Goal: Feedback & Contribution: Leave review/rating

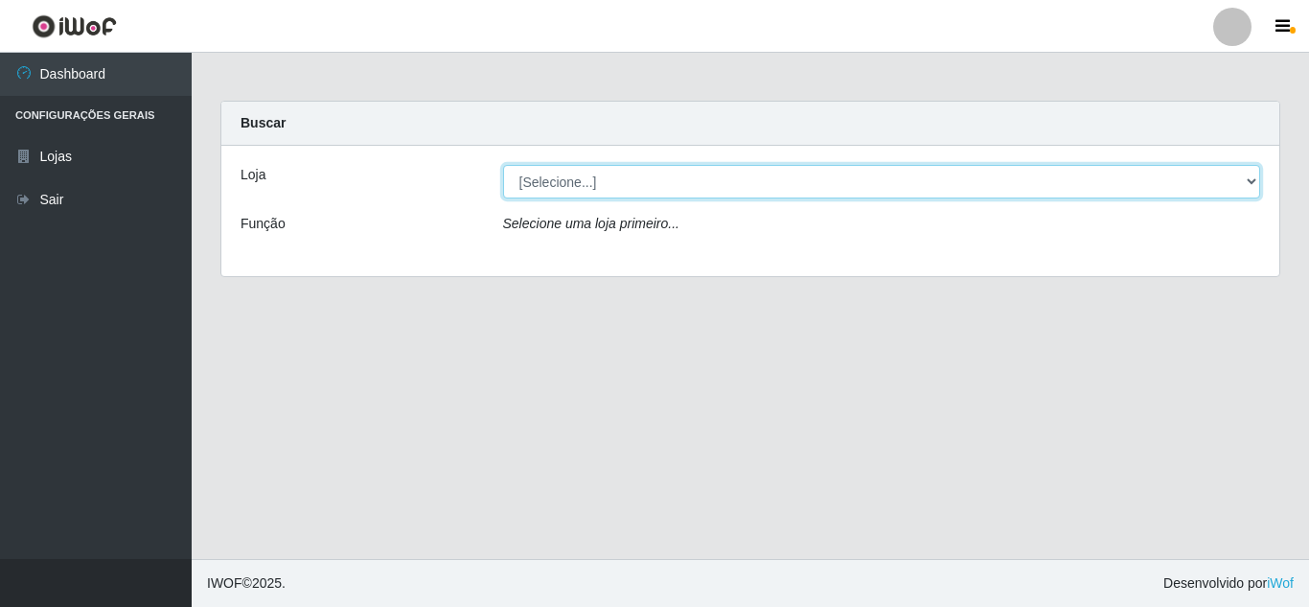
click at [673, 177] on select "[Selecione...] Hiper Queiroz - [GEOGRAPHIC_DATA]" at bounding box center [882, 182] width 758 height 34
select select "513"
click at [503, 165] on select "[Selecione...] Hiper Queiroz - [GEOGRAPHIC_DATA]" at bounding box center [882, 182] width 758 height 34
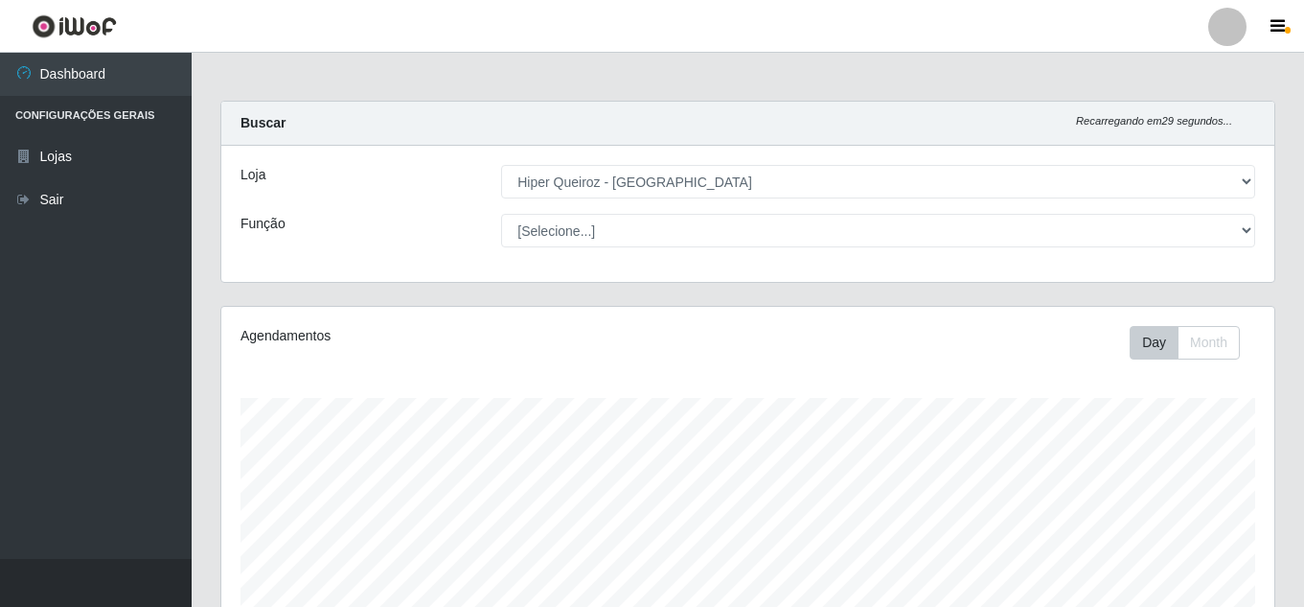
scroll to position [398, 1053]
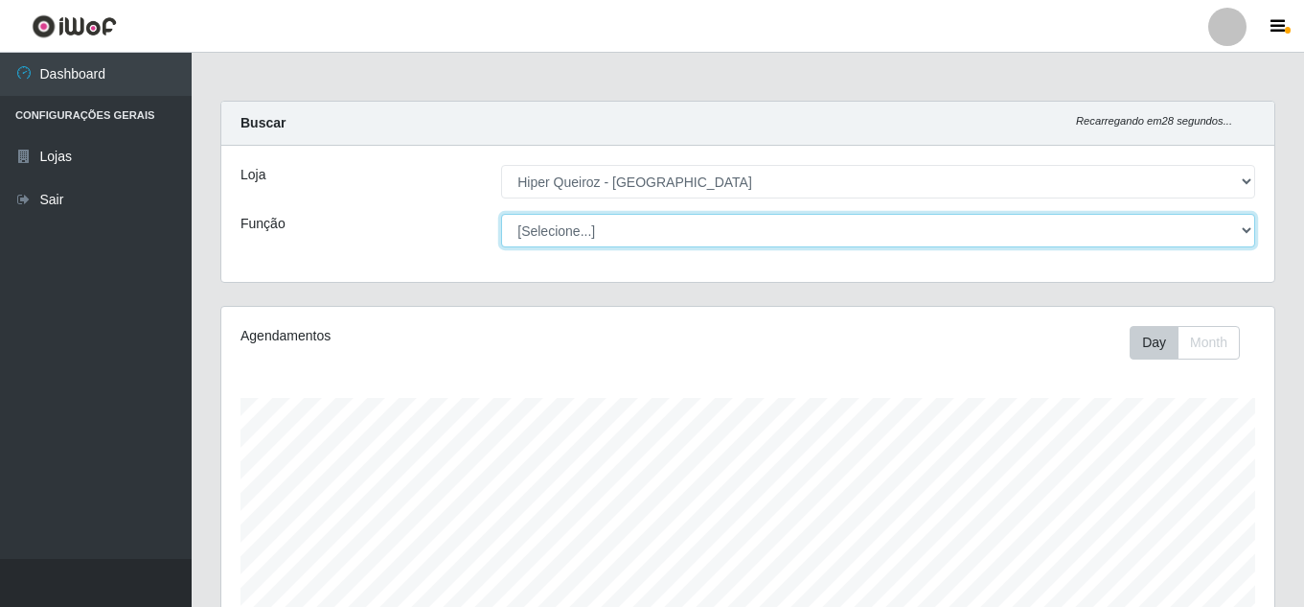
click at [661, 234] on select "[Selecione...] Embalador Embalador + Embalador ++ Operador de Caixa Operador de…" at bounding box center [878, 231] width 754 height 34
select select "73"
click at [501, 214] on select "[Selecione...] Embalador Embalador + Embalador ++ Operador de Caixa Operador de…" at bounding box center [878, 231] width 754 height 34
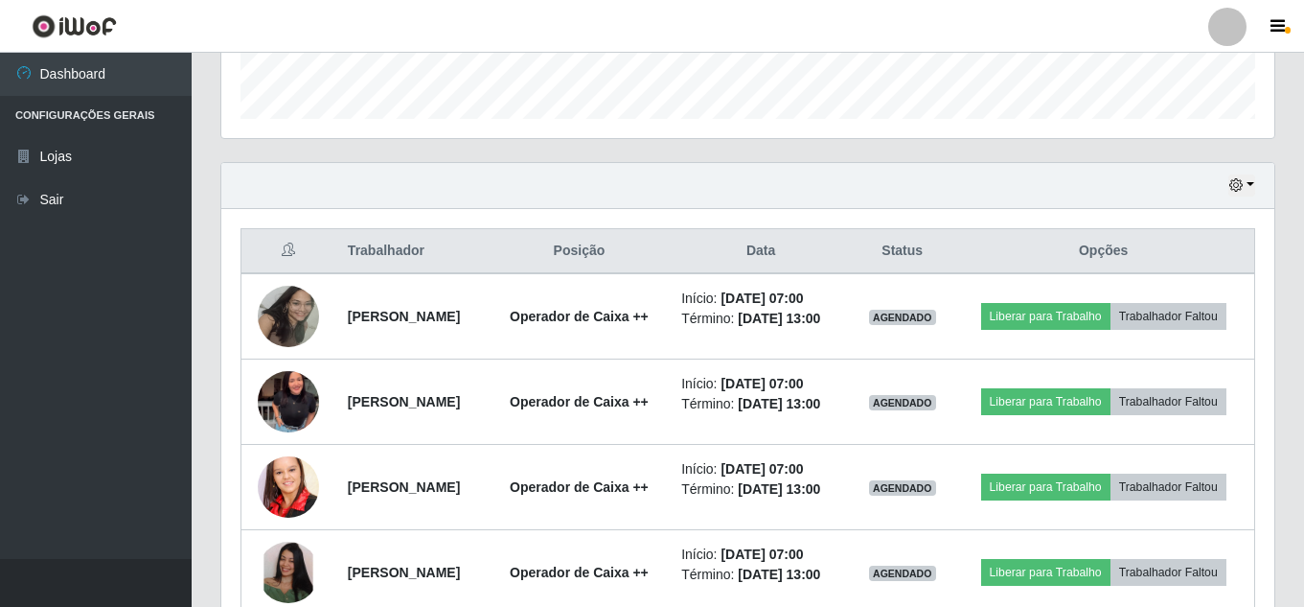
scroll to position [612, 0]
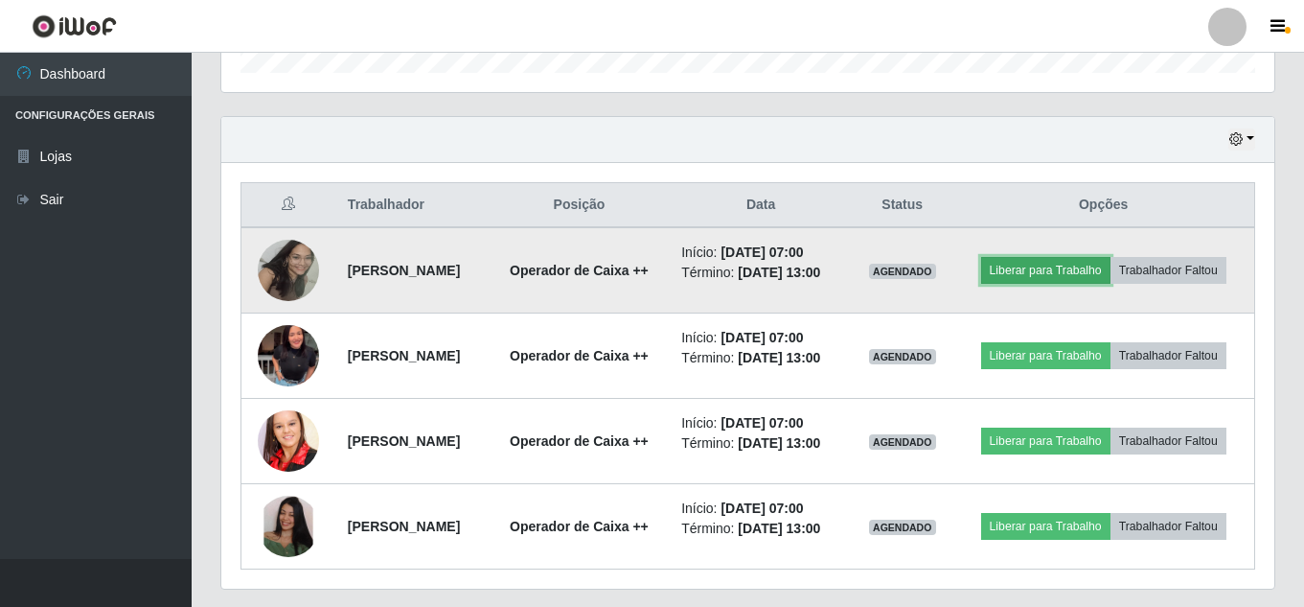
click at [1111, 257] on button "Liberar para Trabalho" at bounding box center [1045, 270] width 129 height 27
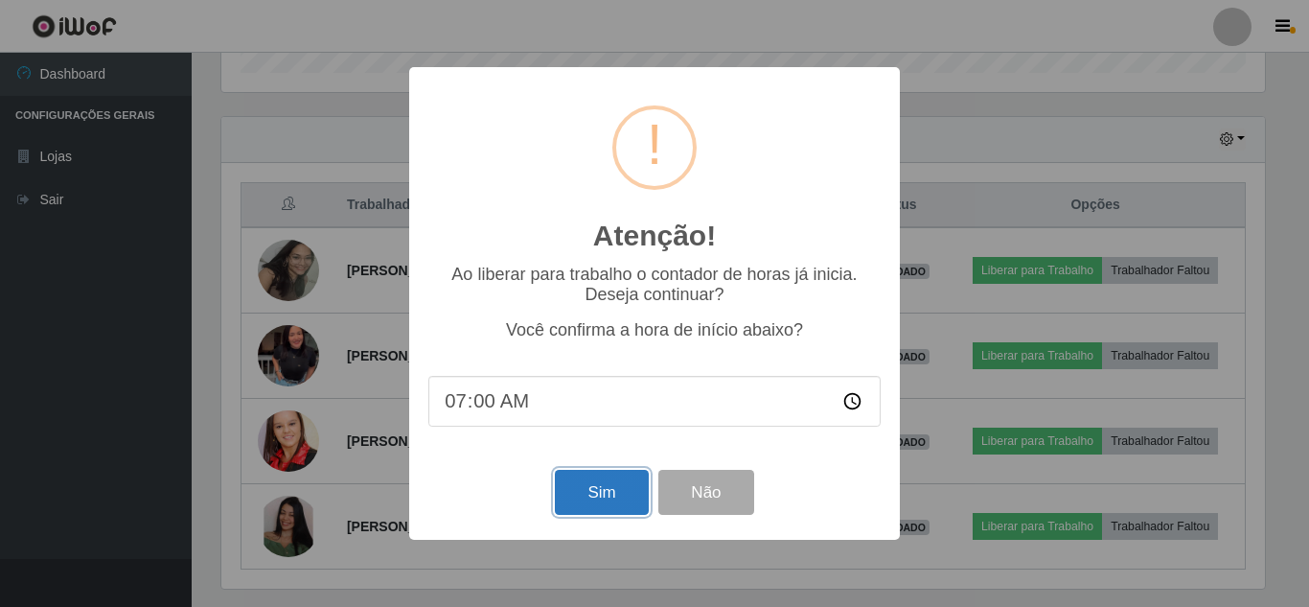
click at [586, 485] on button "Sim" at bounding box center [601, 492] width 93 height 45
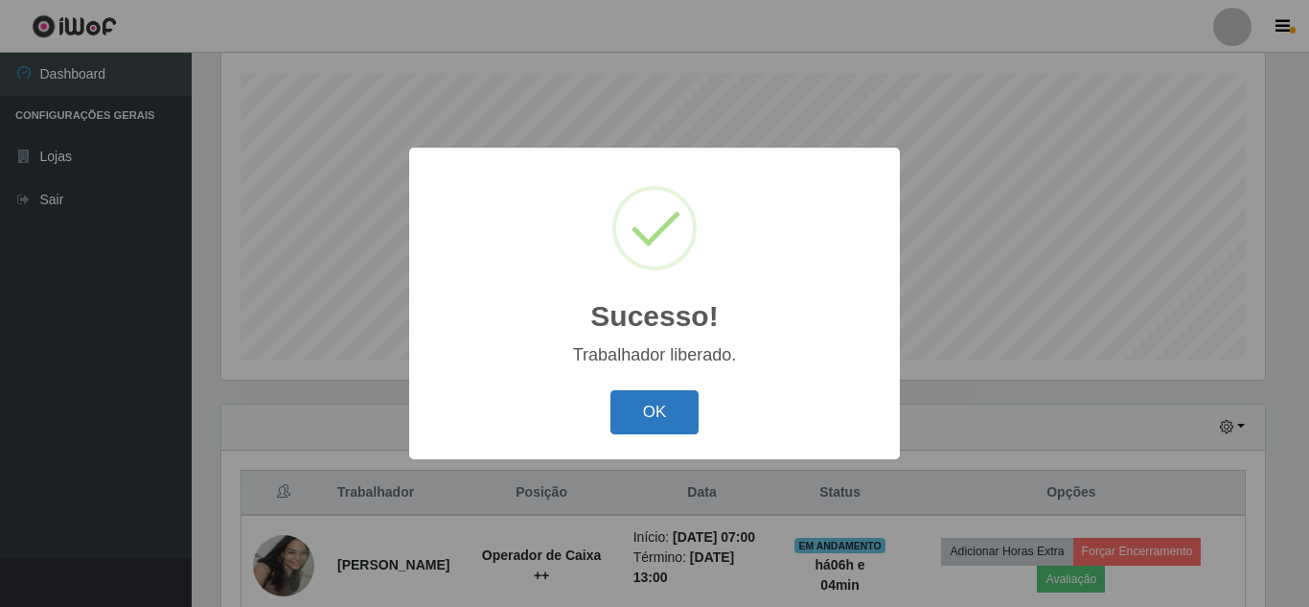
click at [667, 417] on button "OK" at bounding box center [654, 412] width 89 height 45
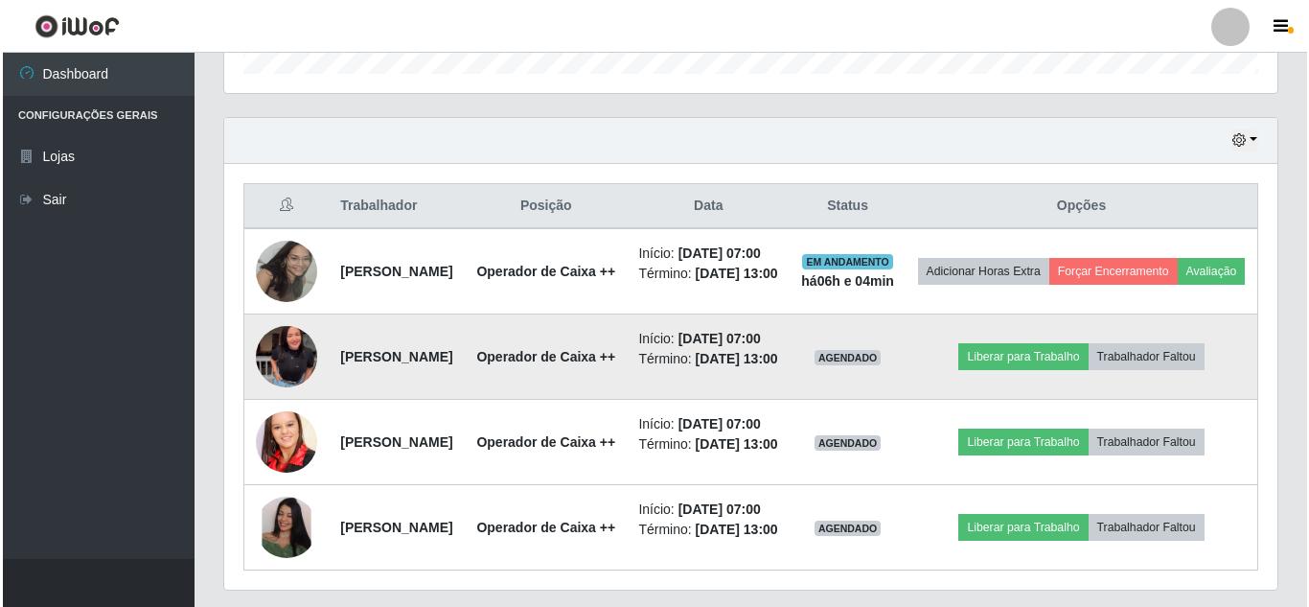
scroll to position [612, 0]
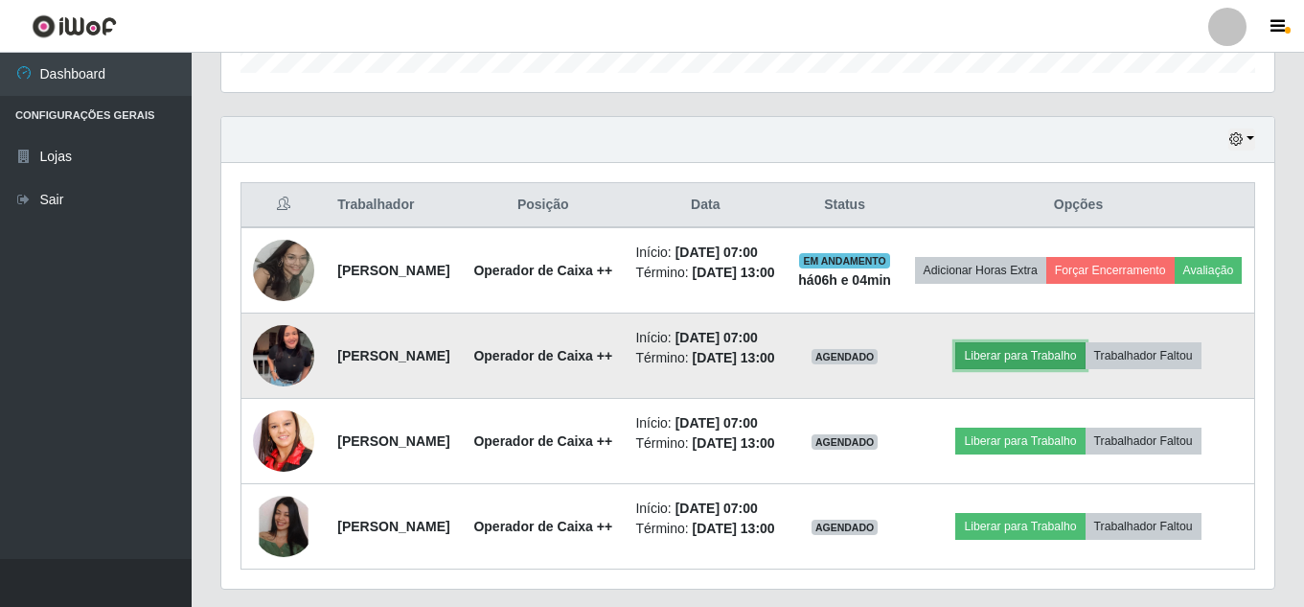
click at [1060, 369] on button "Liberar para Trabalho" at bounding box center [1019, 355] width 129 height 27
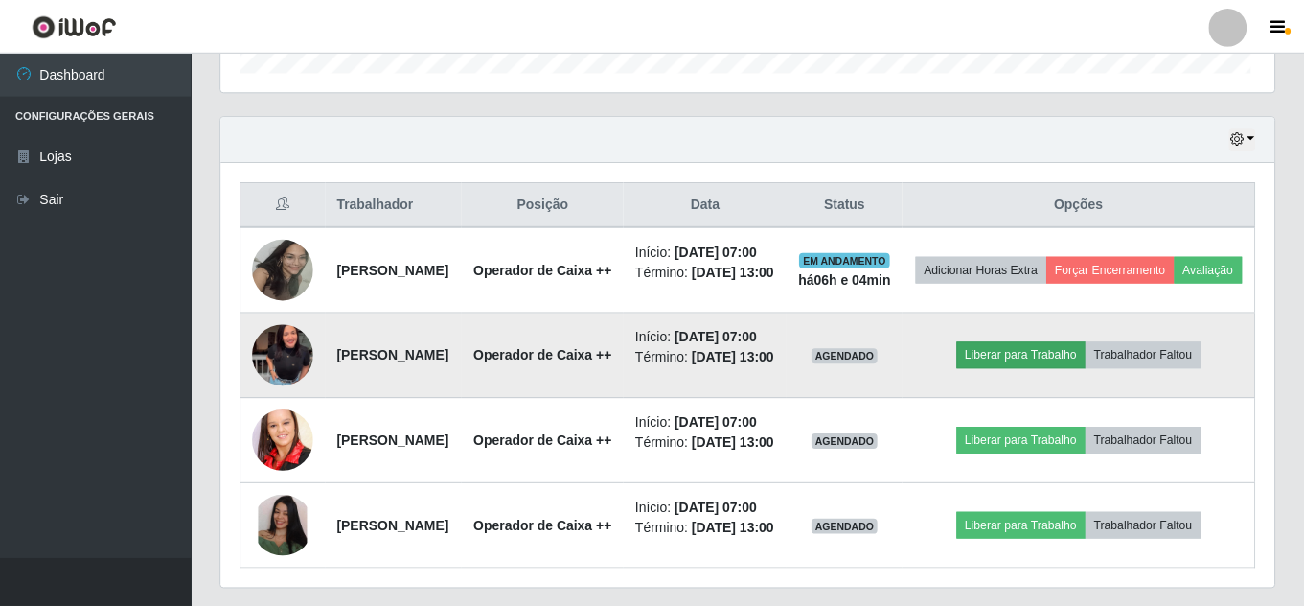
scroll to position [398, 1043]
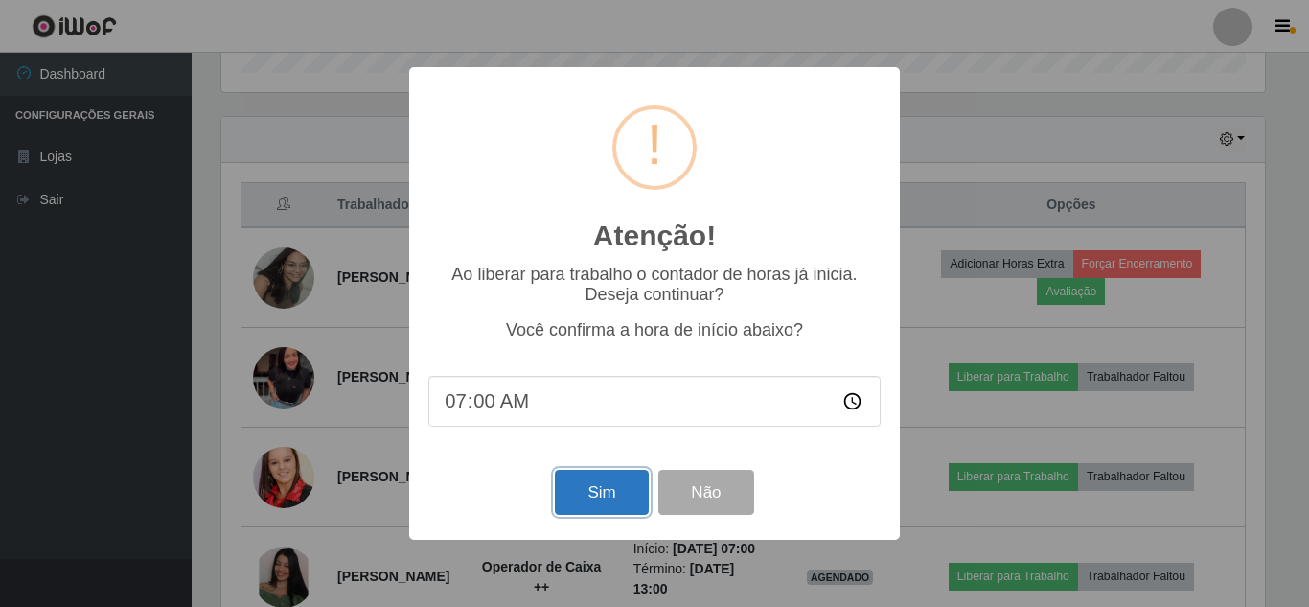
click at [585, 486] on button "Sim" at bounding box center [601, 492] width 93 height 45
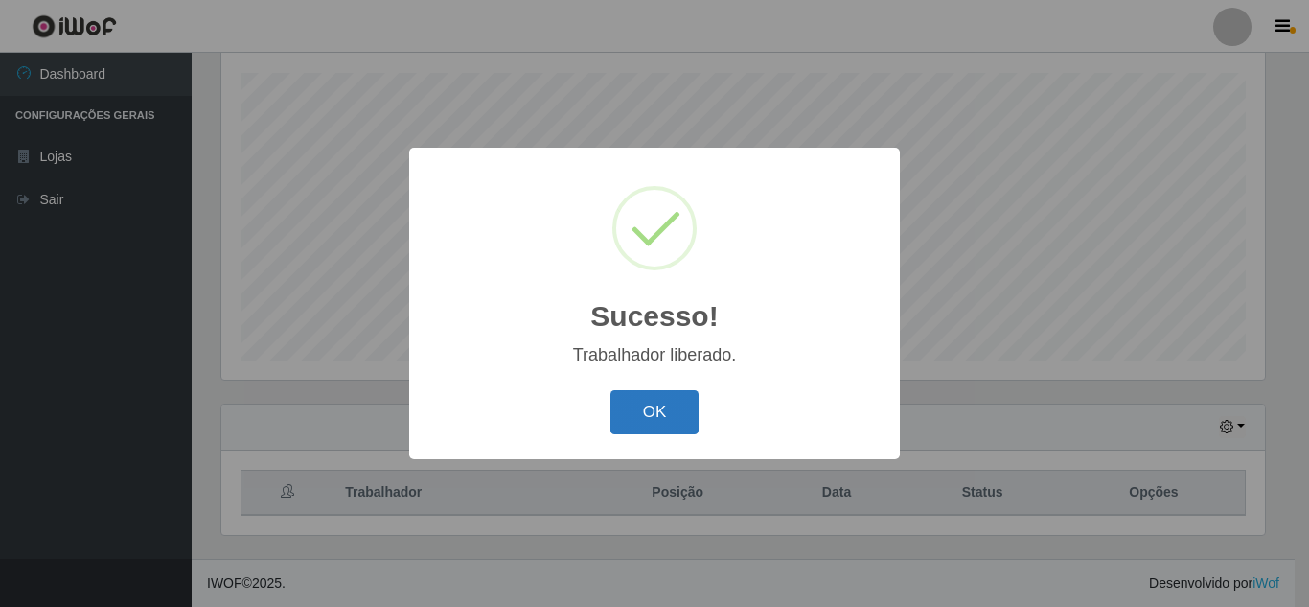
click at [658, 418] on button "OK" at bounding box center [654, 412] width 89 height 45
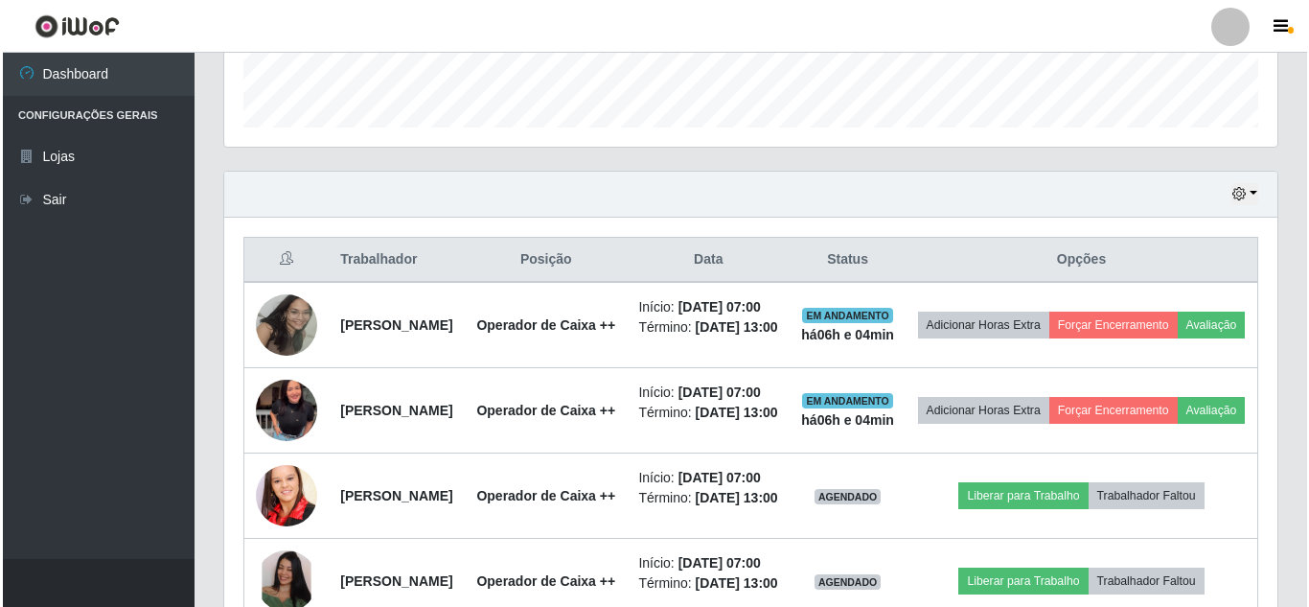
scroll to position [804, 0]
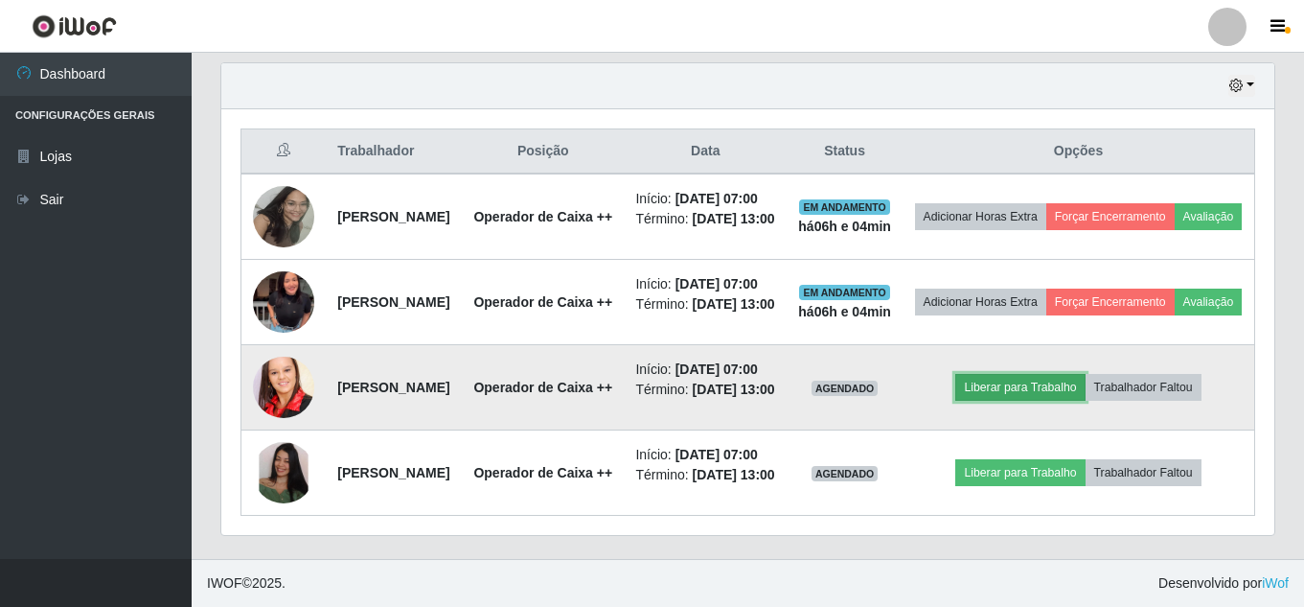
click at [1045, 374] on button "Liberar para Trabalho" at bounding box center [1019, 387] width 129 height 27
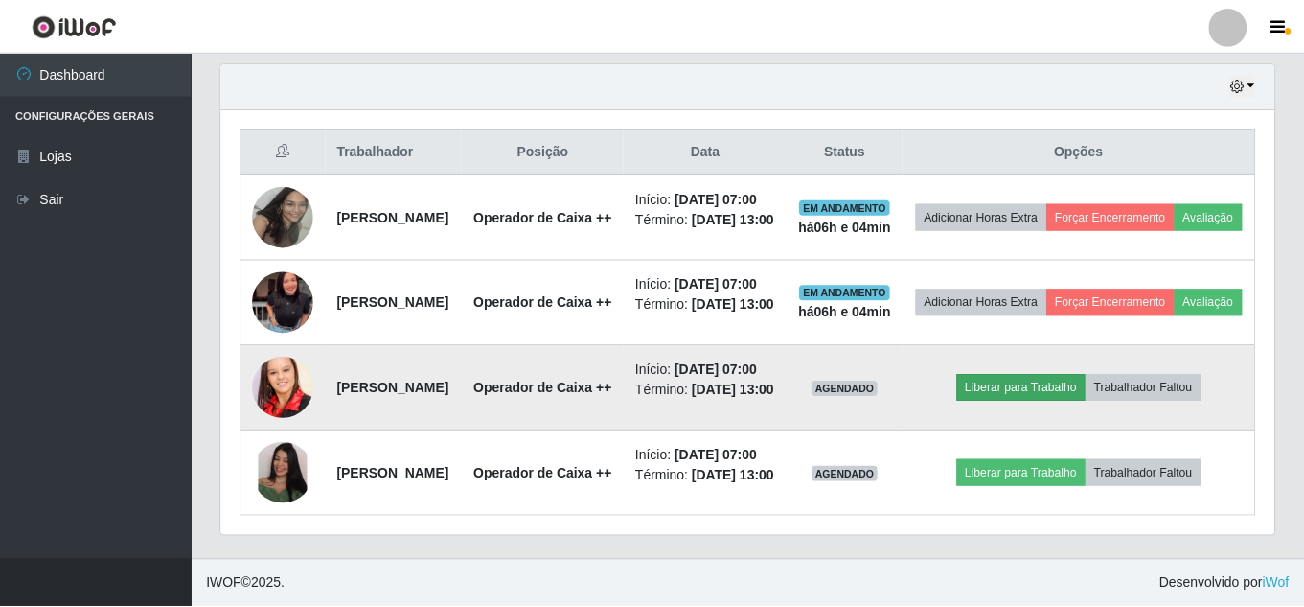
scroll to position [398, 1043]
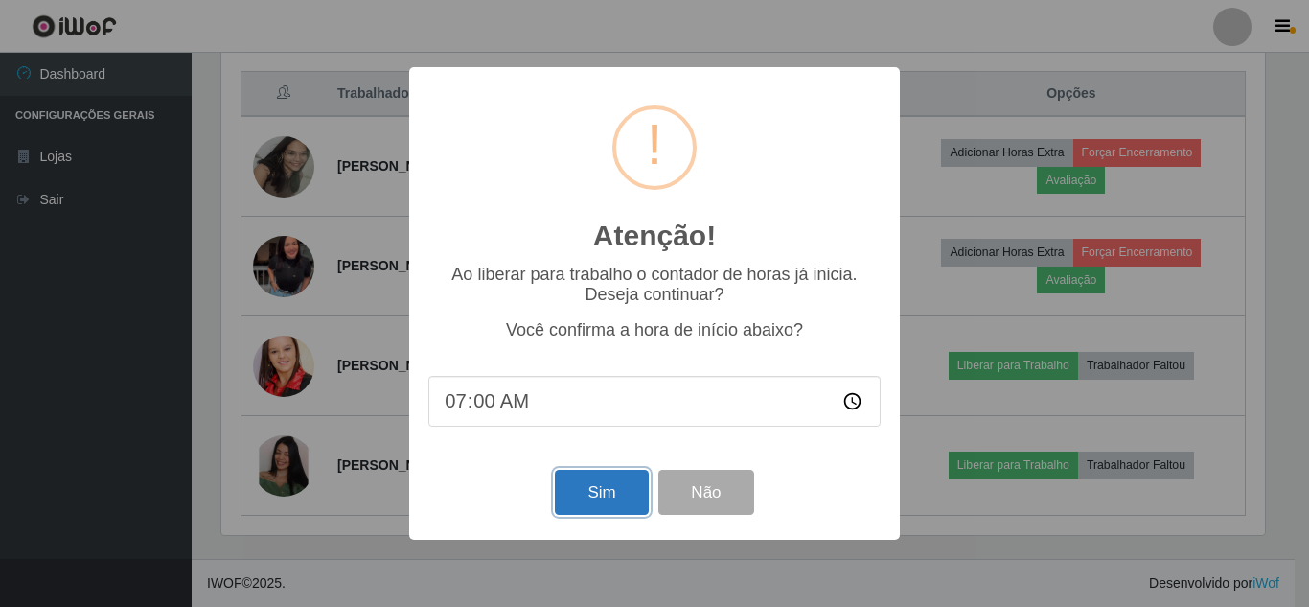
click at [611, 494] on button "Sim" at bounding box center [601, 492] width 93 height 45
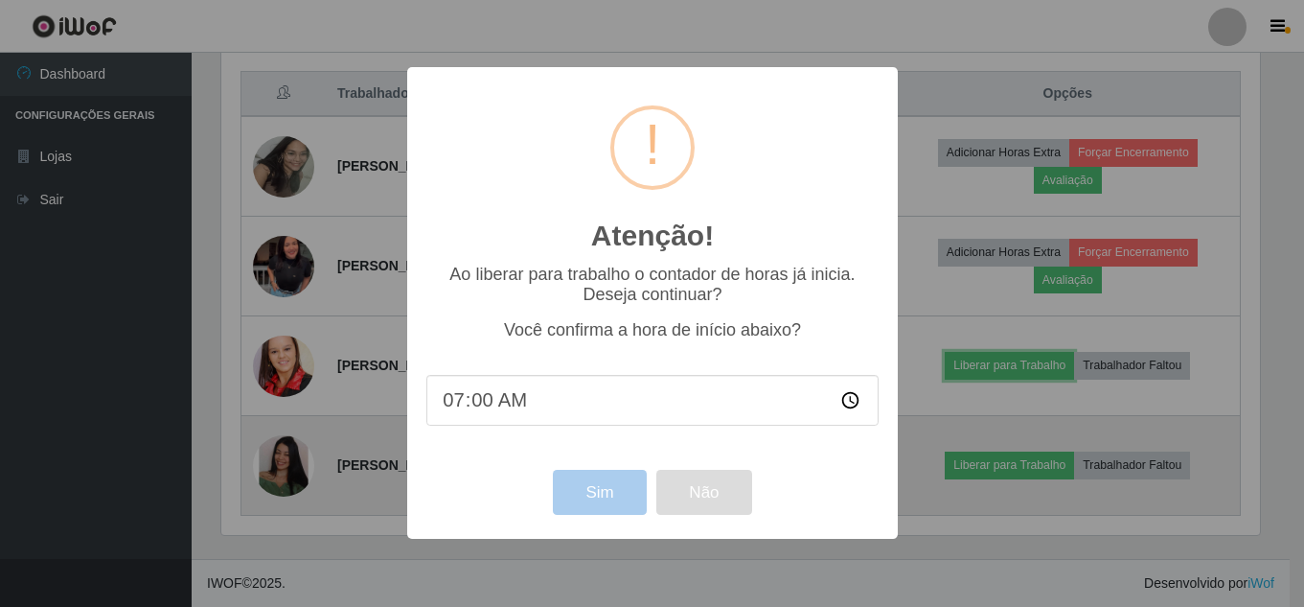
scroll to position [0, 0]
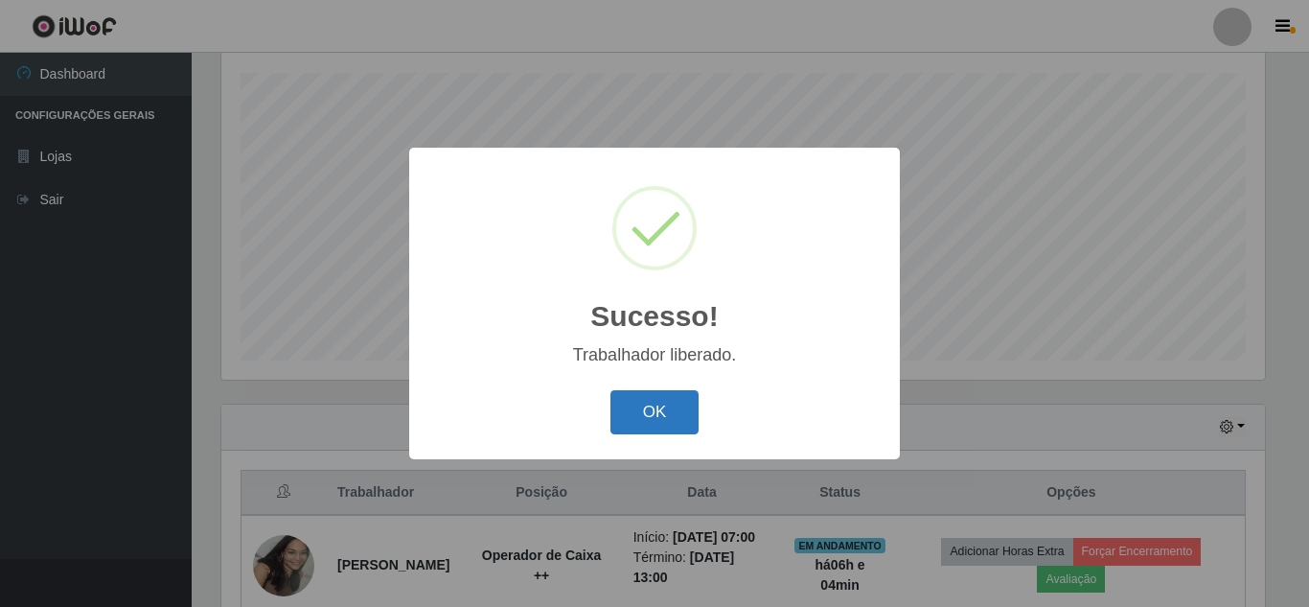
click at [655, 416] on button "OK" at bounding box center [654, 412] width 89 height 45
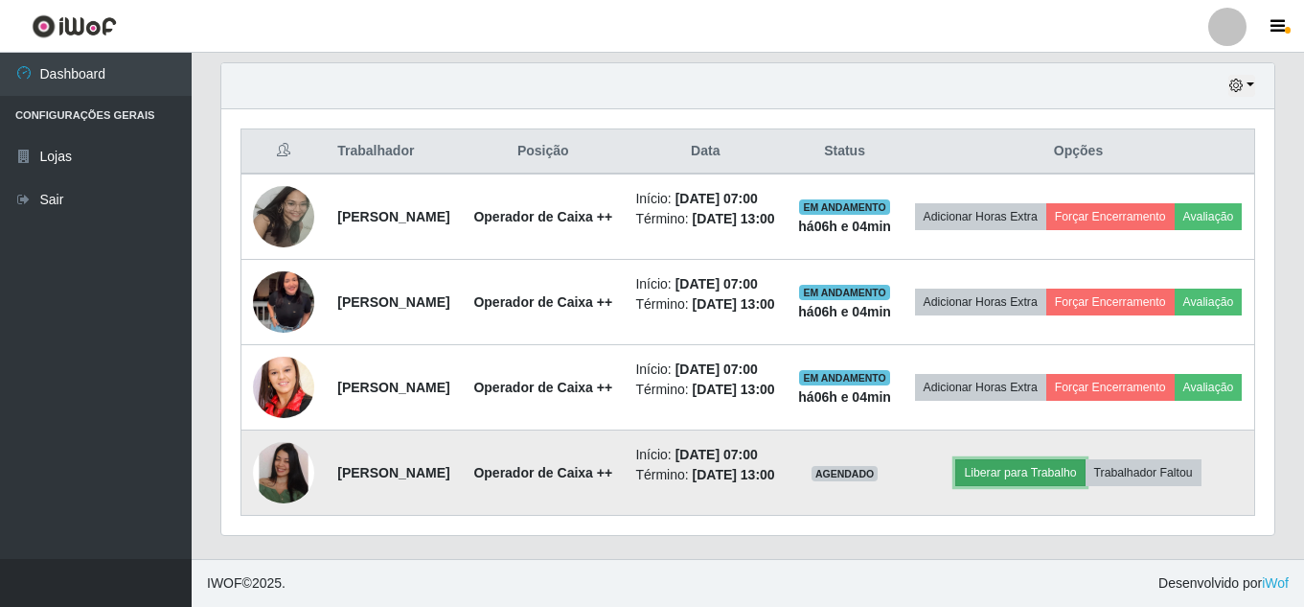
click at [1056, 459] on button "Liberar para Trabalho" at bounding box center [1019, 472] width 129 height 27
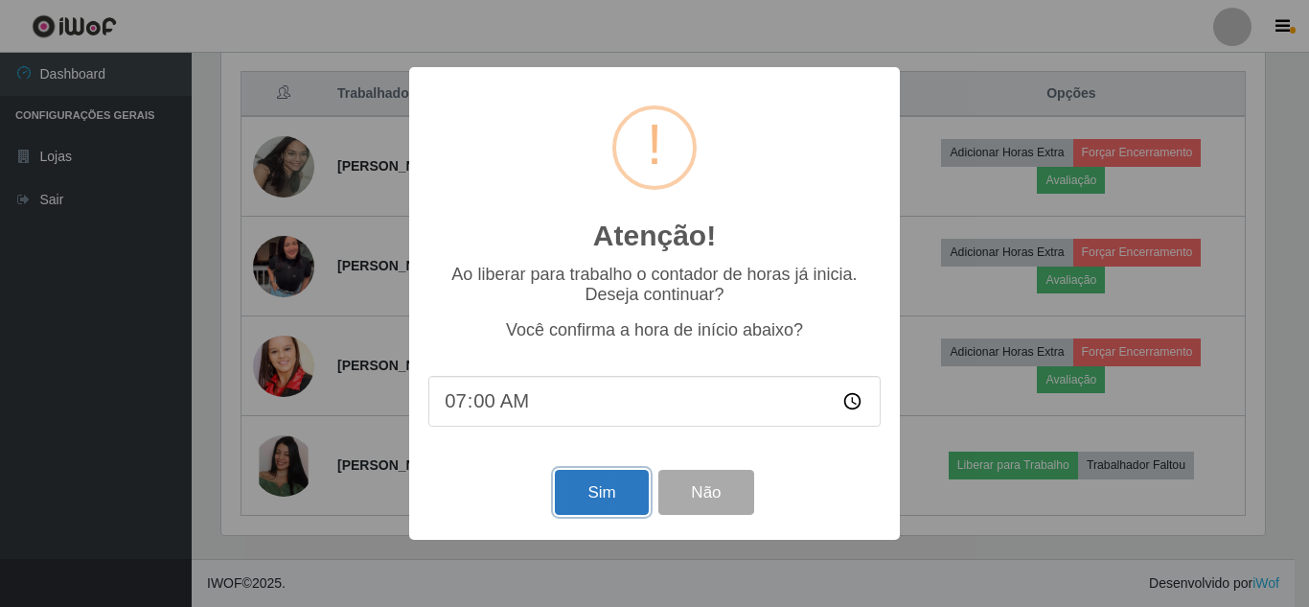
click at [587, 502] on button "Sim" at bounding box center [601, 492] width 93 height 45
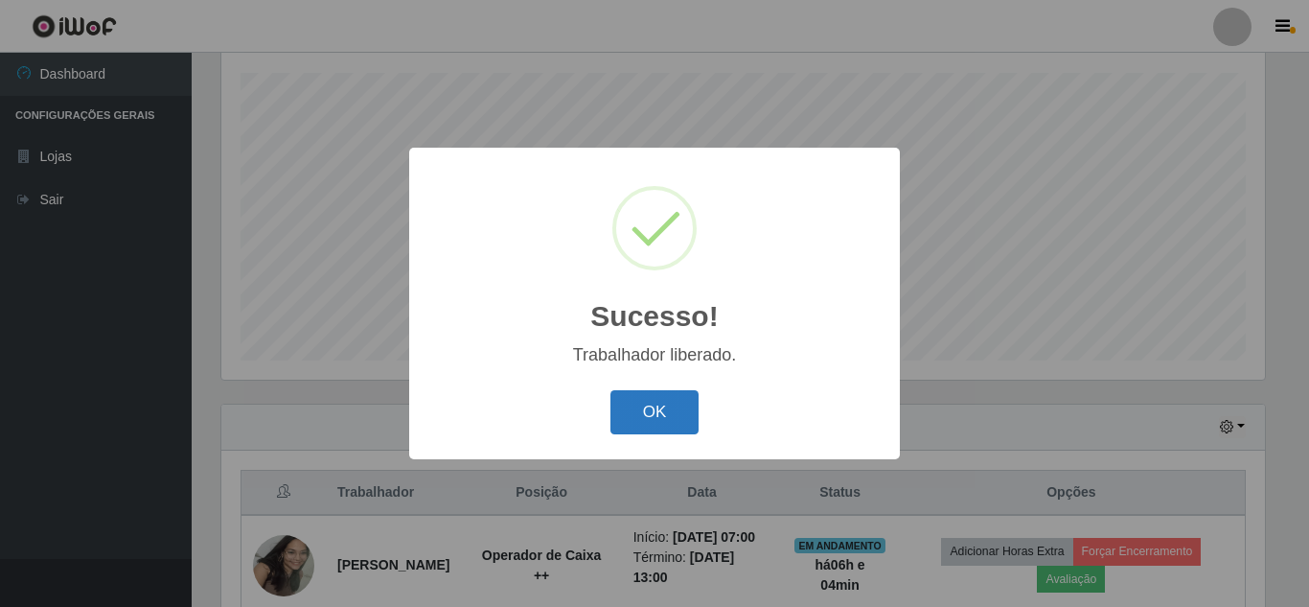
click at [618, 402] on button "OK" at bounding box center [654, 412] width 89 height 45
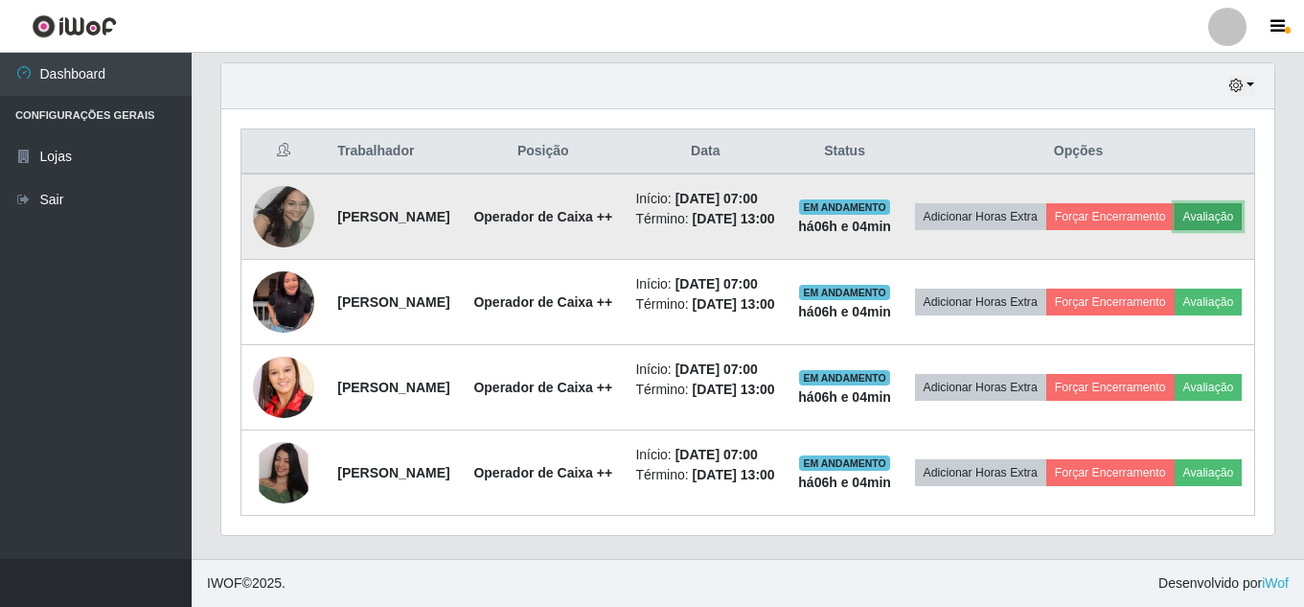
click at [1175, 207] on button "Avaliação" at bounding box center [1209, 216] width 68 height 27
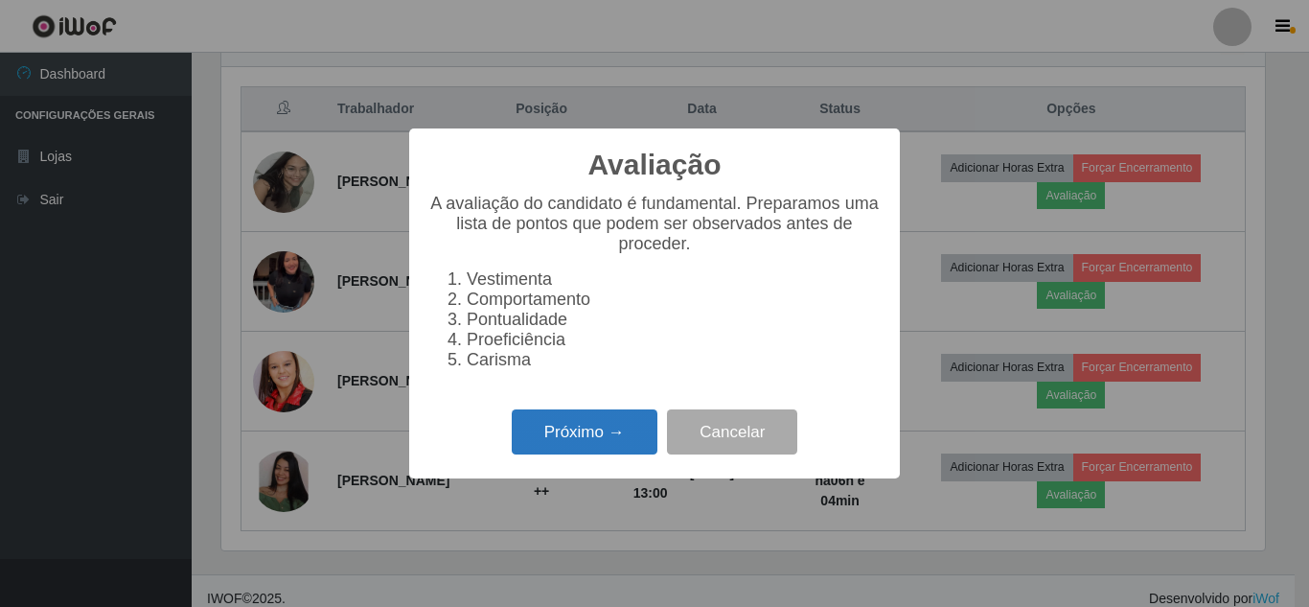
click at [608, 453] on button "Próximo →" at bounding box center [585, 431] width 146 height 45
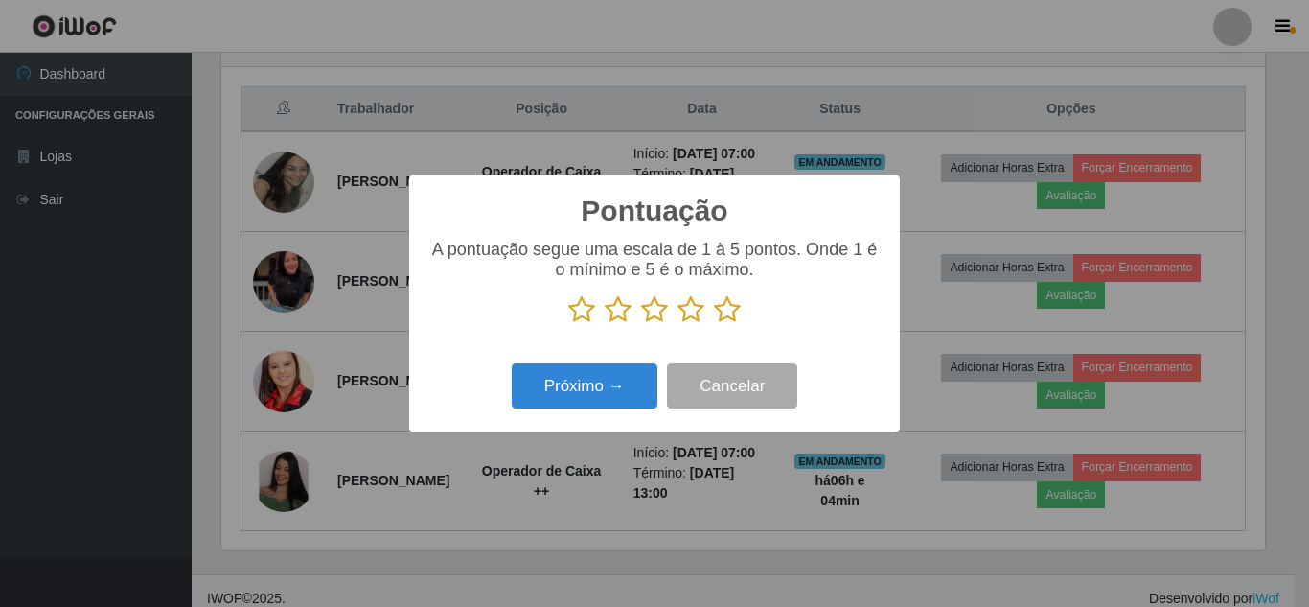
click at [731, 316] on icon at bounding box center [727, 309] width 27 height 29
click at [714, 324] on input "radio" at bounding box center [714, 324] width 0 height 0
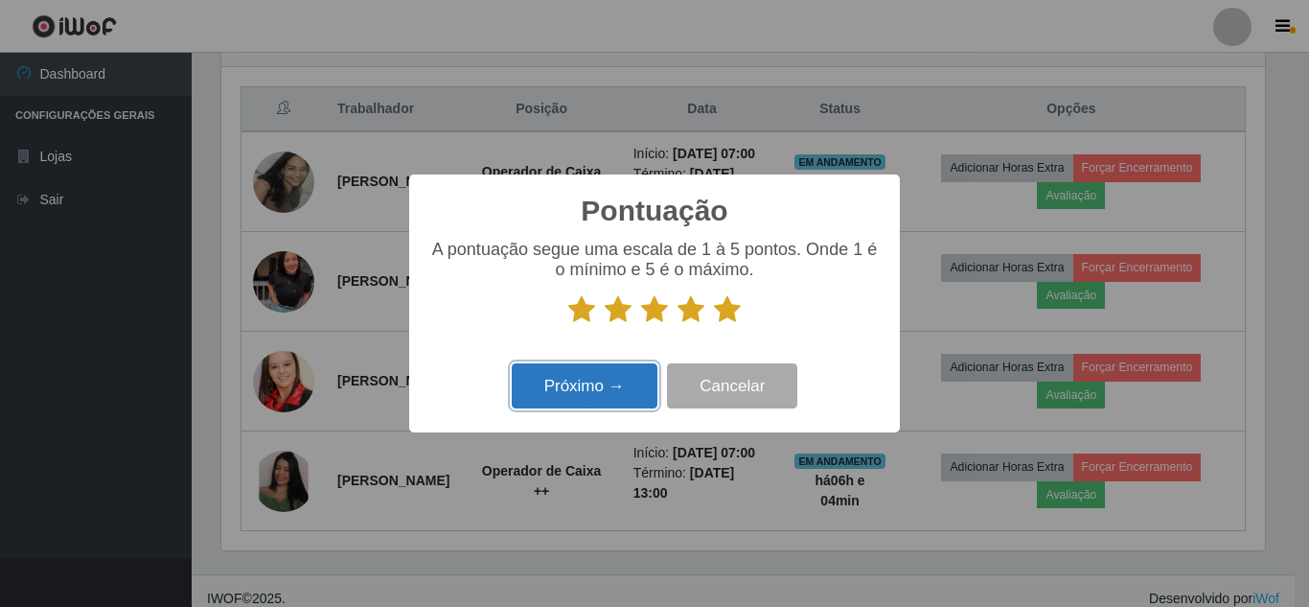
click at [598, 401] on button "Próximo →" at bounding box center [585, 385] width 146 height 45
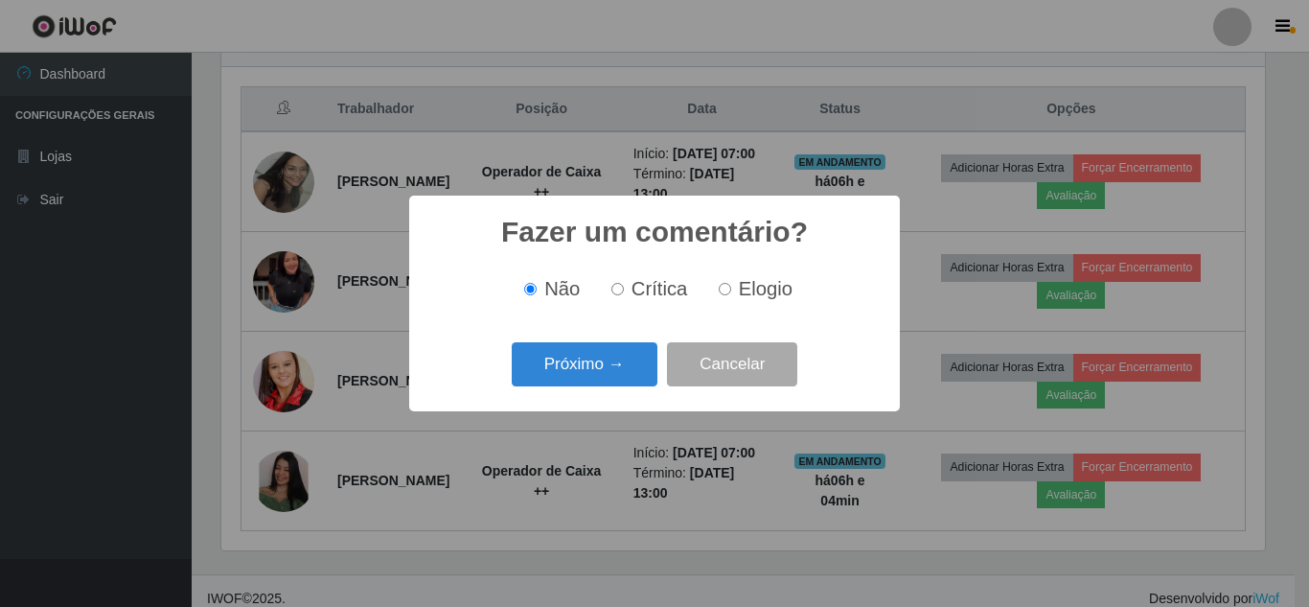
click at [731, 291] on label "Elogio" at bounding box center [751, 289] width 81 height 22
click at [731, 291] on input "Elogio" at bounding box center [725, 289] width 12 height 12
radio input "true"
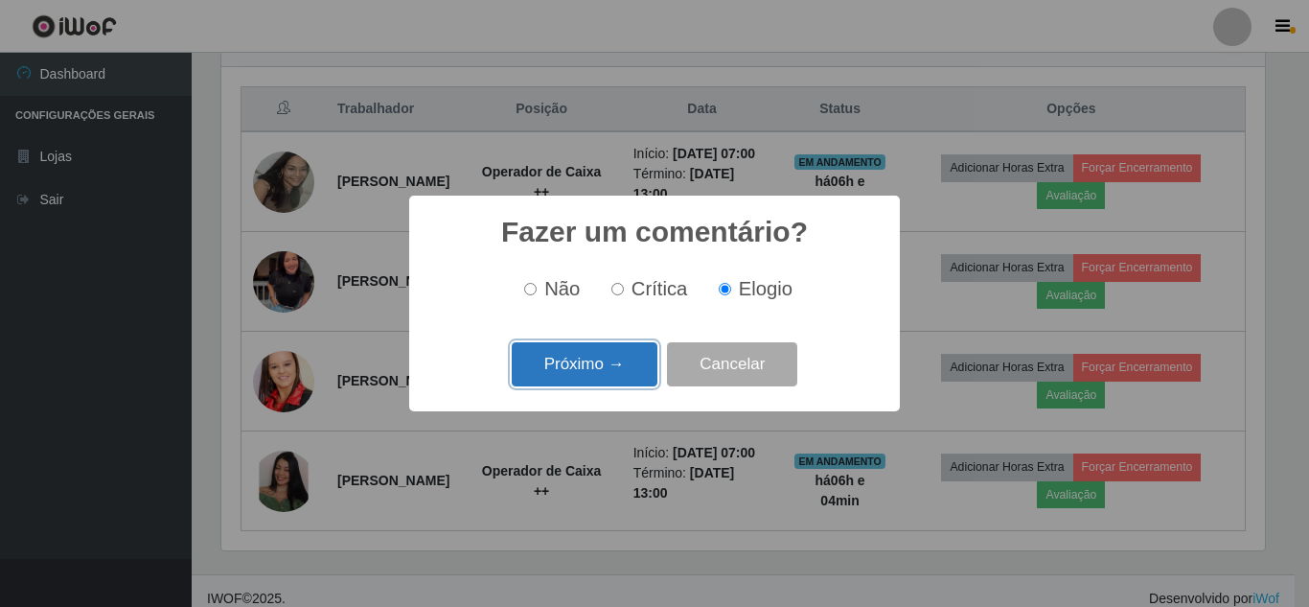
click at [584, 354] on button "Próximo →" at bounding box center [585, 364] width 146 height 45
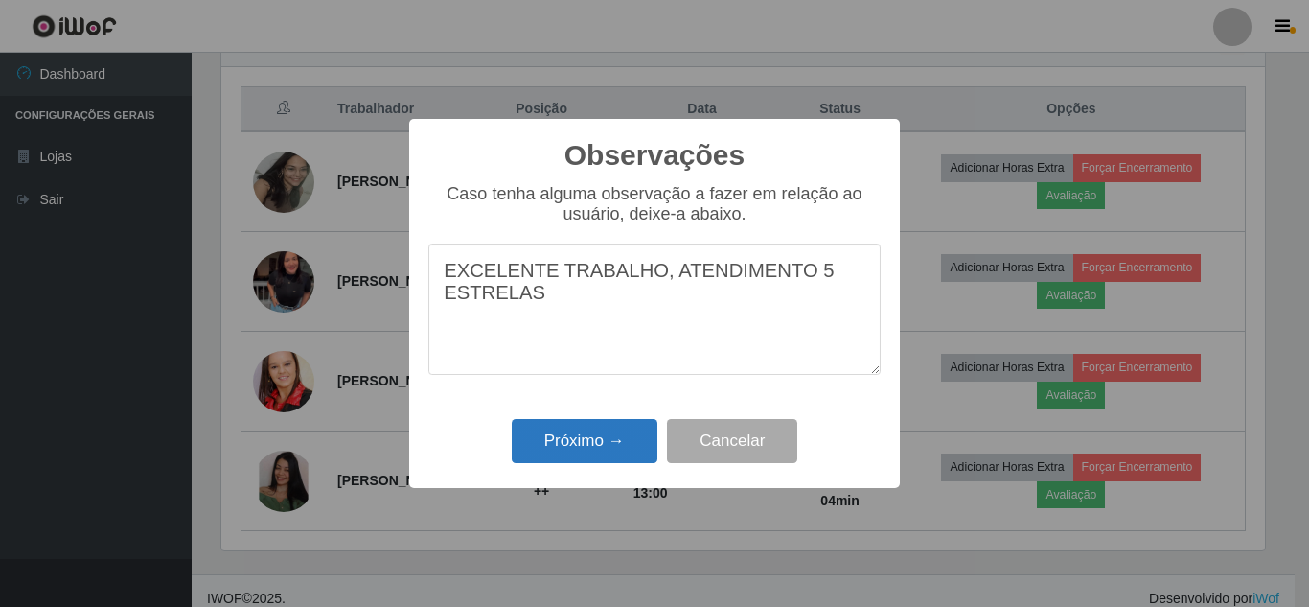
type textarea "EXCELENTE TRABALHO, ATENDIMENTO 5 ESTRELAS"
click at [575, 448] on button "Próximo →" at bounding box center [585, 441] width 146 height 45
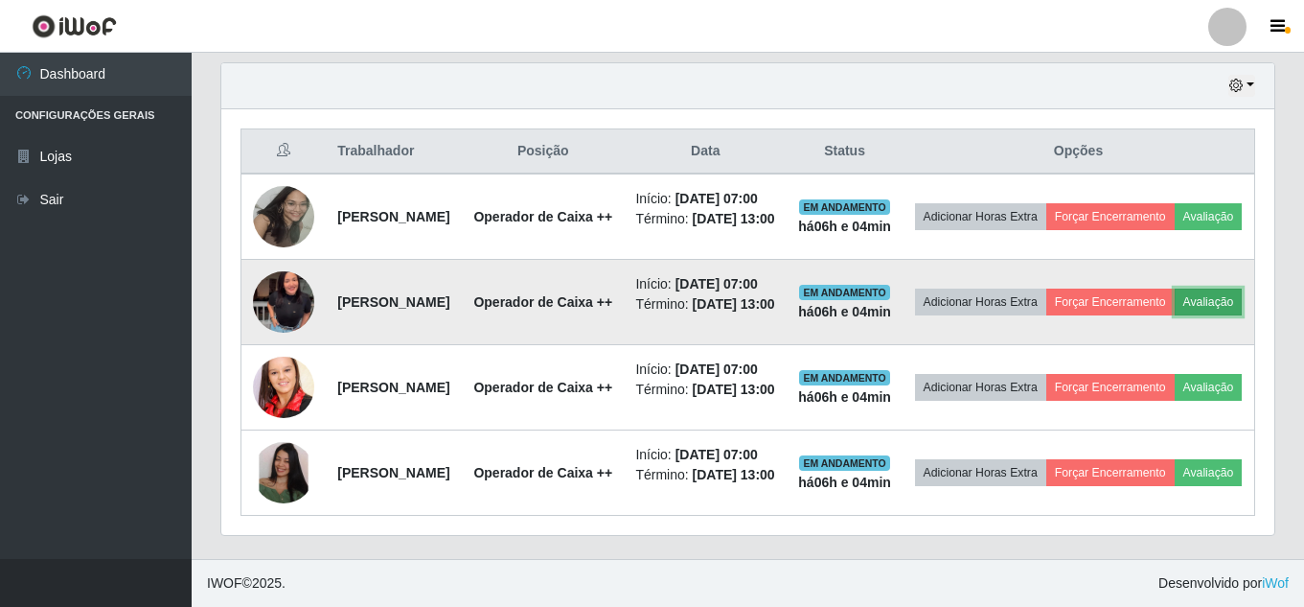
click at [1175, 315] on button "Avaliação" at bounding box center [1209, 301] width 68 height 27
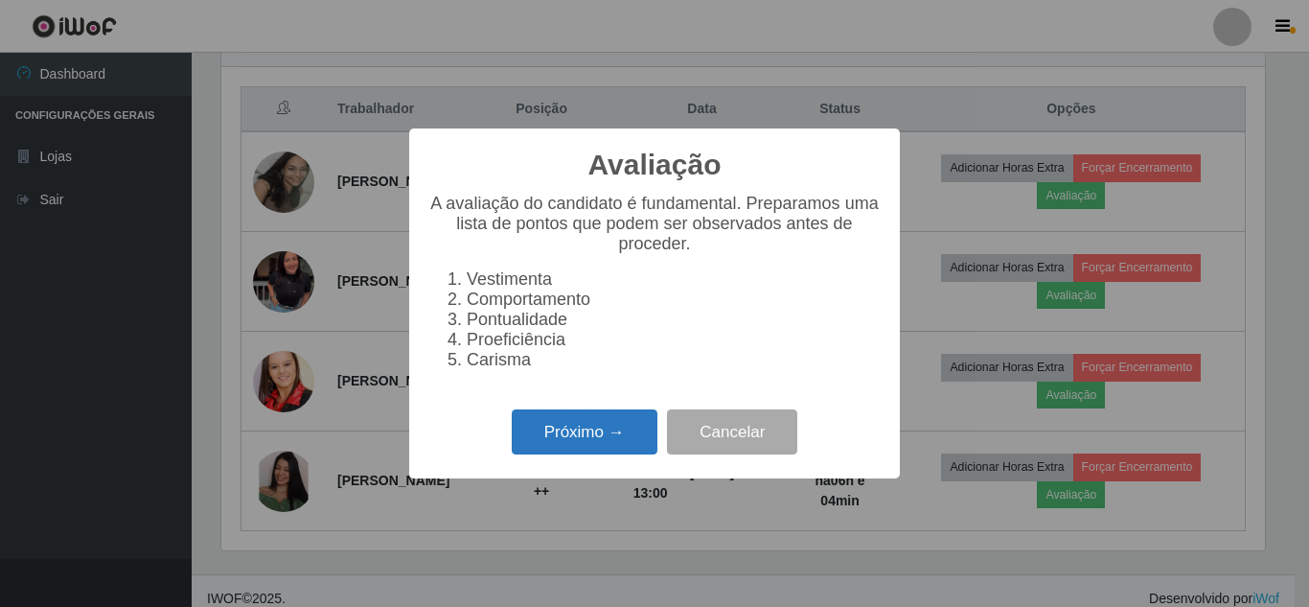
click at [578, 437] on button "Próximo →" at bounding box center [585, 431] width 146 height 45
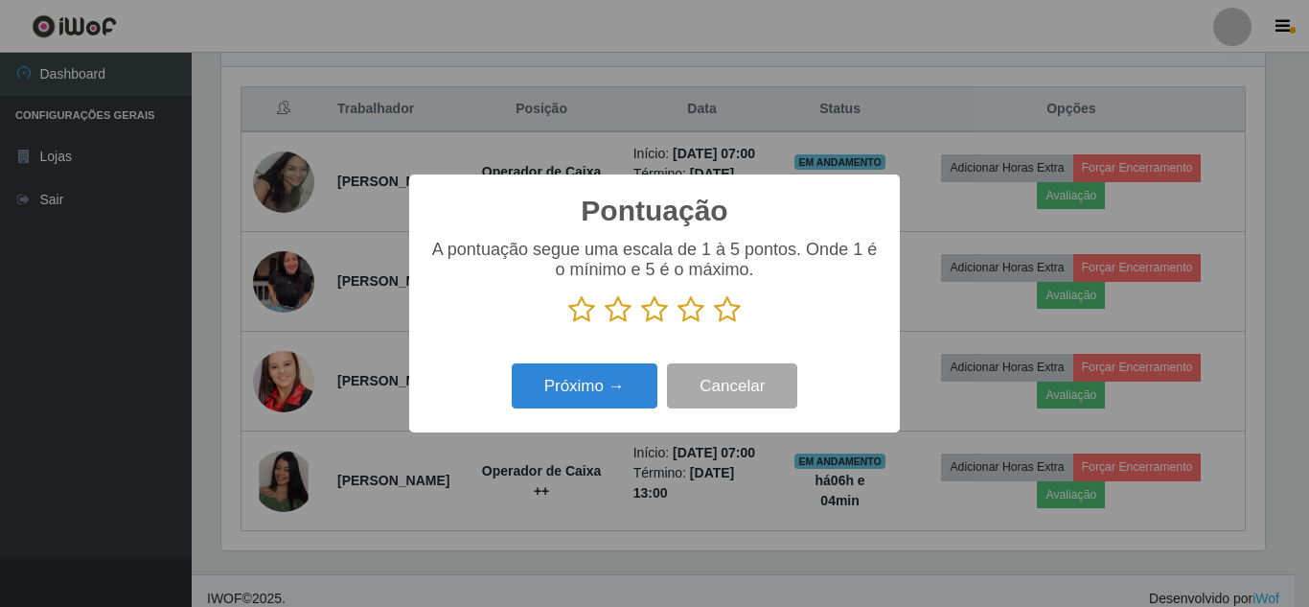
click at [733, 311] on icon at bounding box center [727, 309] width 27 height 29
click at [714, 324] on input "radio" at bounding box center [714, 324] width 0 height 0
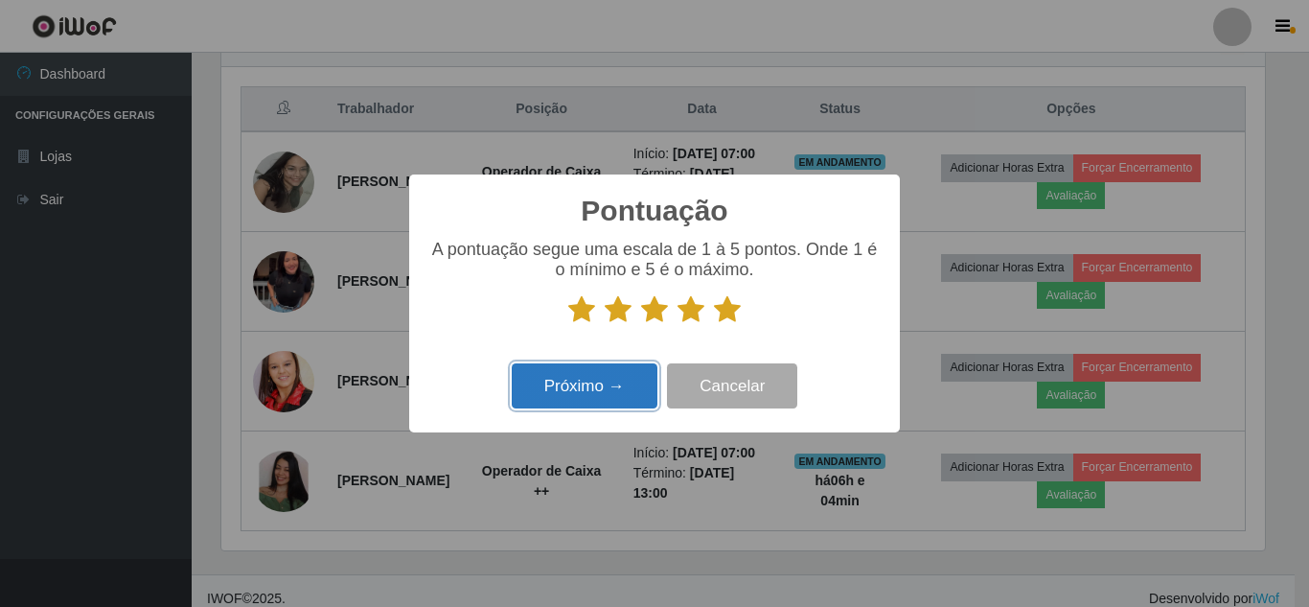
click at [616, 381] on button "Próximo →" at bounding box center [585, 385] width 146 height 45
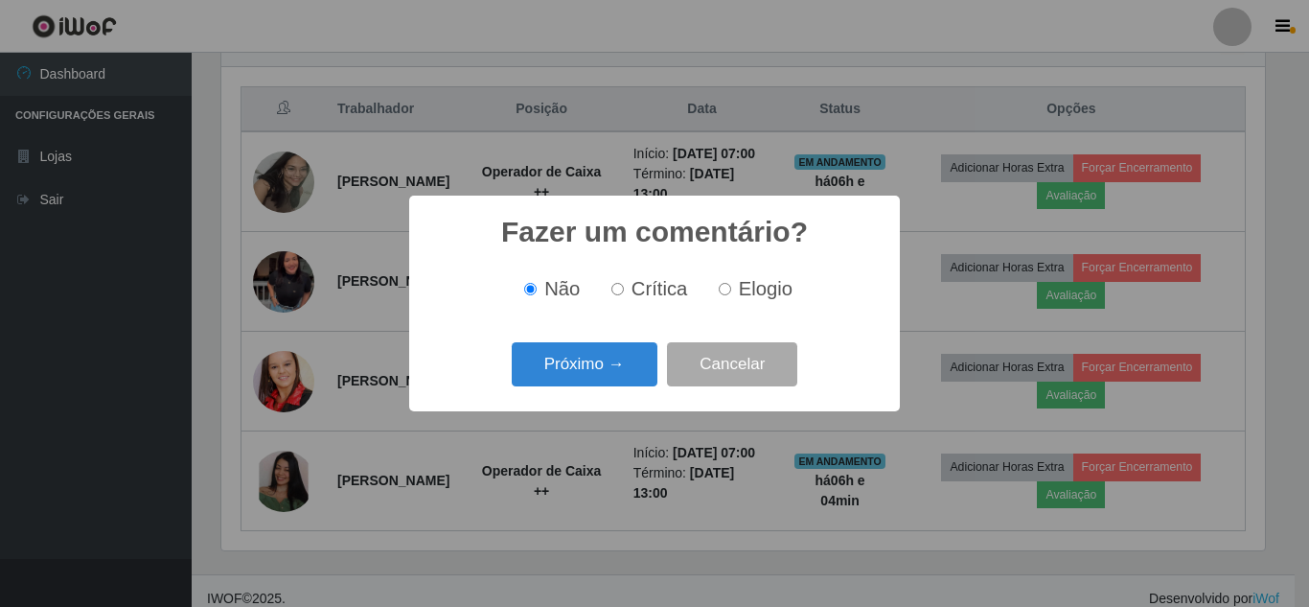
click at [721, 287] on input "Elogio" at bounding box center [725, 289] width 12 height 12
radio input "true"
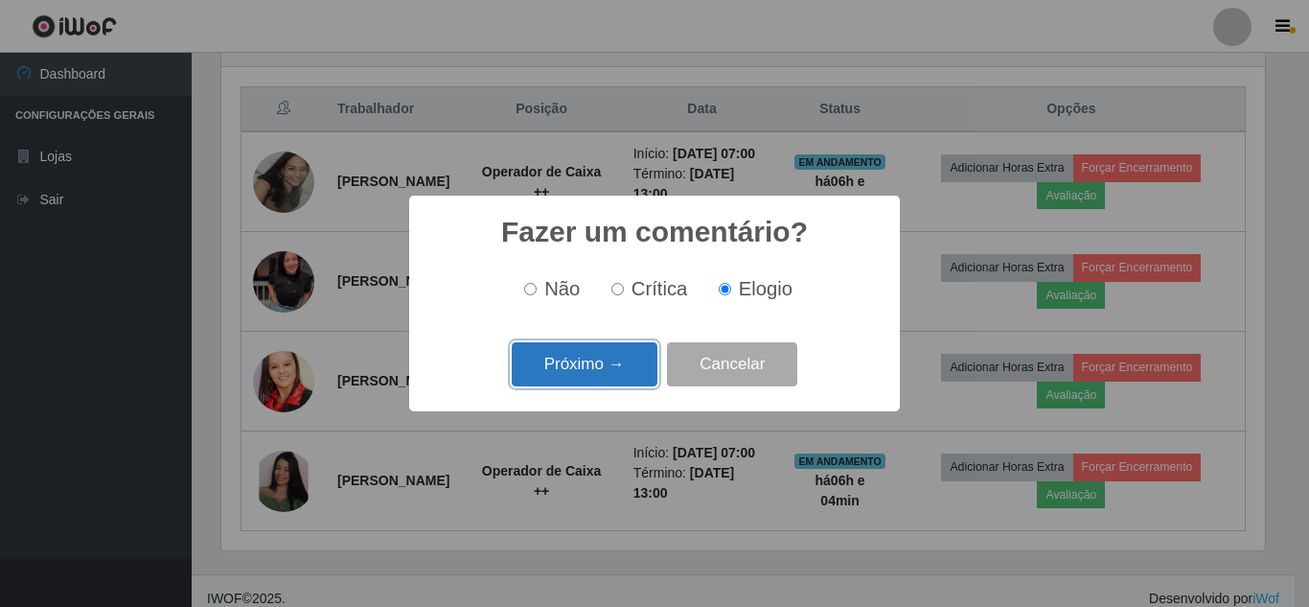
click at [626, 372] on button "Próximo →" at bounding box center [585, 364] width 146 height 45
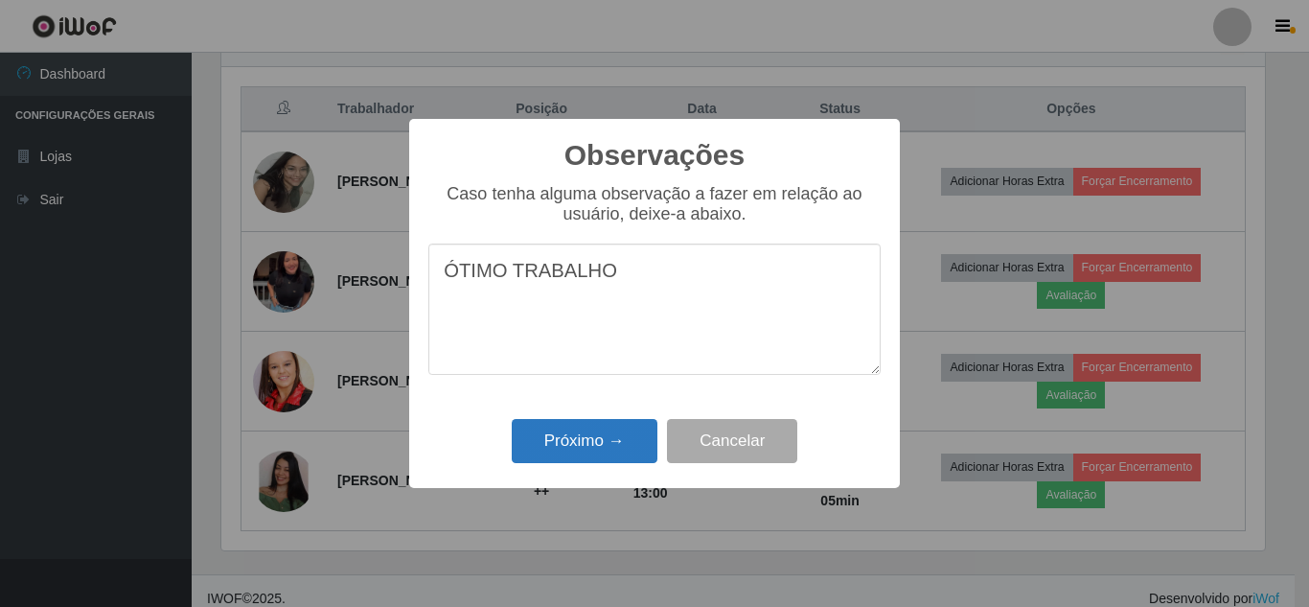
type textarea "ÓTIMO TRABALHO"
click at [580, 443] on button "Próximo →" at bounding box center [585, 441] width 146 height 45
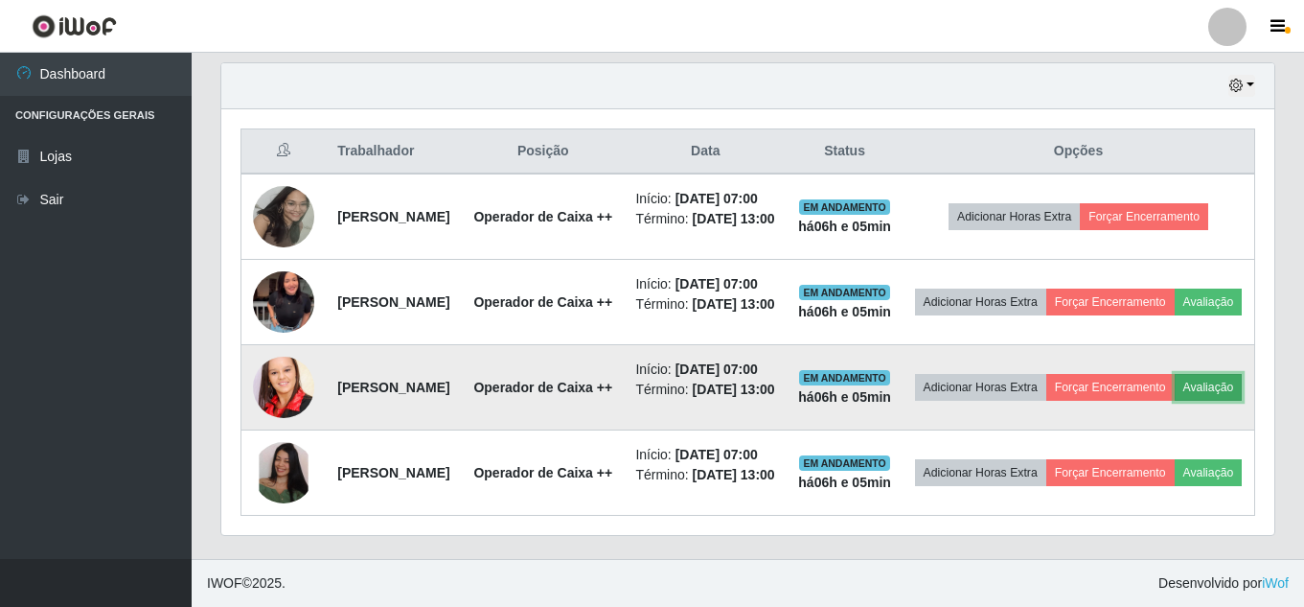
click at [1175, 401] on button "Avaliação" at bounding box center [1209, 387] width 68 height 27
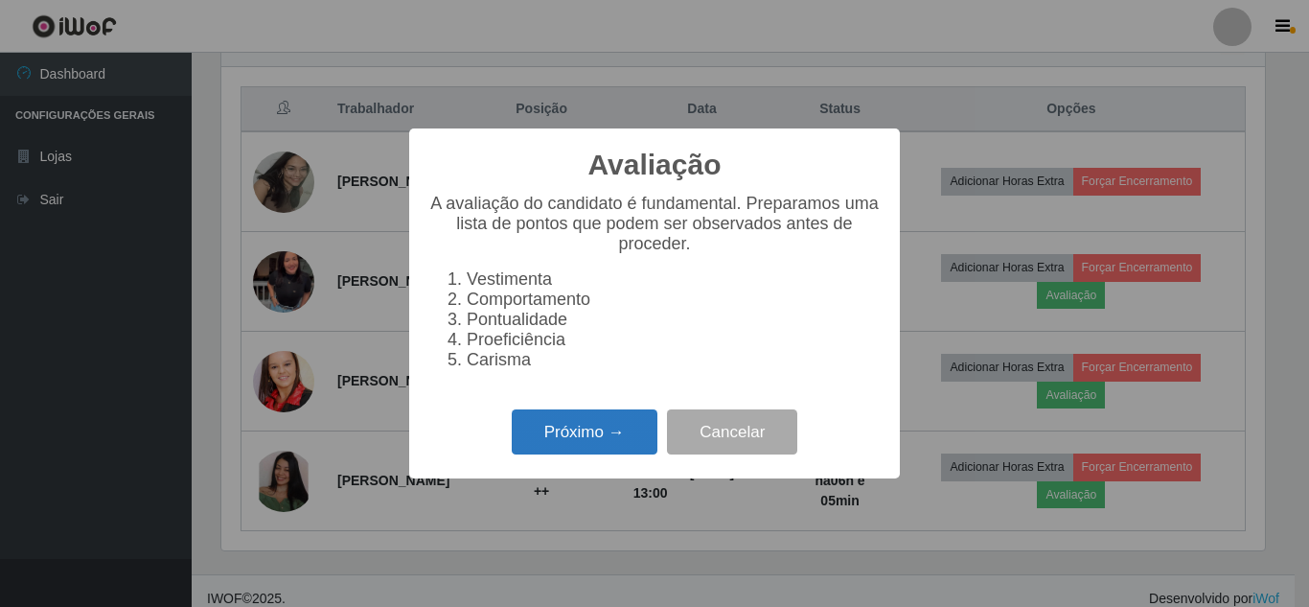
click at [569, 444] on button "Próximo →" at bounding box center [585, 431] width 146 height 45
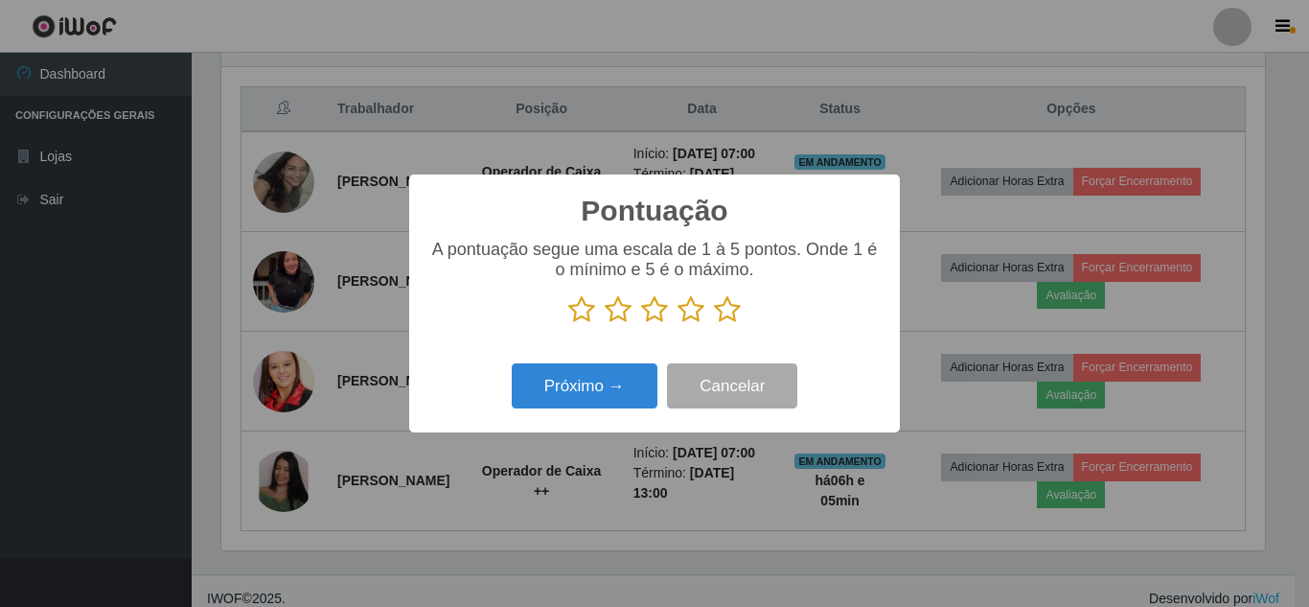
click at [656, 310] on icon at bounding box center [654, 309] width 27 height 29
click at [641, 324] on input "radio" at bounding box center [641, 324] width 0 height 0
click at [694, 303] on icon at bounding box center [690, 309] width 27 height 29
click at [677, 324] on input "radio" at bounding box center [677, 324] width 0 height 0
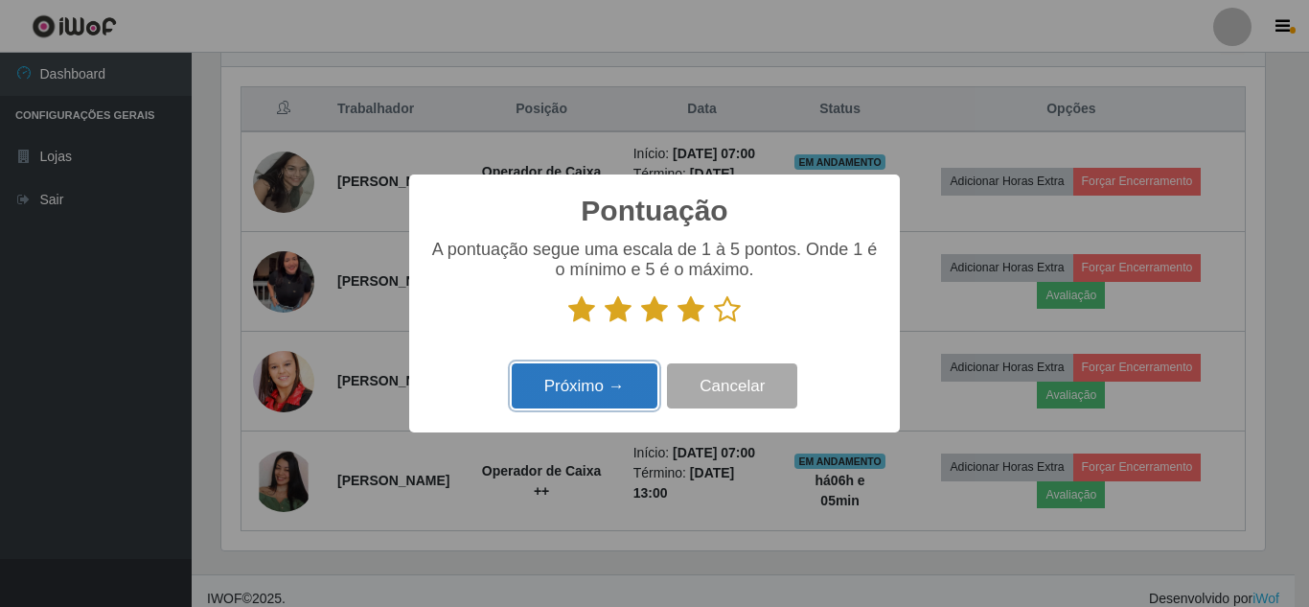
click at [578, 389] on button "Próximo →" at bounding box center [585, 385] width 146 height 45
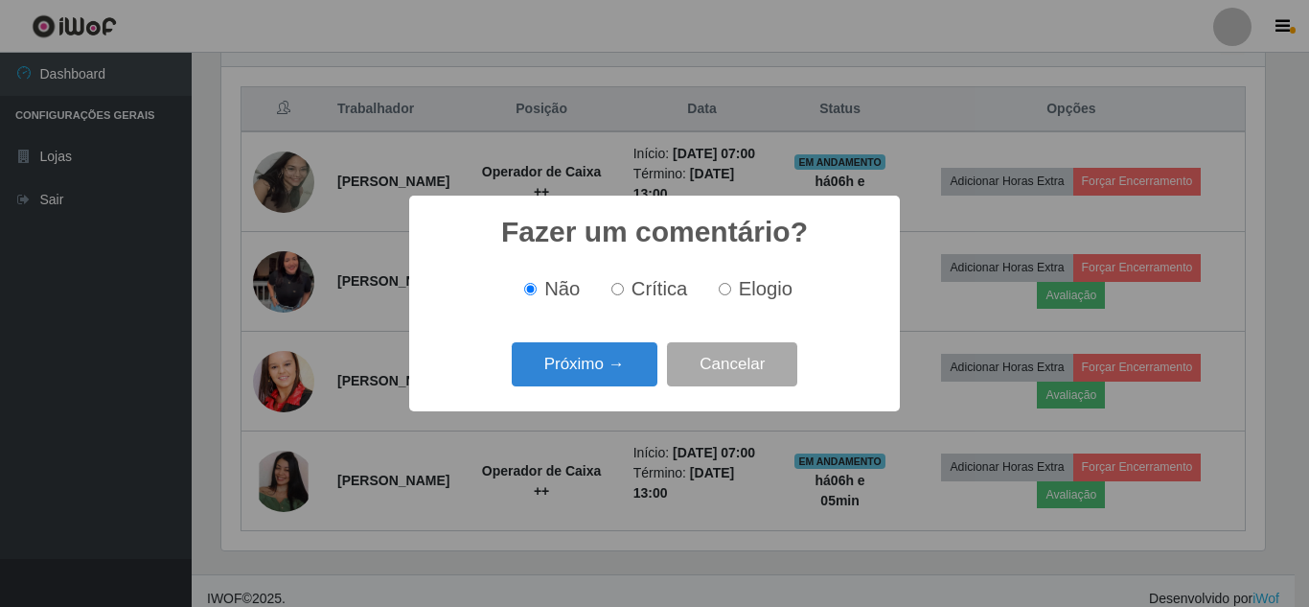
click at [733, 288] on label "Elogio" at bounding box center [751, 289] width 81 height 22
click at [731, 288] on input "Elogio" at bounding box center [725, 289] width 12 height 12
radio input "true"
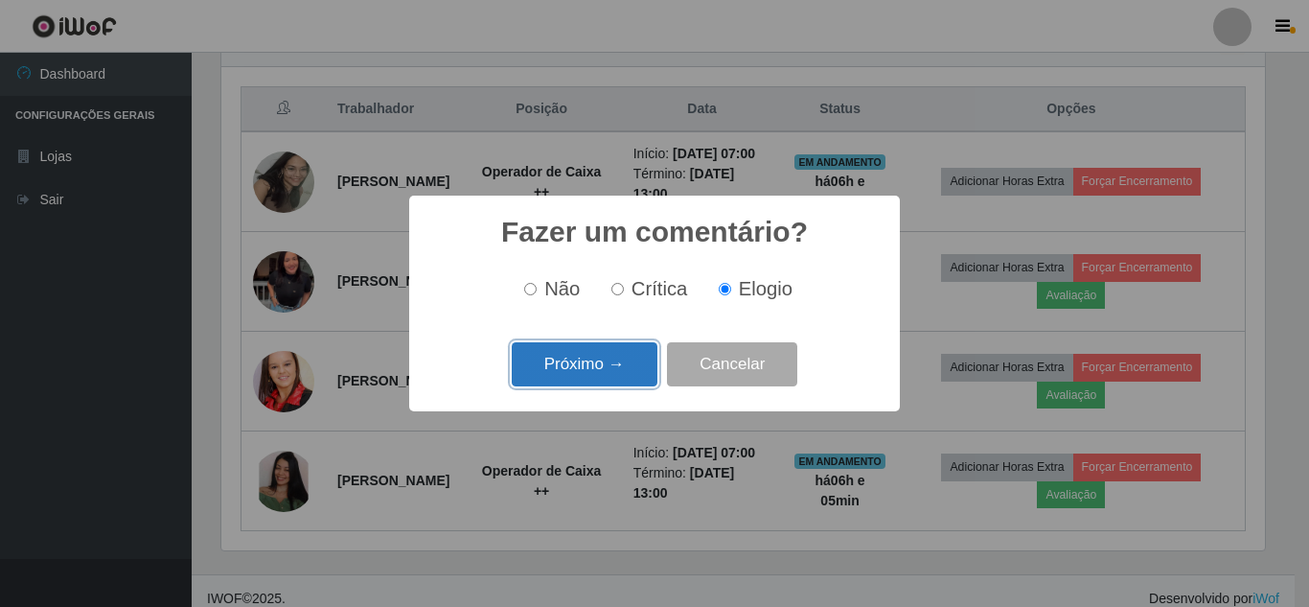
click at [605, 363] on button "Próximo →" at bounding box center [585, 364] width 146 height 45
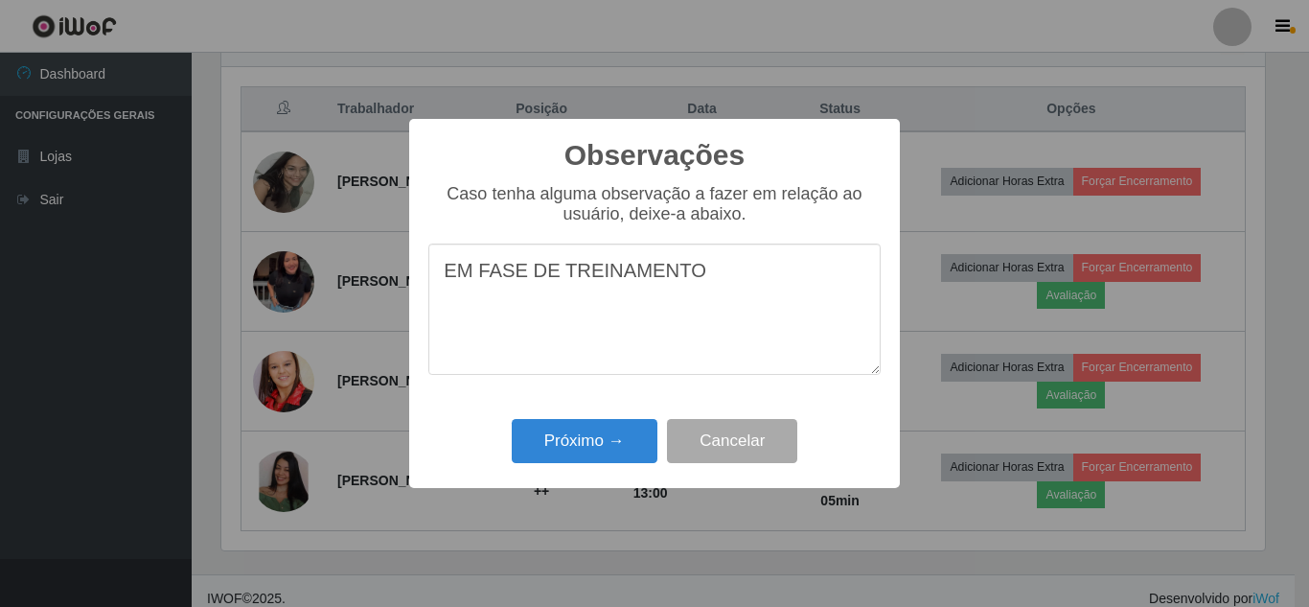
type textarea "EM FASE DE TREINAMENTO"
click at [604, 416] on div "Próximo → Cancelar" at bounding box center [654, 440] width 452 height 55
click at [611, 431] on button "Próximo →" at bounding box center [585, 441] width 146 height 45
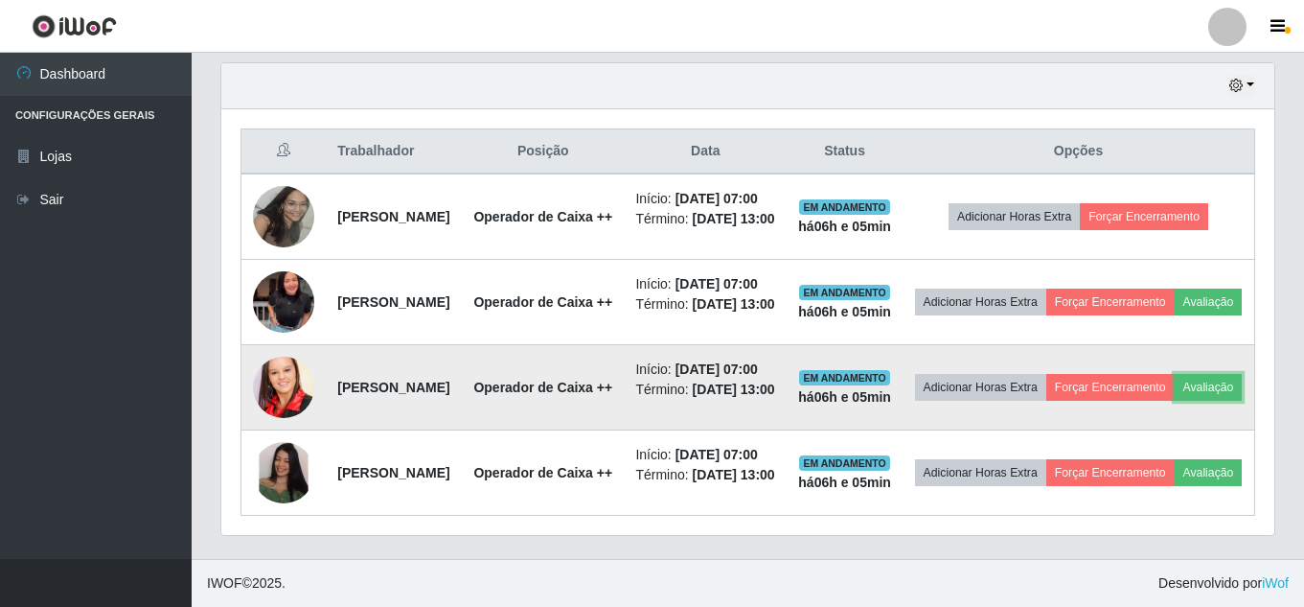
scroll to position [804, 0]
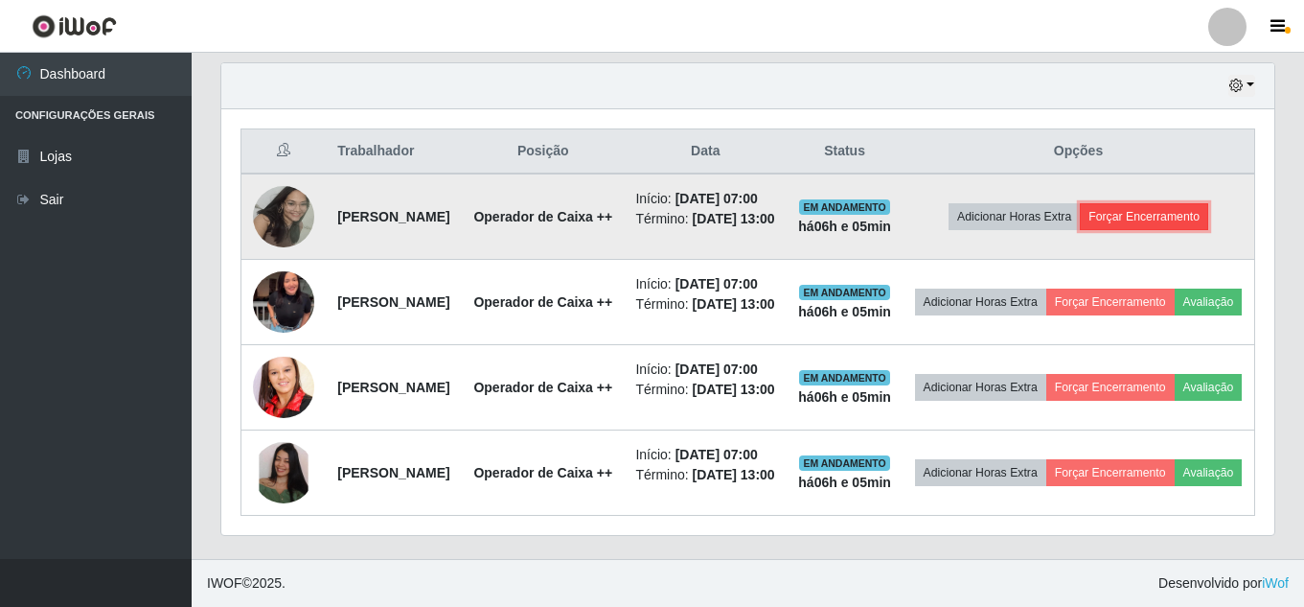
click at [1181, 203] on button "Forçar Encerramento" at bounding box center [1144, 216] width 128 height 27
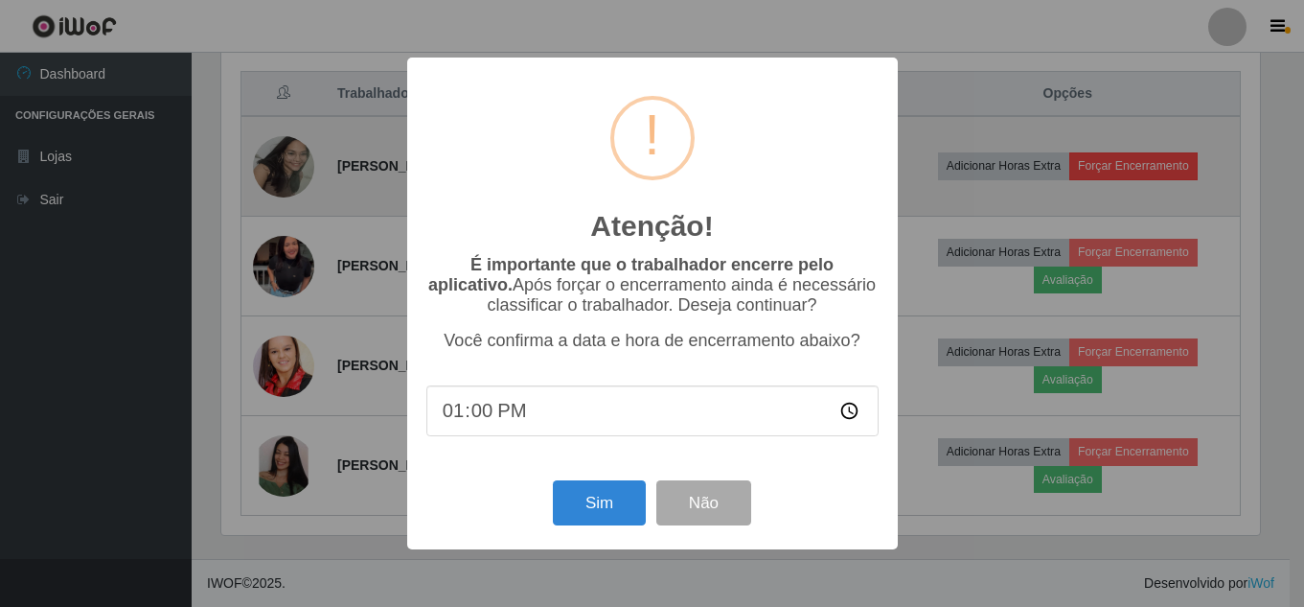
scroll to position [398, 1043]
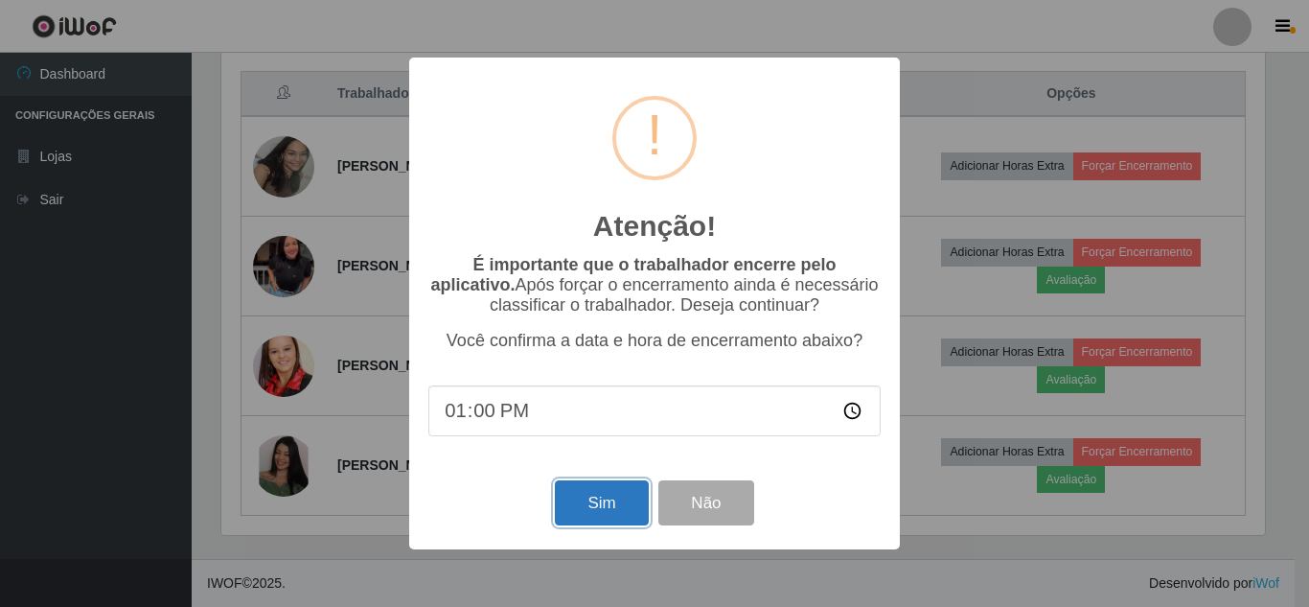
click at [620, 495] on button "Sim" at bounding box center [601, 502] width 93 height 45
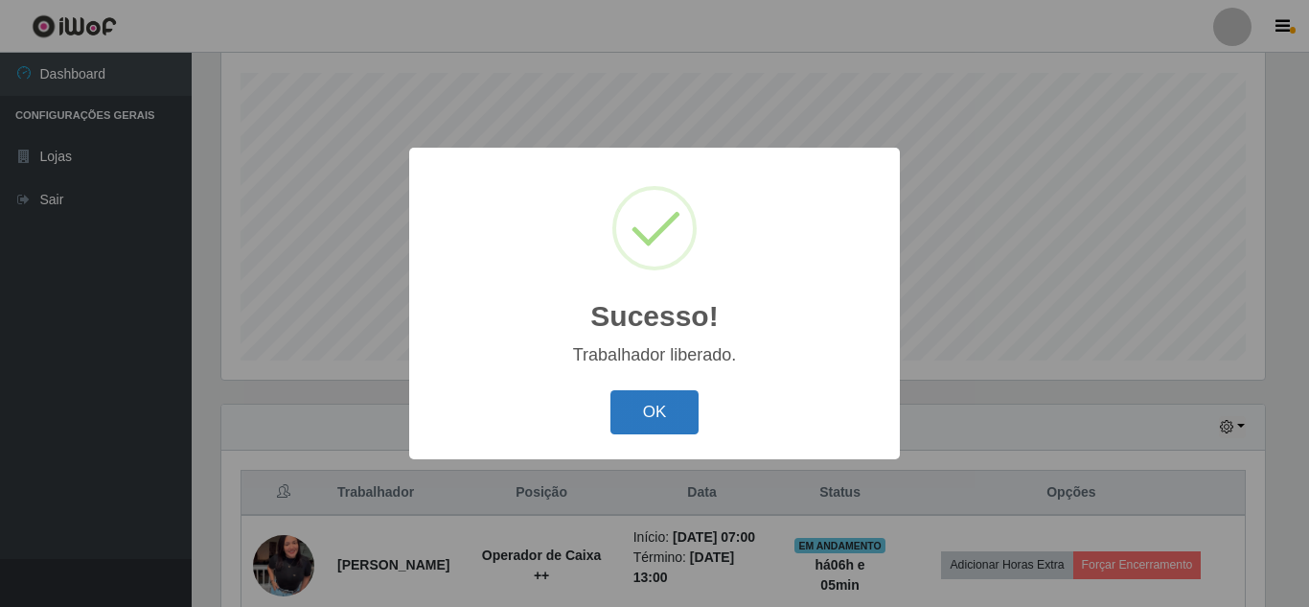
click at [647, 397] on button "OK" at bounding box center [654, 412] width 89 height 45
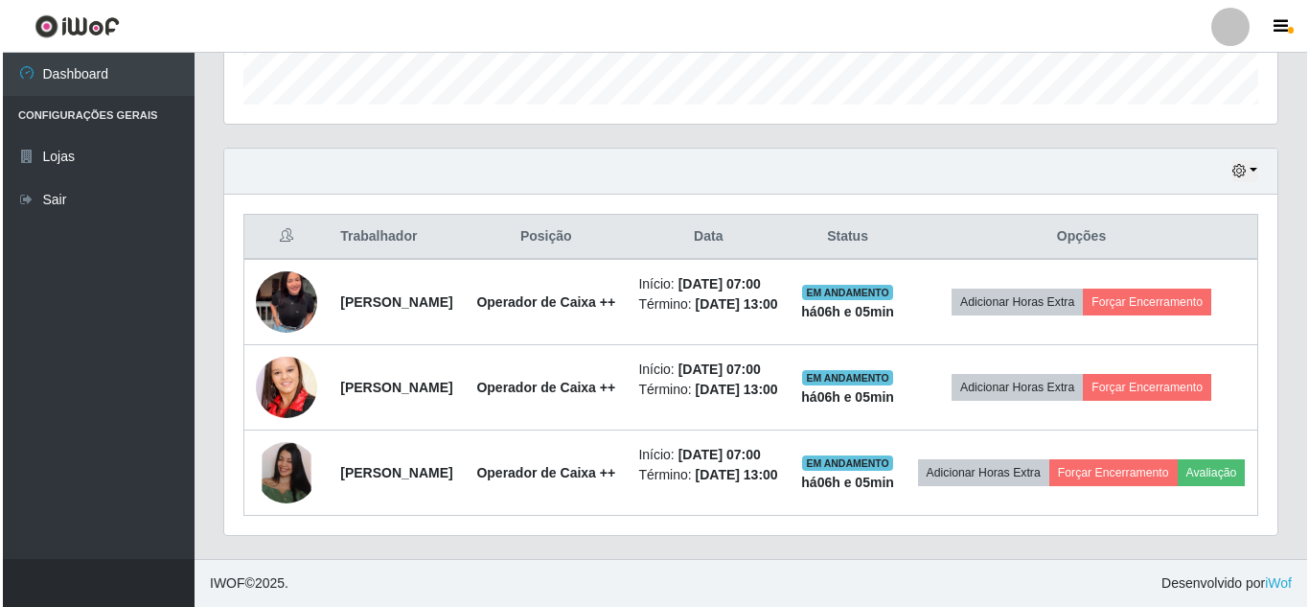
scroll to position [684, 0]
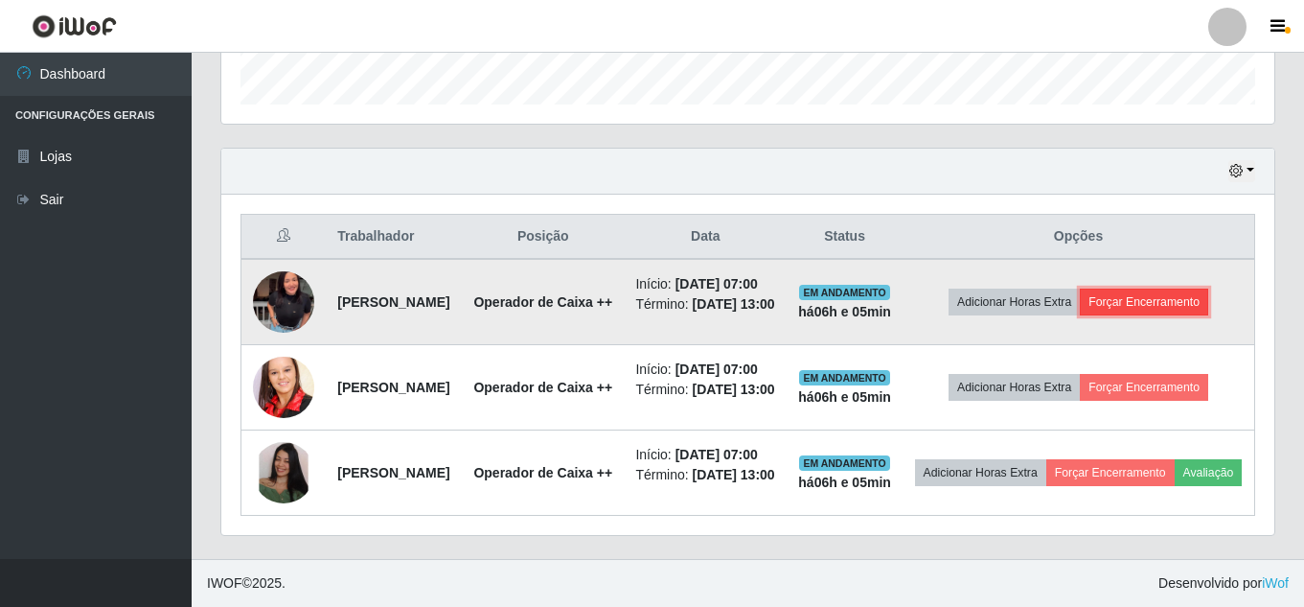
click at [1205, 288] on button "Forçar Encerramento" at bounding box center [1144, 301] width 128 height 27
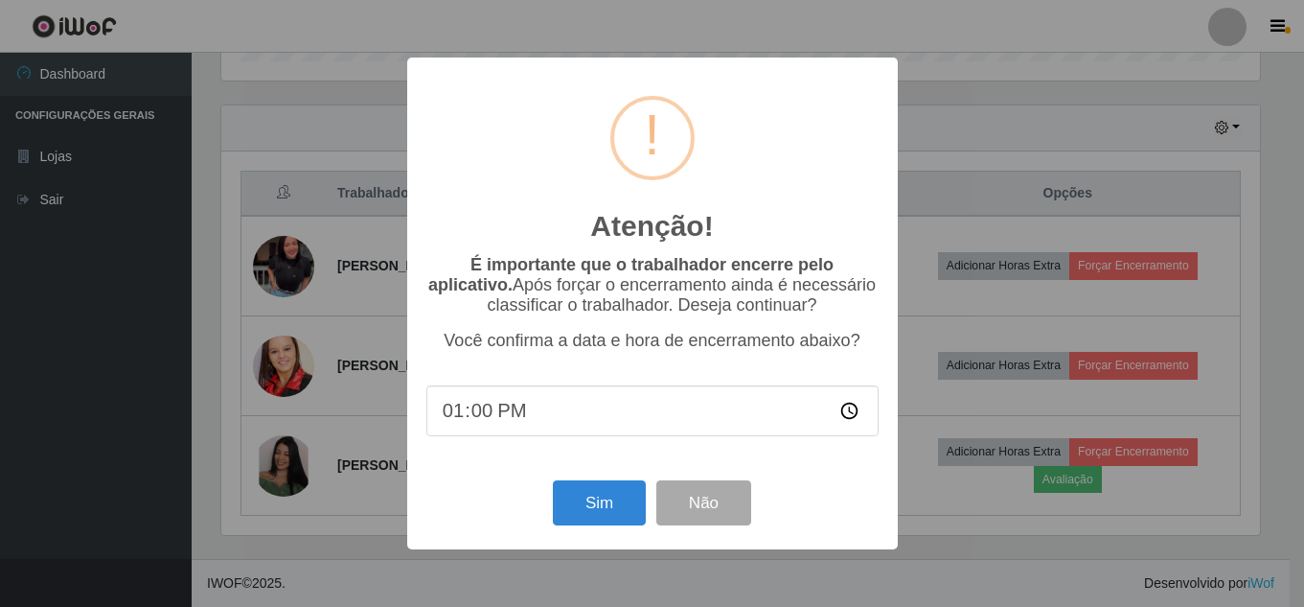
scroll to position [398, 1043]
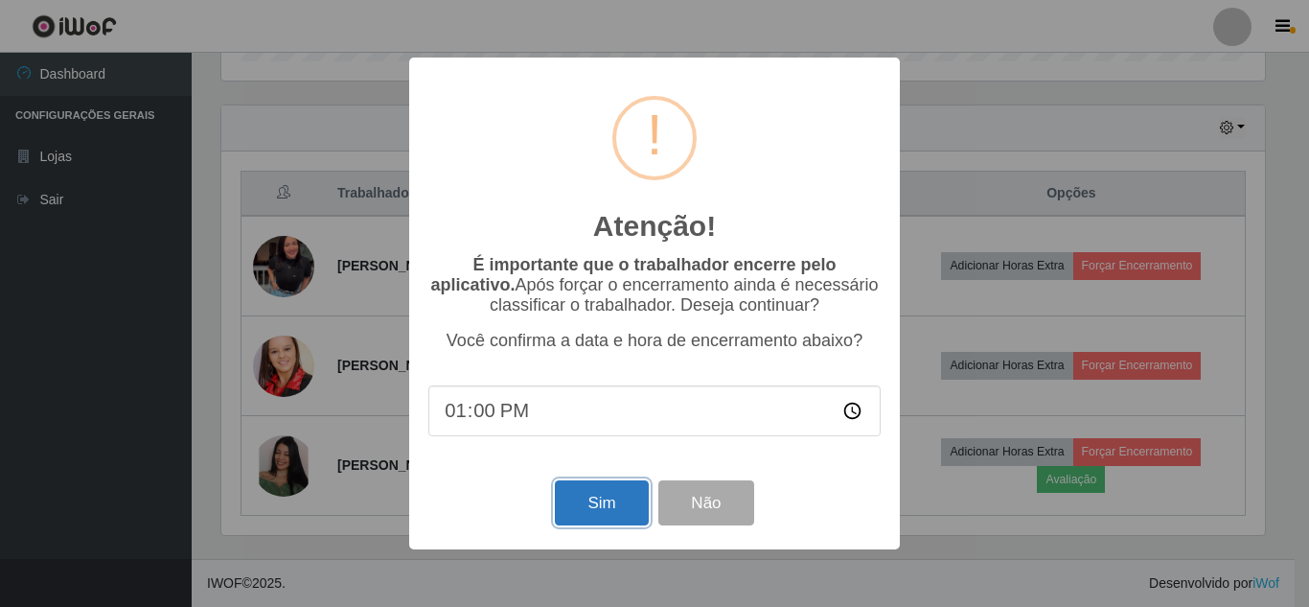
click at [569, 514] on button "Sim" at bounding box center [601, 502] width 93 height 45
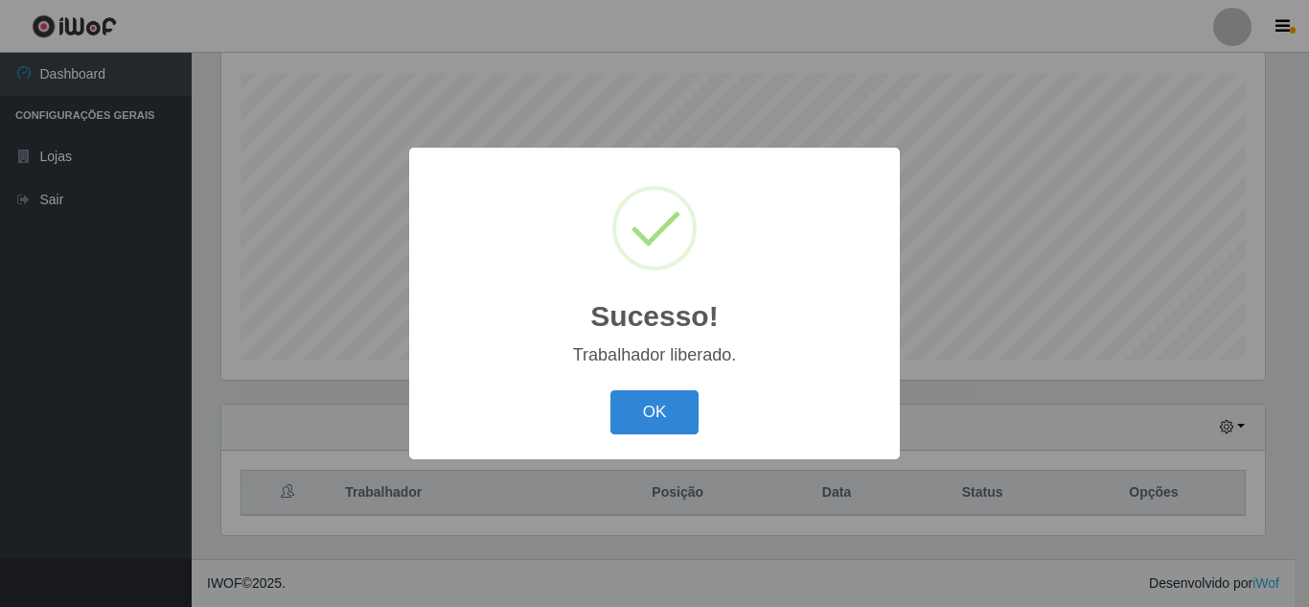
click at [1136, 338] on div "Sucesso! × Trabalhador liberado. OK Cancel" at bounding box center [654, 303] width 1309 height 607
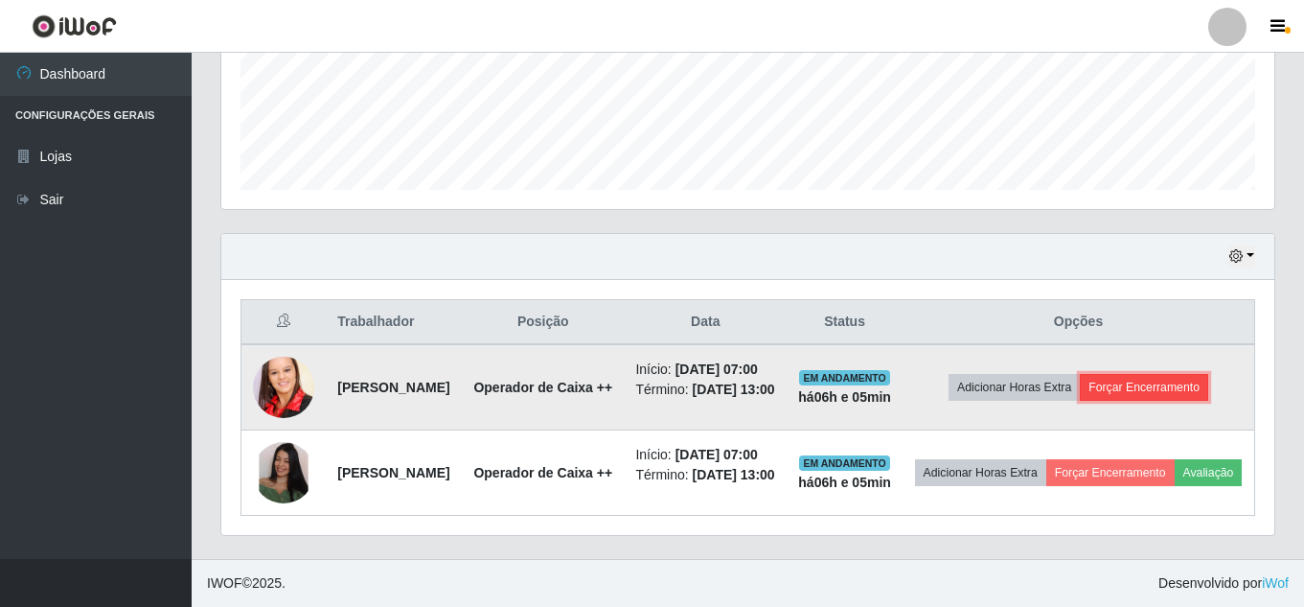
click at [1157, 374] on button "Forçar Encerramento" at bounding box center [1144, 387] width 128 height 27
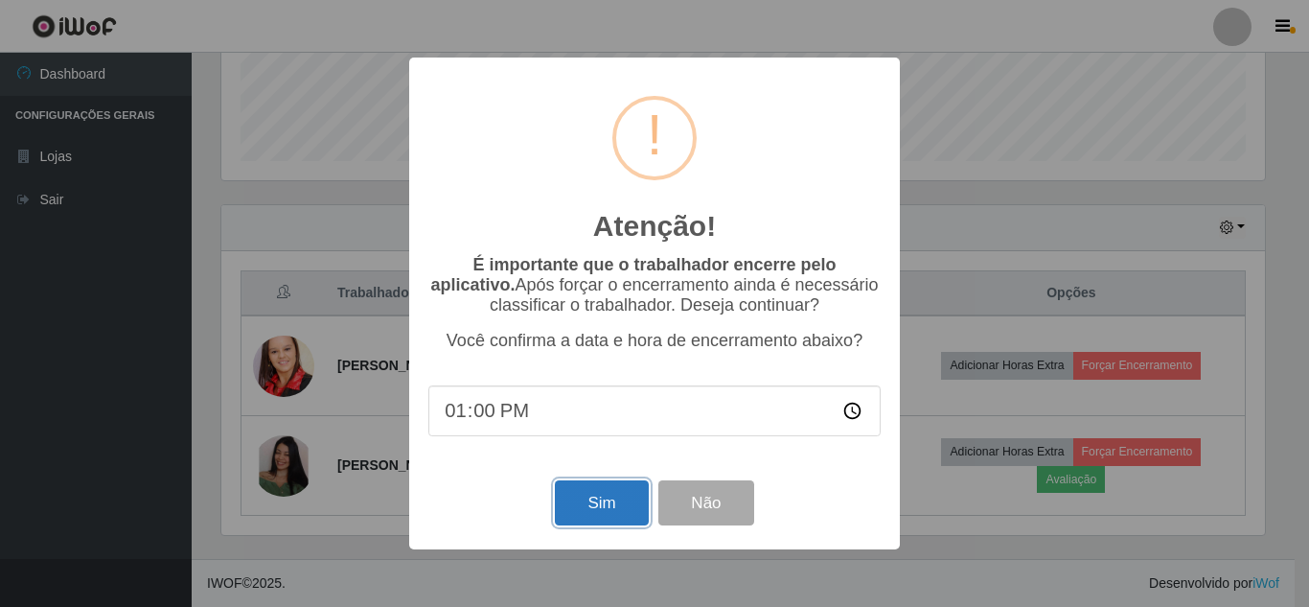
click at [603, 512] on button "Sim" at bounding box center [601, 502] width 93 height 45
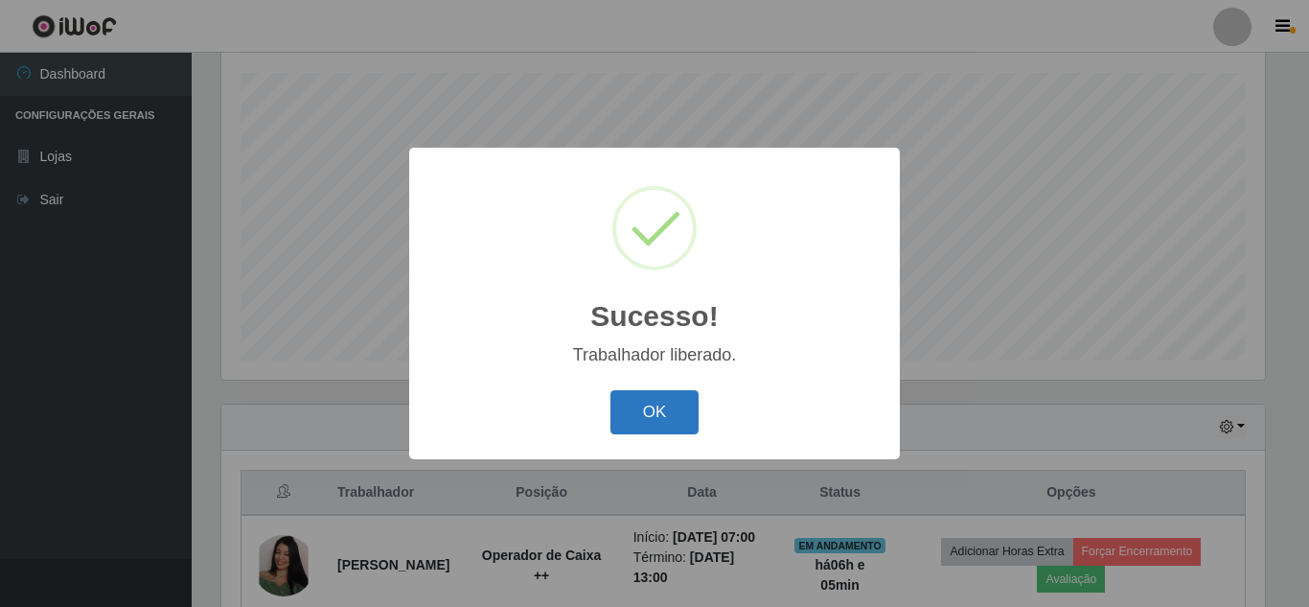
click at [674, 411] on button "OK" at bounding box center [654, 412] width 89 height 45
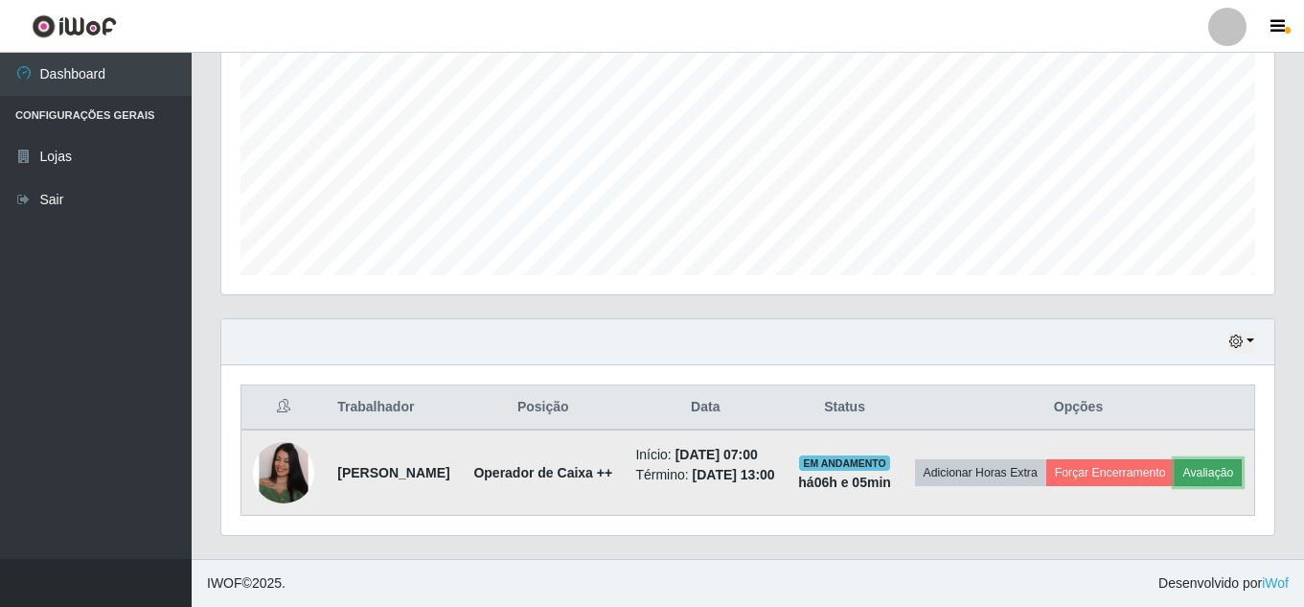
click at [1175, 466] on button "Avaliação" at bounding box center [1209, 472] width 68 height 27
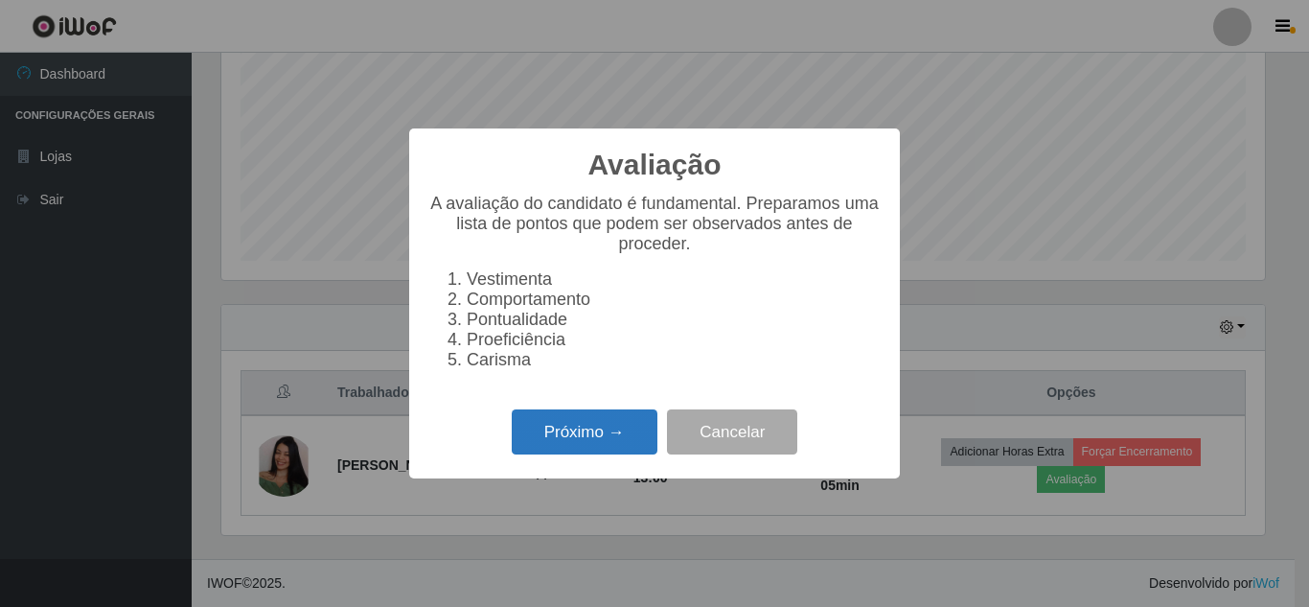
click at [592, 447] on button "Próximo →" at bounding box center [585, 431] width 146 height 45
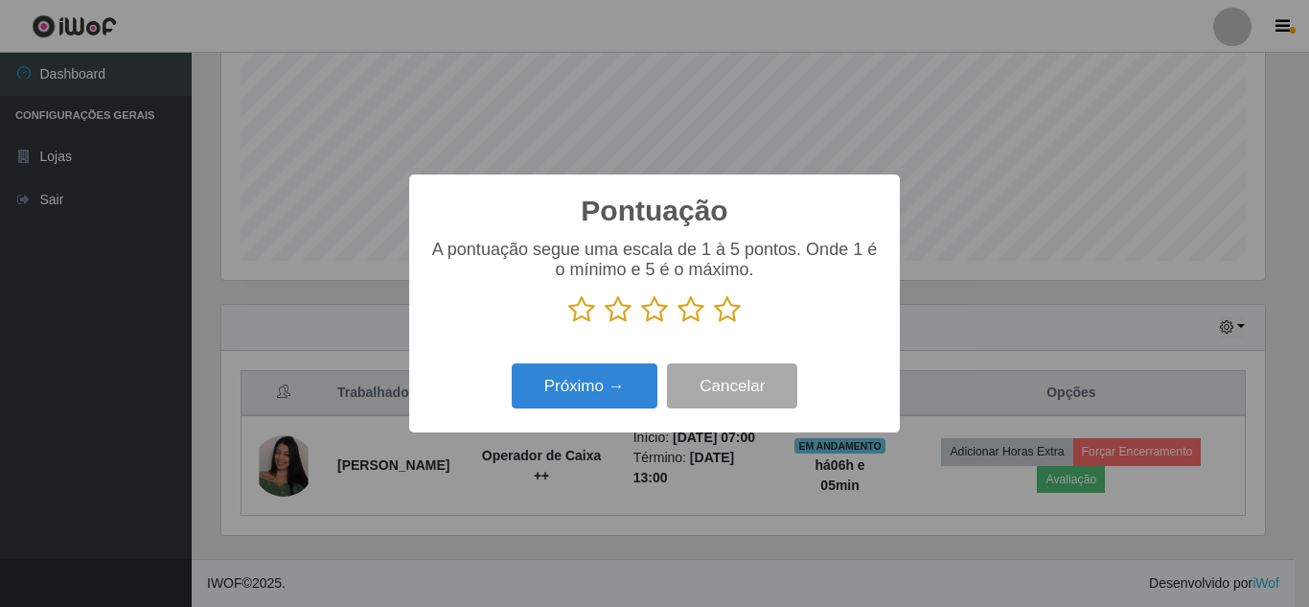
click at [722, 310] on icon at bounding box center [727, 309] width 27 height 29
click at [714, 324] on input "radio" at bounding box center [714, 324] width 0 height 0
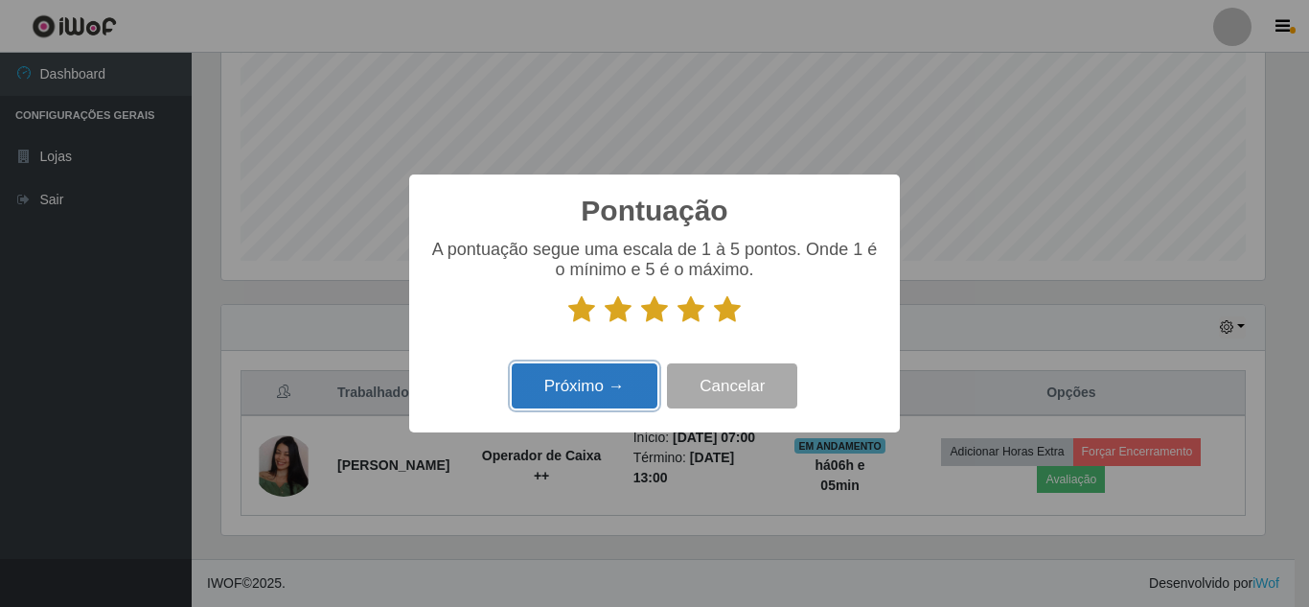
click at [582, 402] on button "Próximo →" at bounding box center [585, 385] width 146 height 45
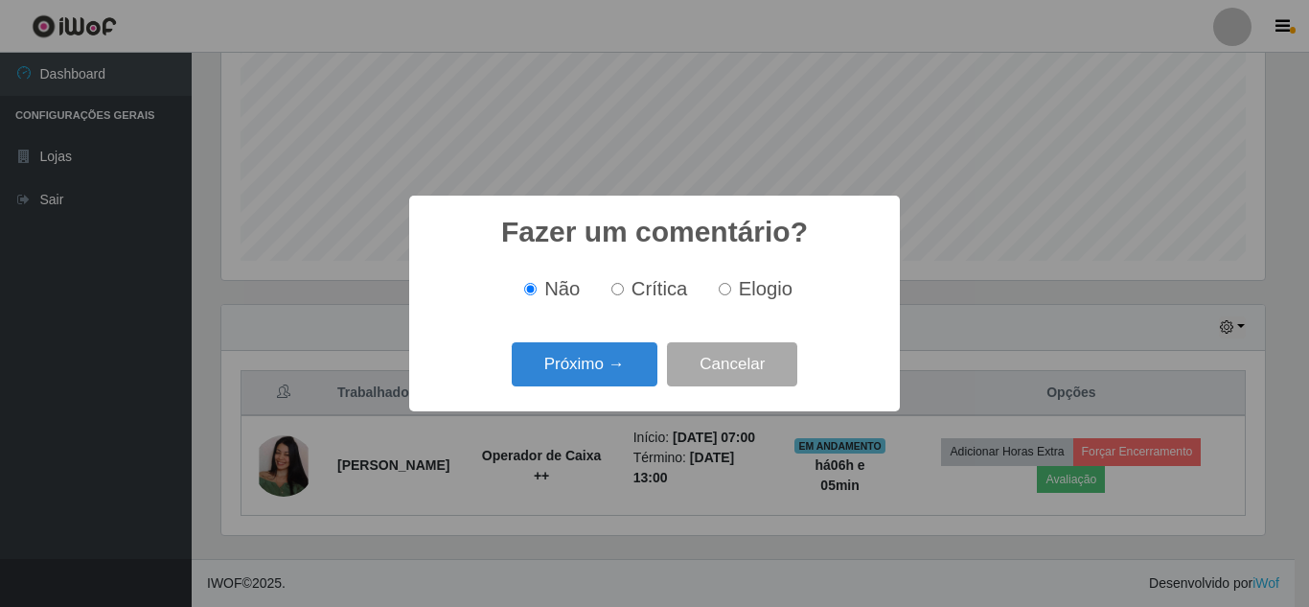
click at [731, 290] on label "Elogio" at bounding box center [751, 289] width 81 height 22
click at [731, 290] on input "Elogio" at bounding box center [725, 289] width 12 height 12
radio input "true"
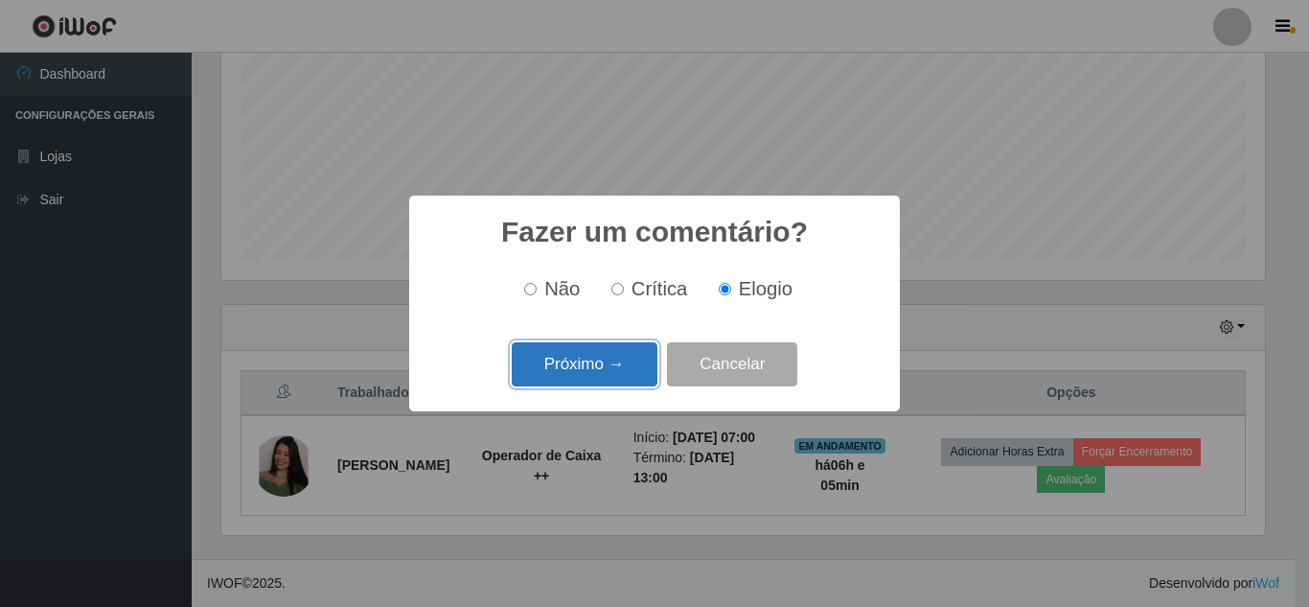
click at [582, 375] on button "Próximo →" at bounding box center [585, 364] width 146 height 45
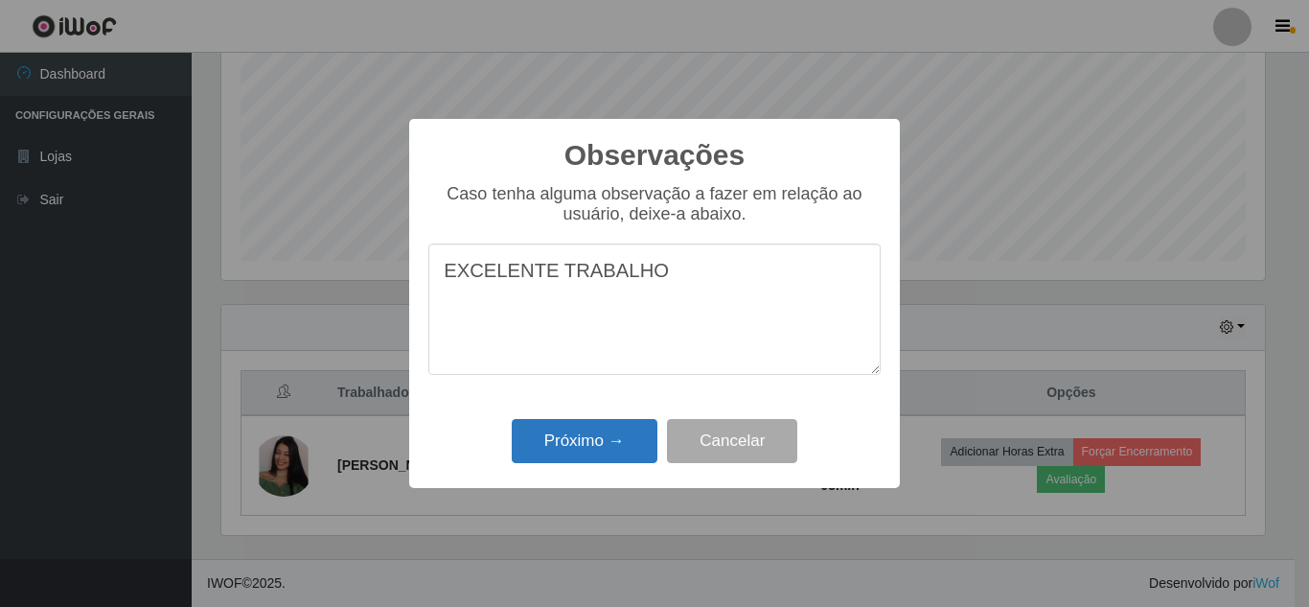
type textarea "EXCELENTE TRABALHO"
click at [606, 432] on button "Próximo →" at bounding box center [585, 441] width 146 height 45
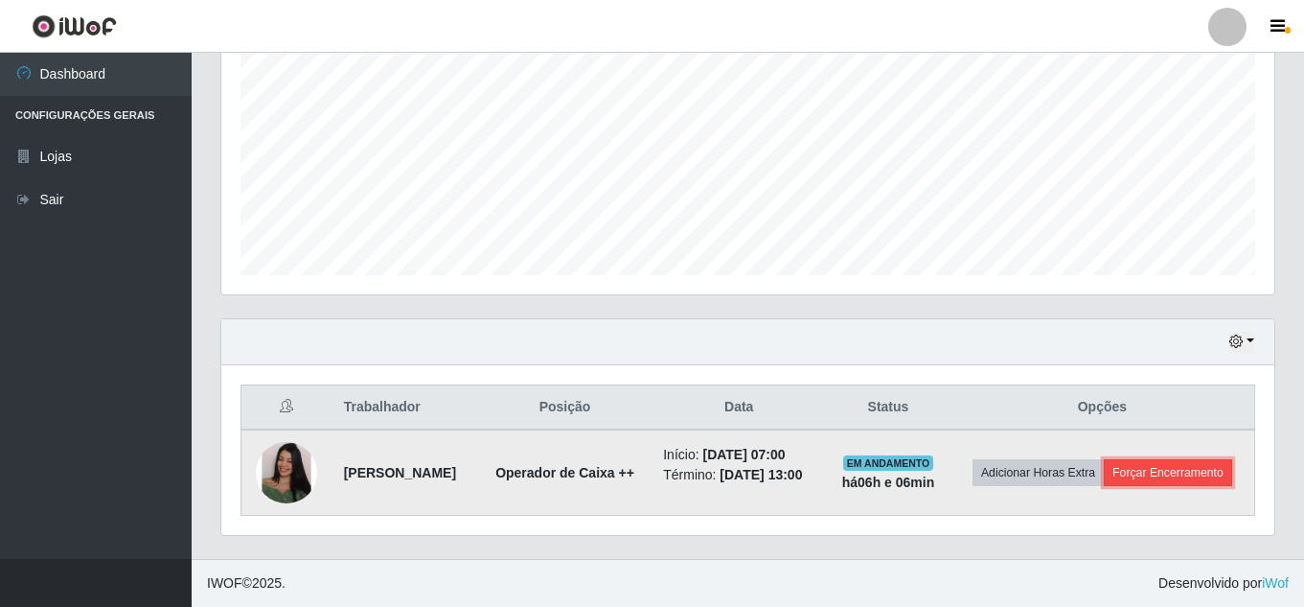
click at [1117, 471] on button "Forçar Encerramento" at bounding box center [1168, 472] width 128 height 27
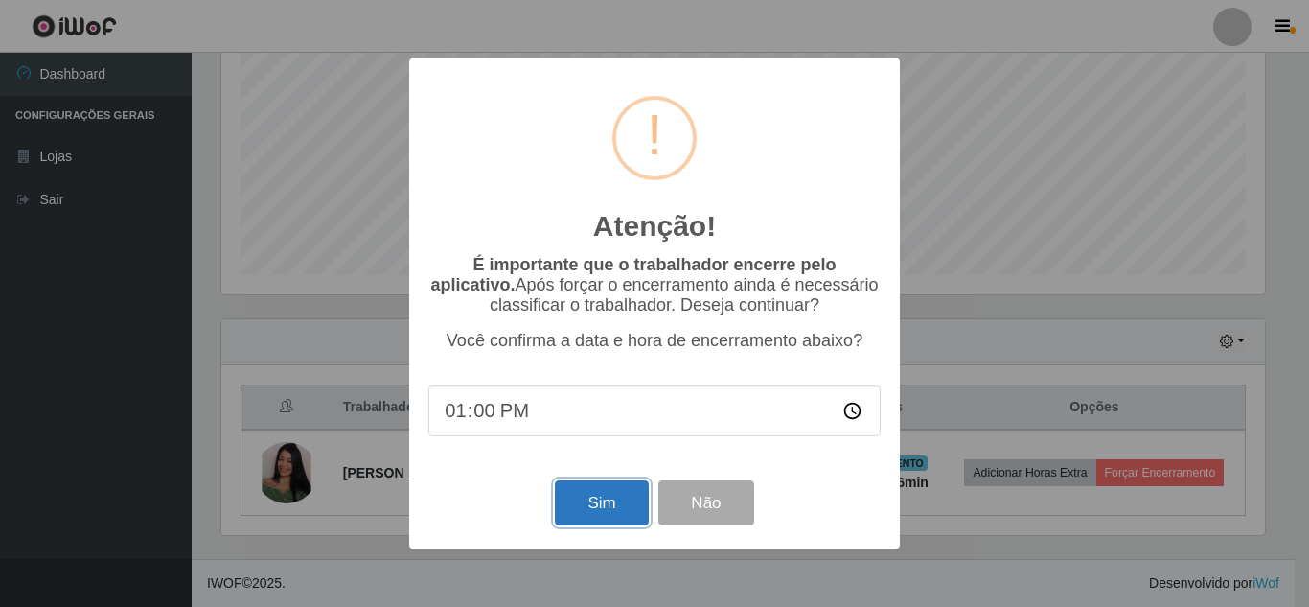
click at [622, 504] on button "Sim" at bounding box center [601, 502] width 93 height 45
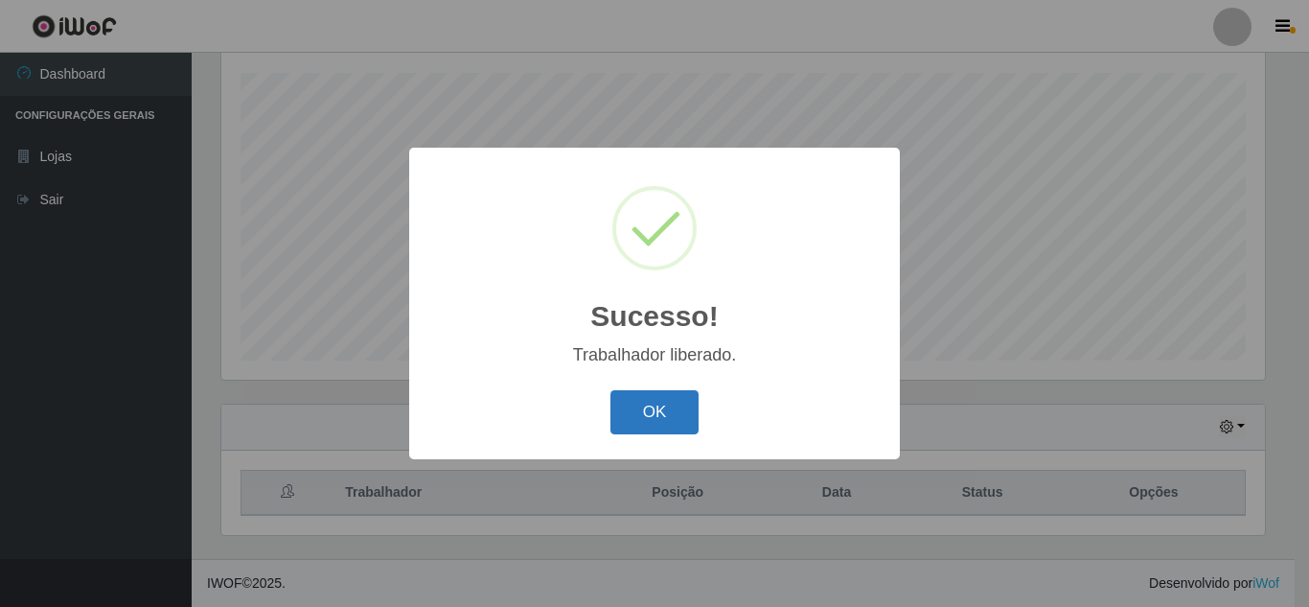
click at [641, 409] on button "OK" at bounding box center [654, 412] width 89 height 45
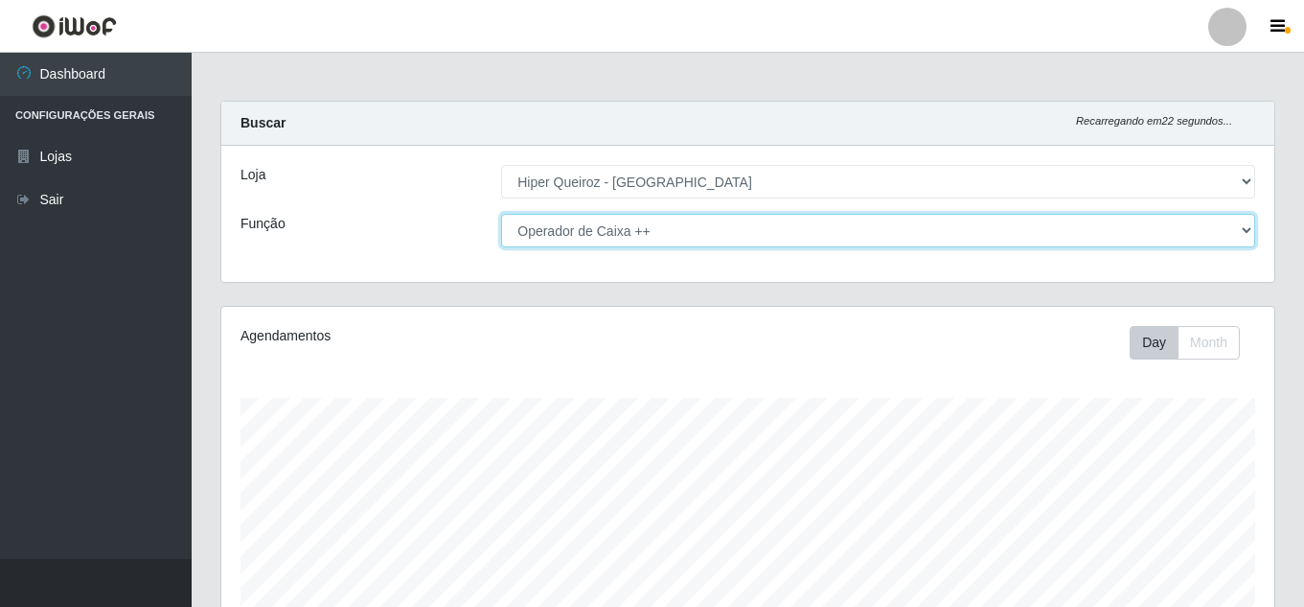
click at [670, 228] on select "[Selecione...] Embalador Embalador + Embalador ++ Operador de Caixa Operador de…" at bounding box center [878, 231] width 754 height 34
select select "71"
click at [501, 214] on select "[Selecione...] Embalador Embalador + Embalador ++ Operador de Caixa Operador de…" at bounding box center [878, 231] width 754 height 34
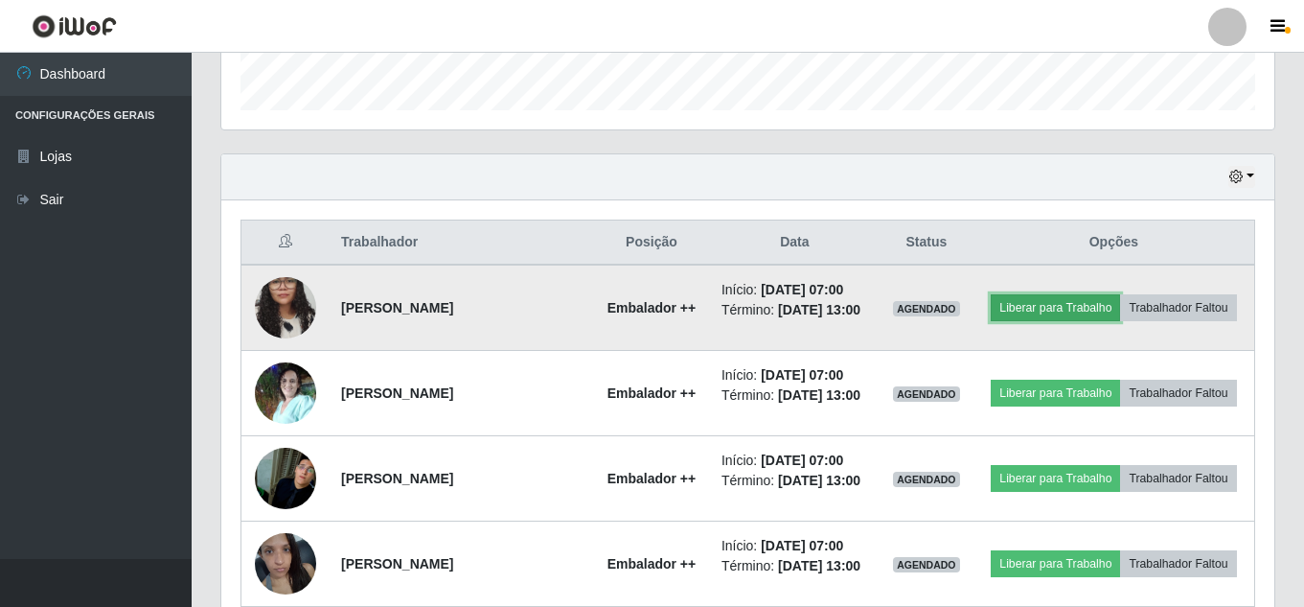
click at [1054, 307] on button "Liberar para Trabalho" at bounding box center [1055, 307] width 129 height 27
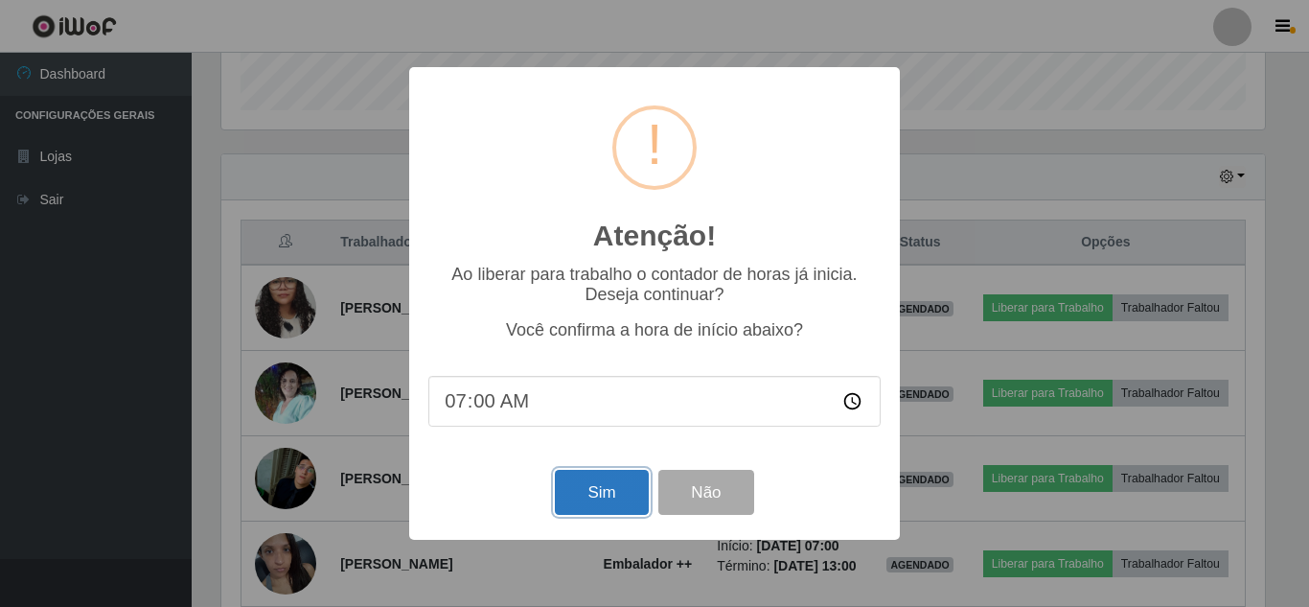
click at [571, 490] on button "Sim" at bounding box center [601, 492] width 93 height 45
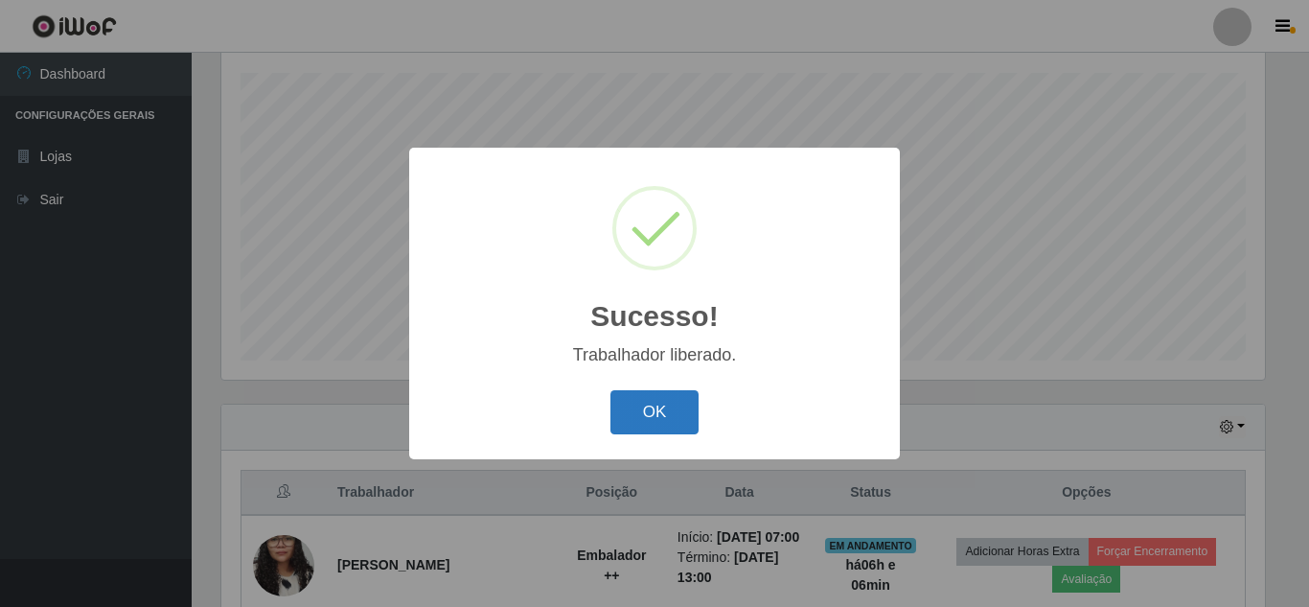
click at [656, 408] on button "OK" at bounding box center [654, 412] width 89 height 45
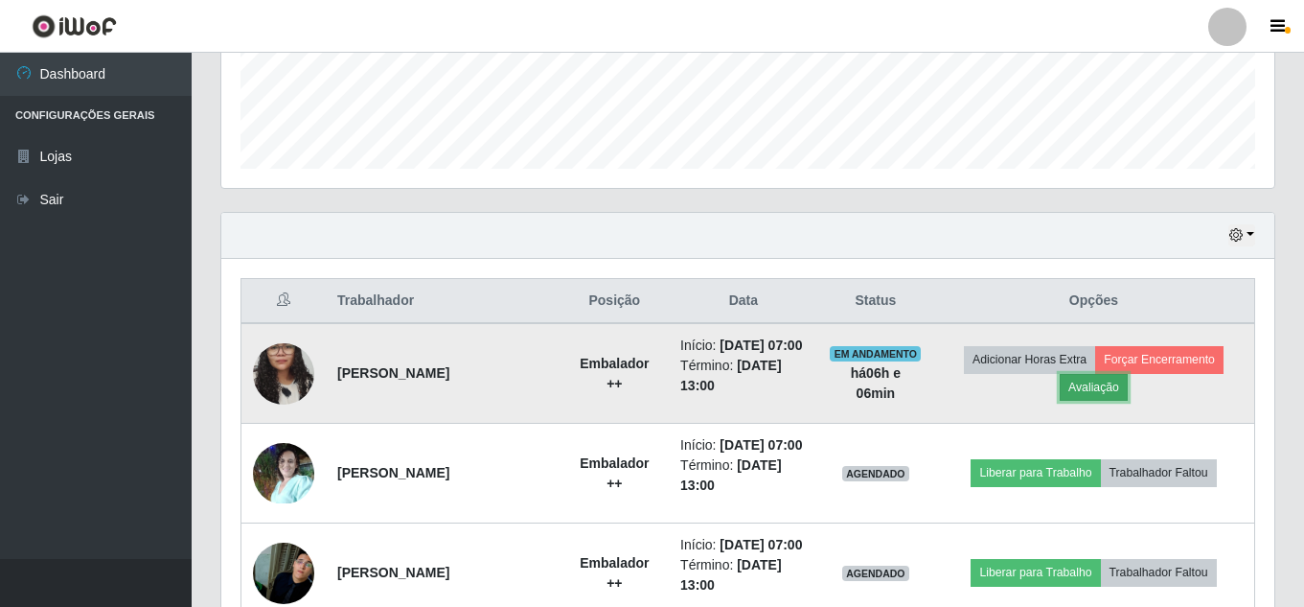
click at [1128, 394] on button "Avaliação" at bounding box center [1094, 387] width 68 height 27
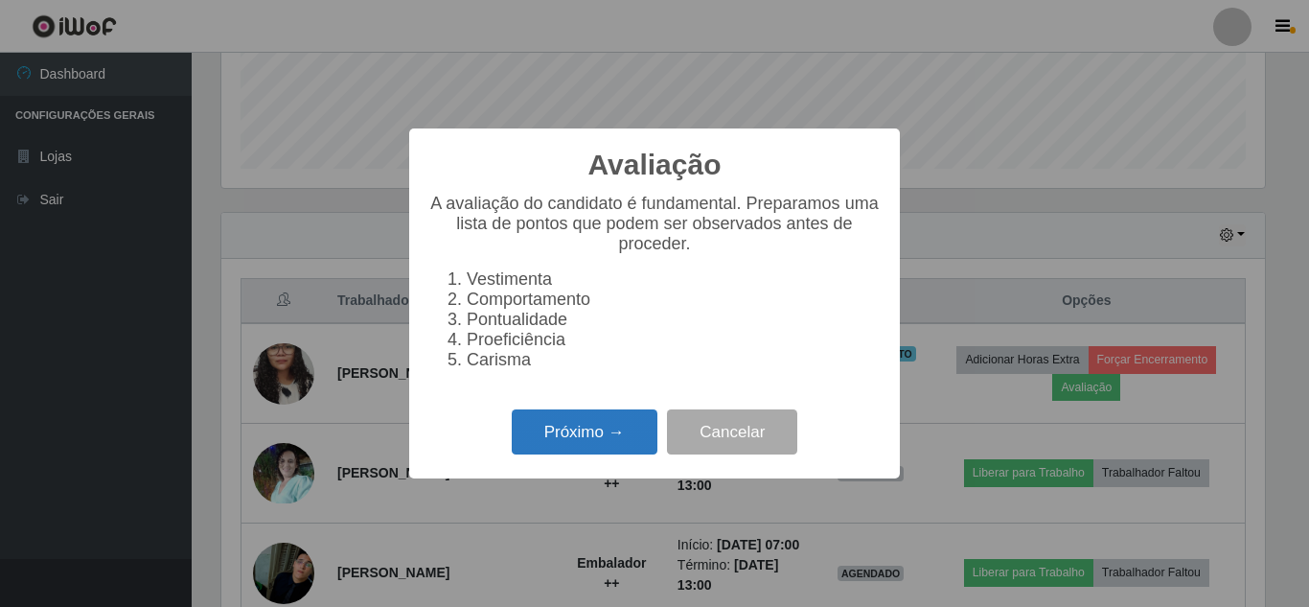
click at [616, 445] on button "Próximo →" at bounding box center [585, 431] width 146 height 45
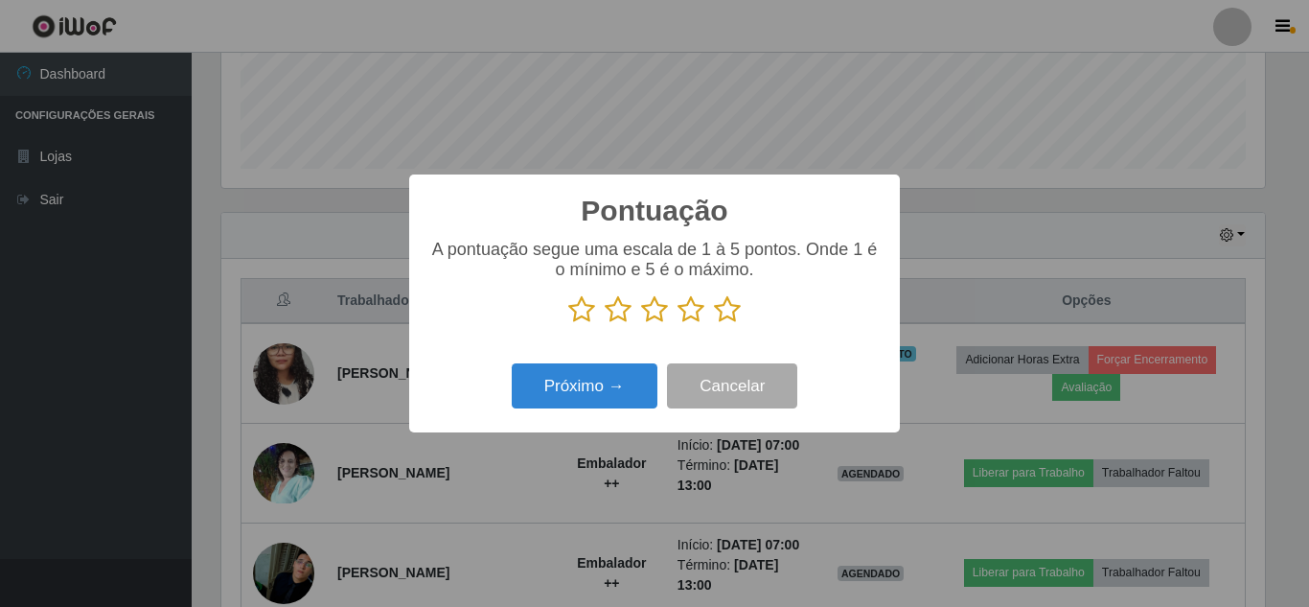
click at [692, 307] on icon at bounding box center [690, 309] width 27 height 29
click at [677, 324] on input "radio" at bounding box center [677, 324] width 0 height 0
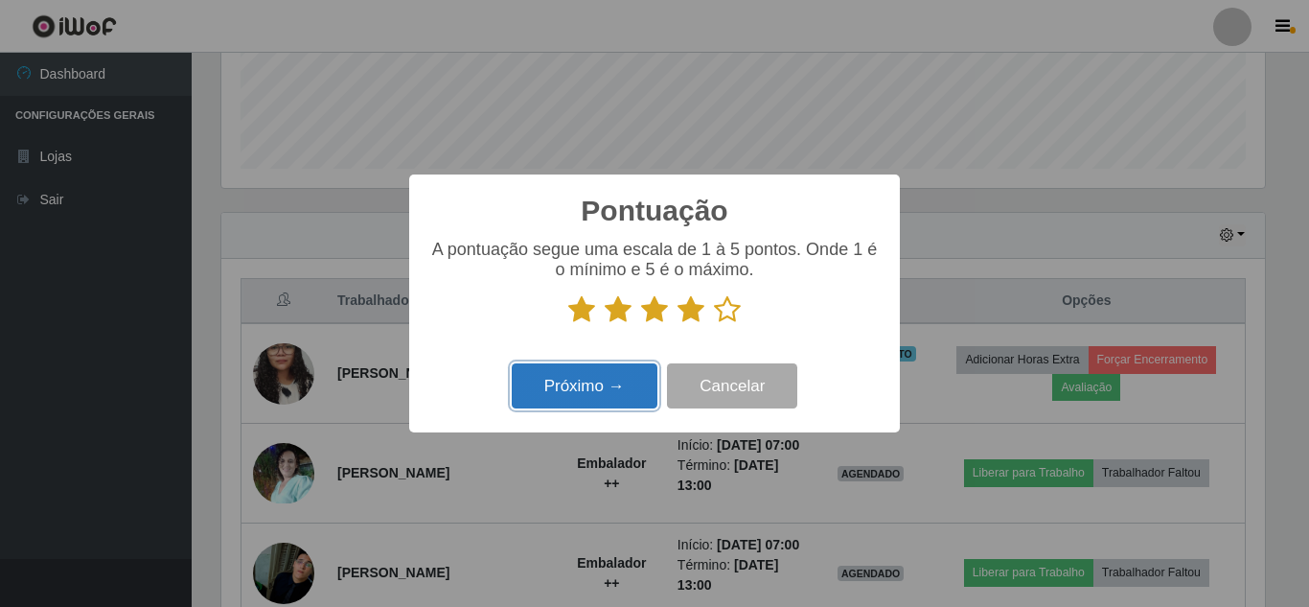
click at [602, 395] on button "Próximo →" at bounding box center [585, 385] width 146 height 45
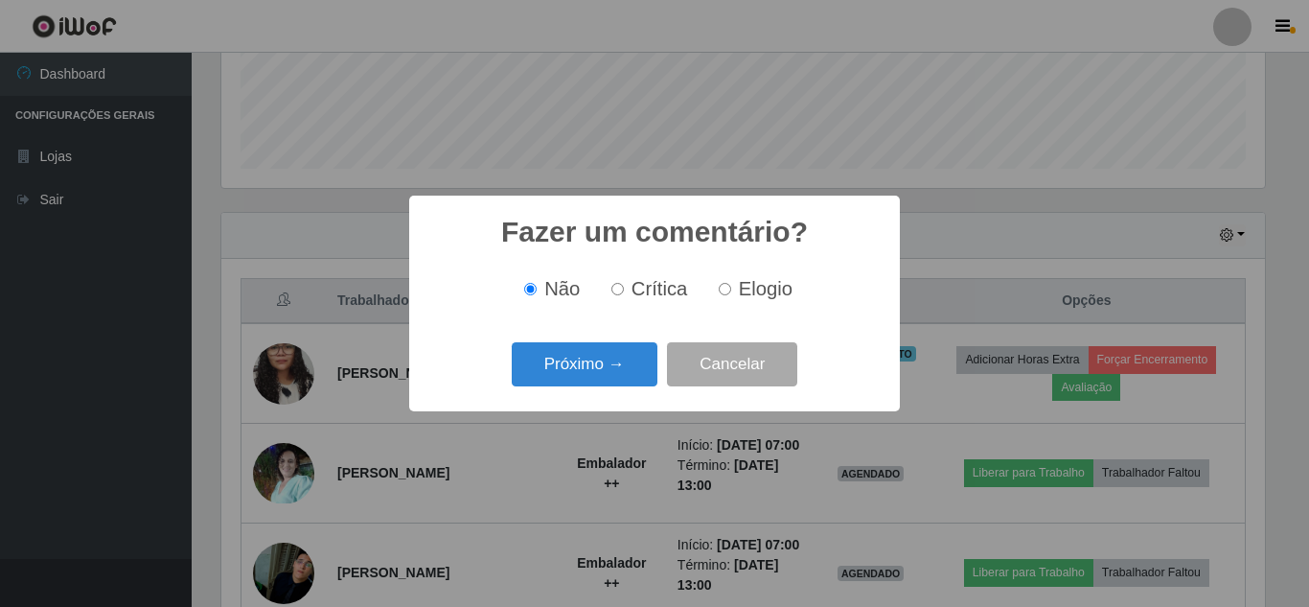
click at [725, 288] on input "Elogio" at bounding box center [725, 289] width 12 height 12
radio input "true"
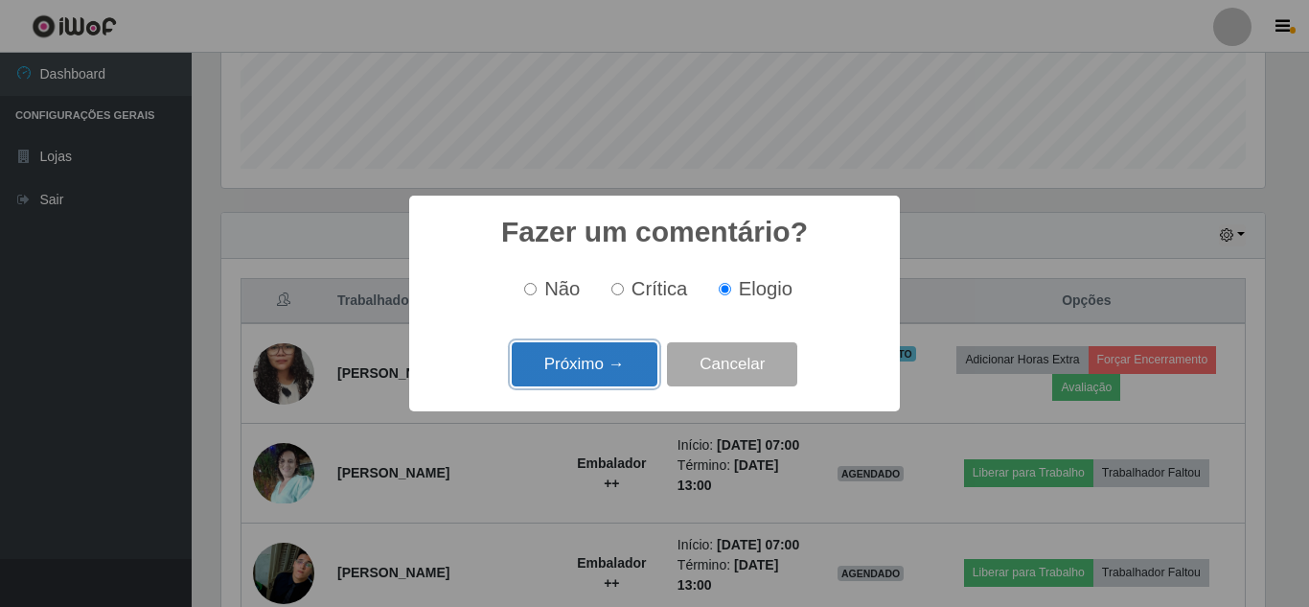
click at [582, 367] on button "Próximo →" at bounding box center [585, 364] width 146 height 45
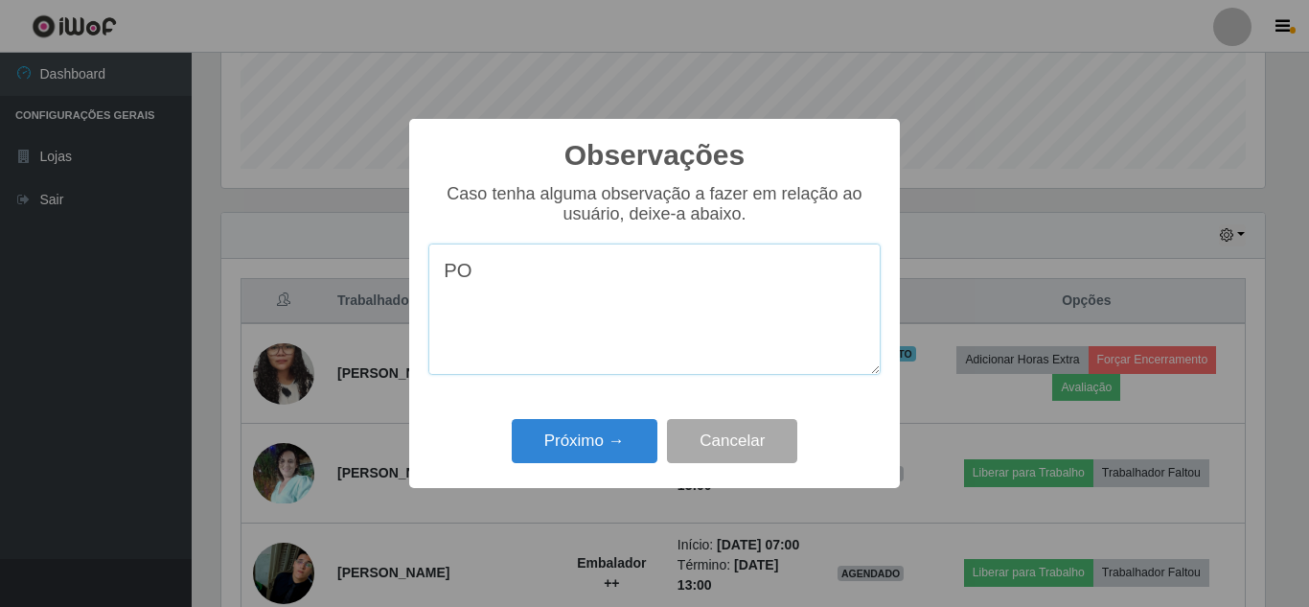
type textarea "P"
type textarea "Í"
type textarea "ÓTIMO TRABALHO"
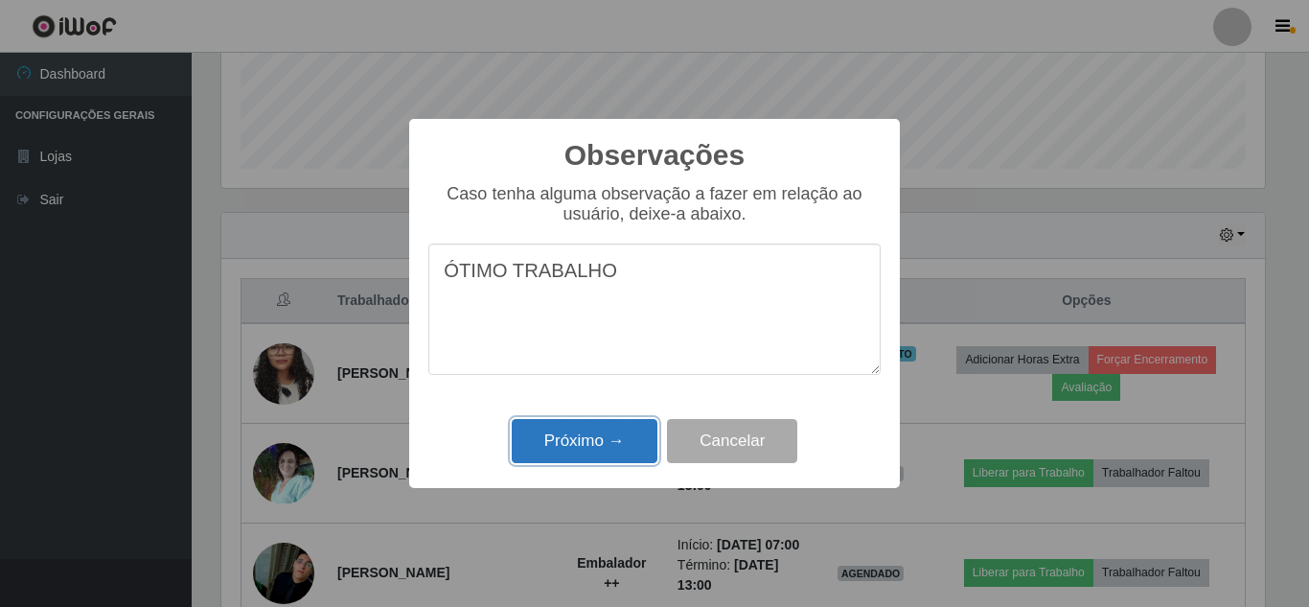
click at [559, 446] on button "Próximo →" at bounding box center [585, 441] width 146 height 45
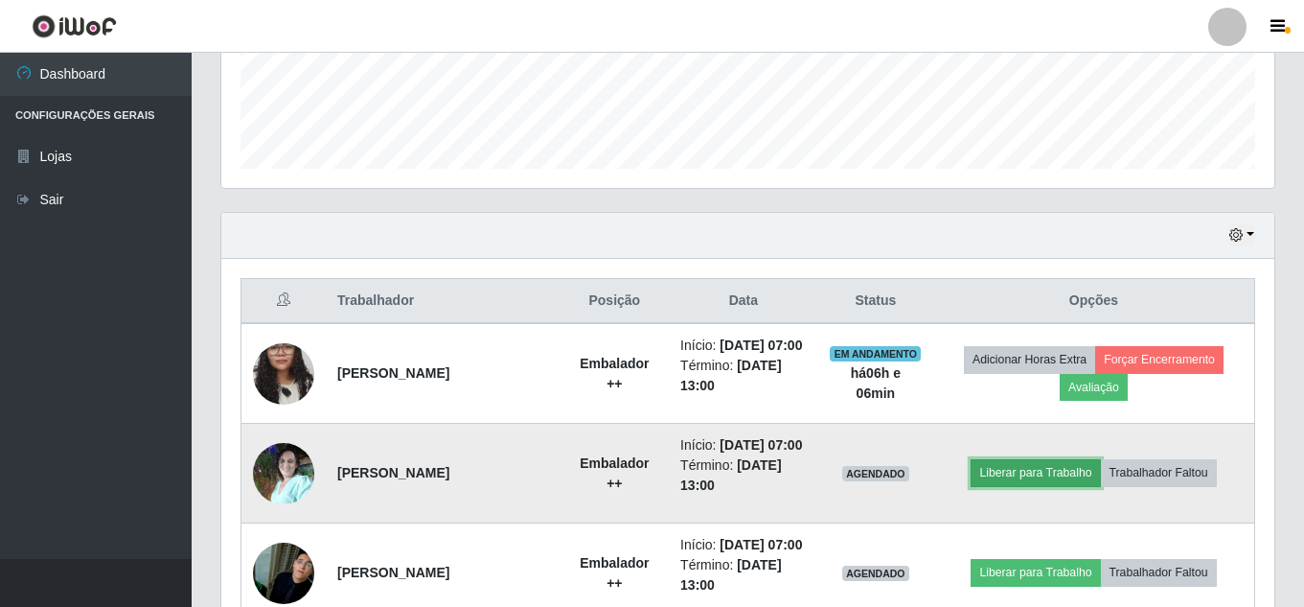
click at [1066, 486] on button "Liberar para Trabalho" at bounding box center [1035, 472] width 129 height 27
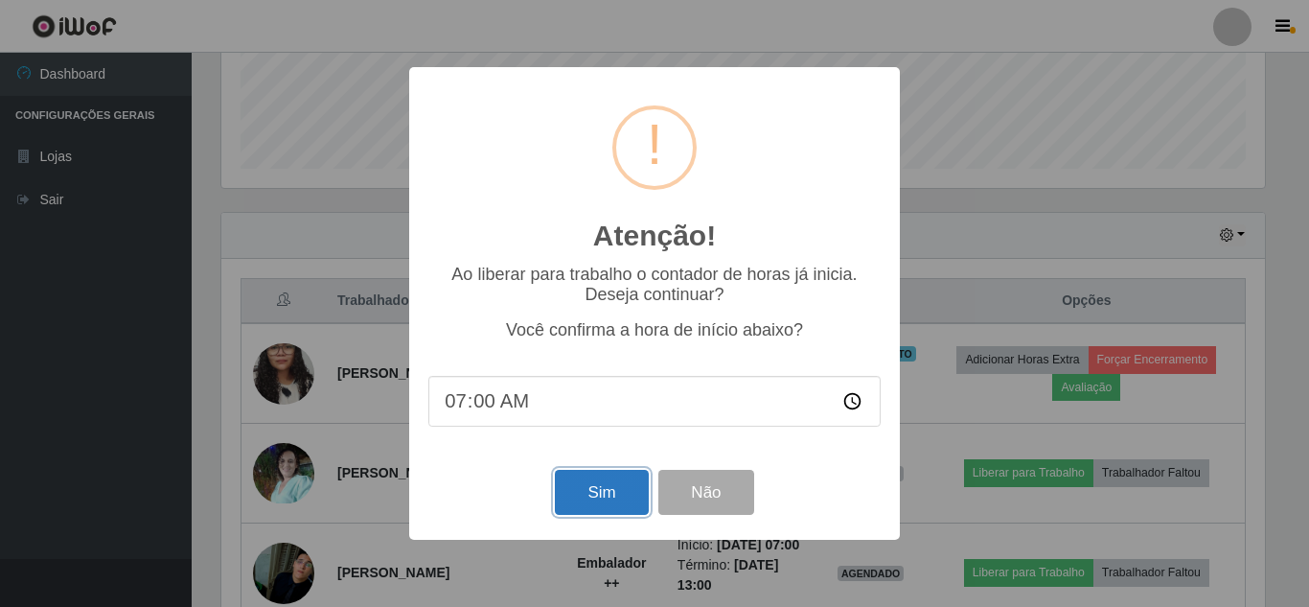
click at [580, 493] on button "Sim" at bounding box center [601, 492] width 93 height 45
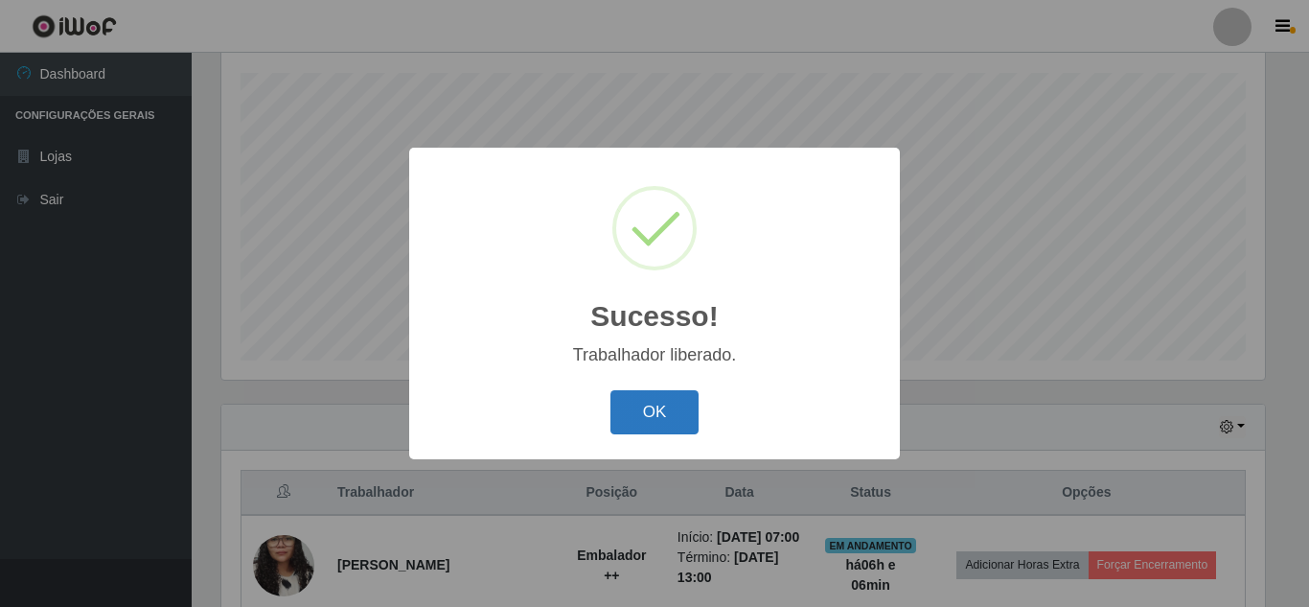
click at [626, 404] on button "OK" at bounding box center [654, 412] width 89 height 45
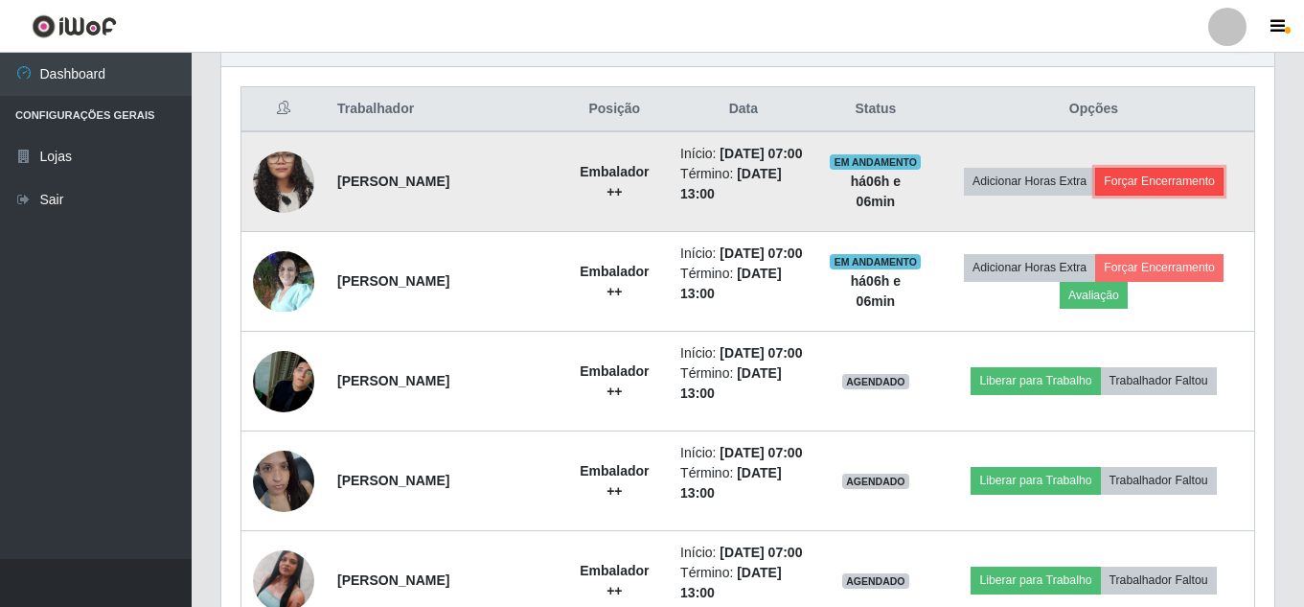
click at [1155, 186] on button "Forçar Encerramento" at bounding box center [1159, 181] width 128 height 27
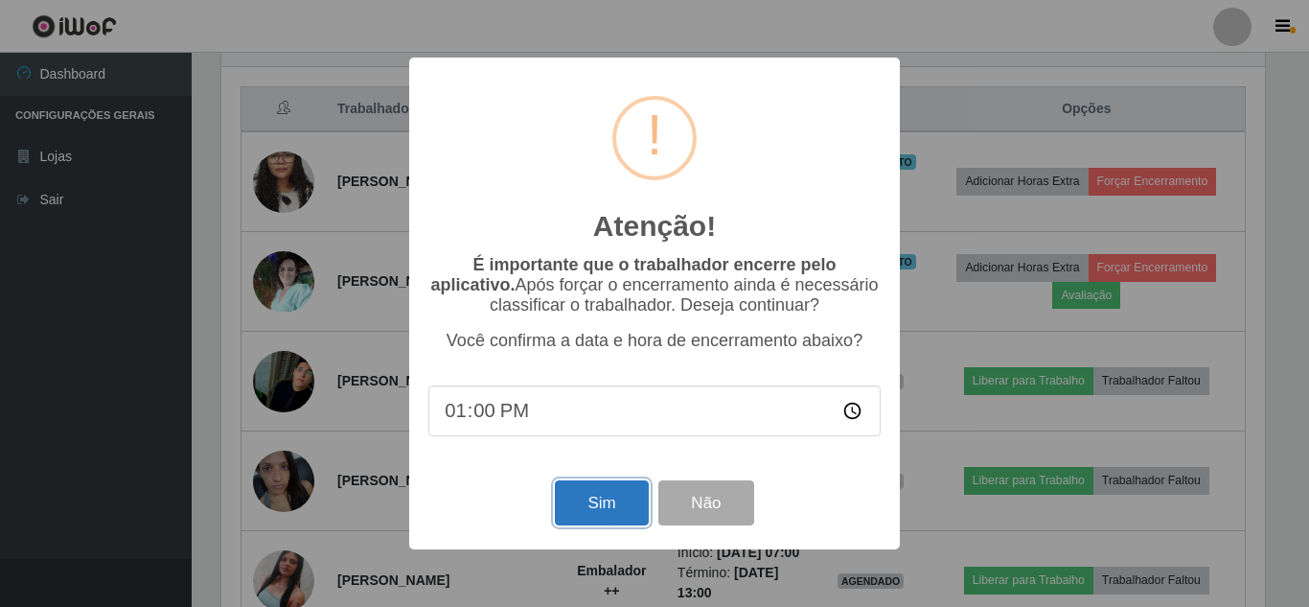
click at [612, 514] on button "Sim" at bounding box center [601, 502] width 93 height 45
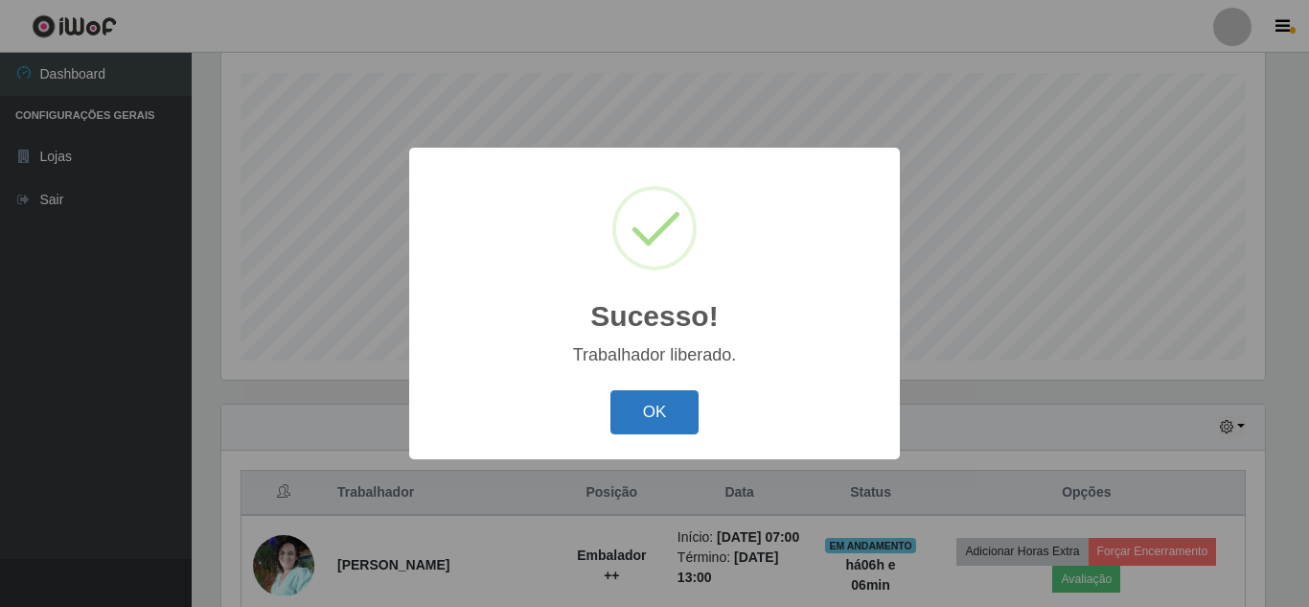
click at [679, 411] on button "OK" at bounding box center [654, 412] width 89 height 45
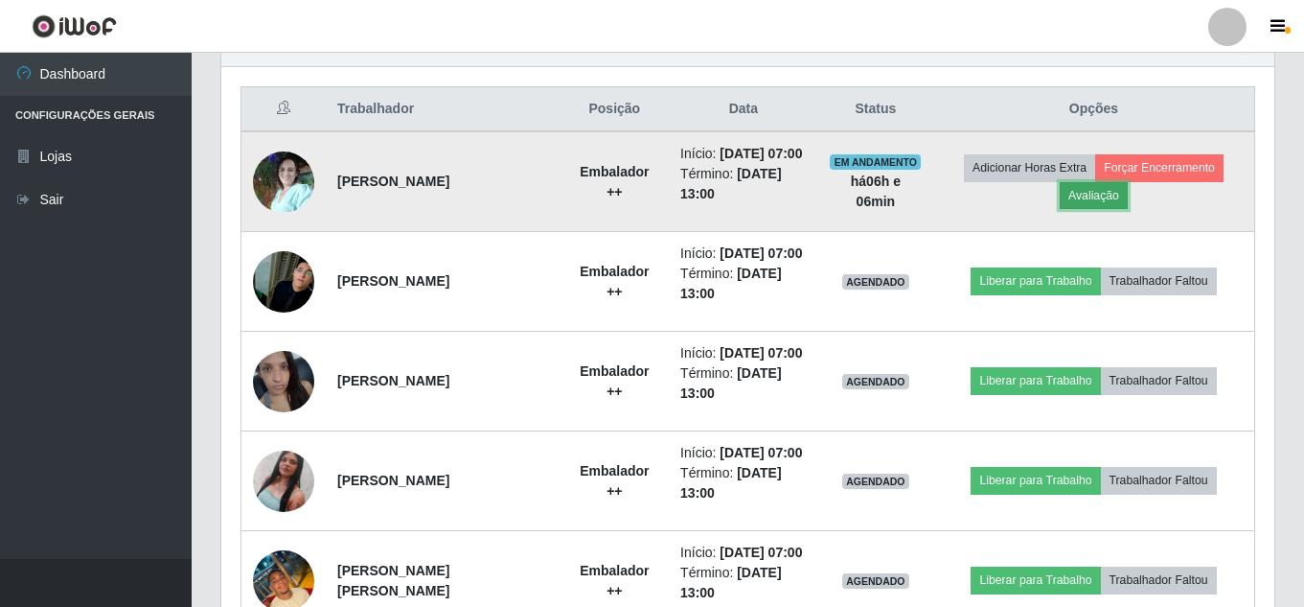
click at [1104, 209] on button "Avaliação" at bounding box center [1094, 195] width 68 height 27
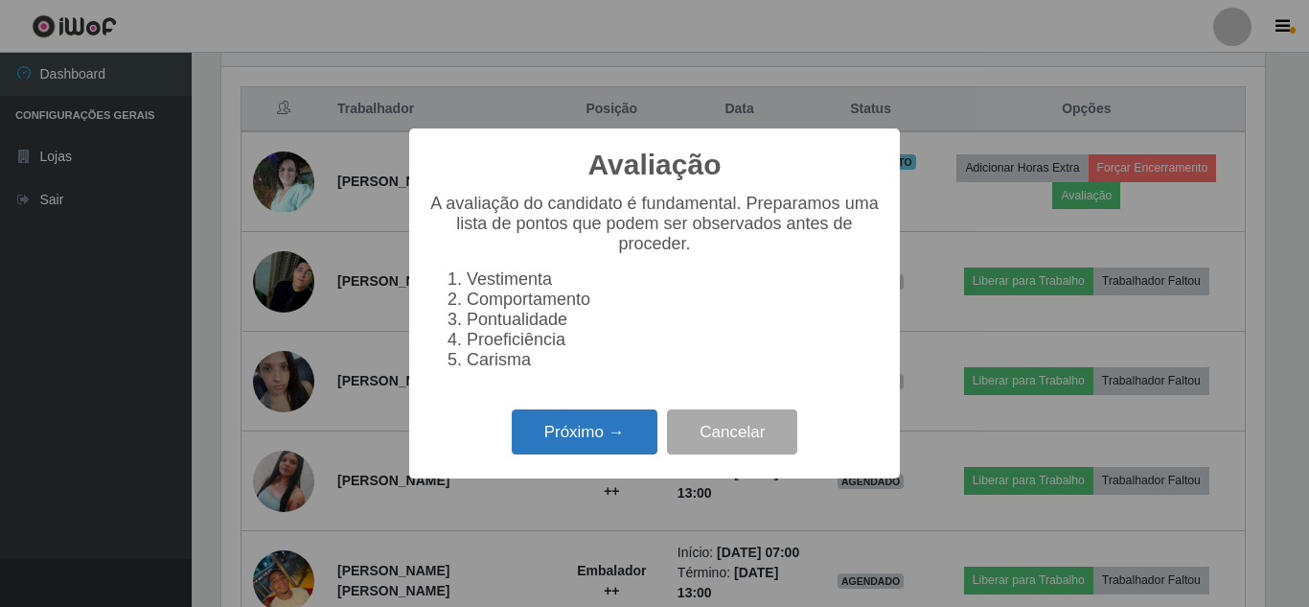
click at [562, 424] on button "Próximo →" at bounding box center [585, 431] width 146 height 45
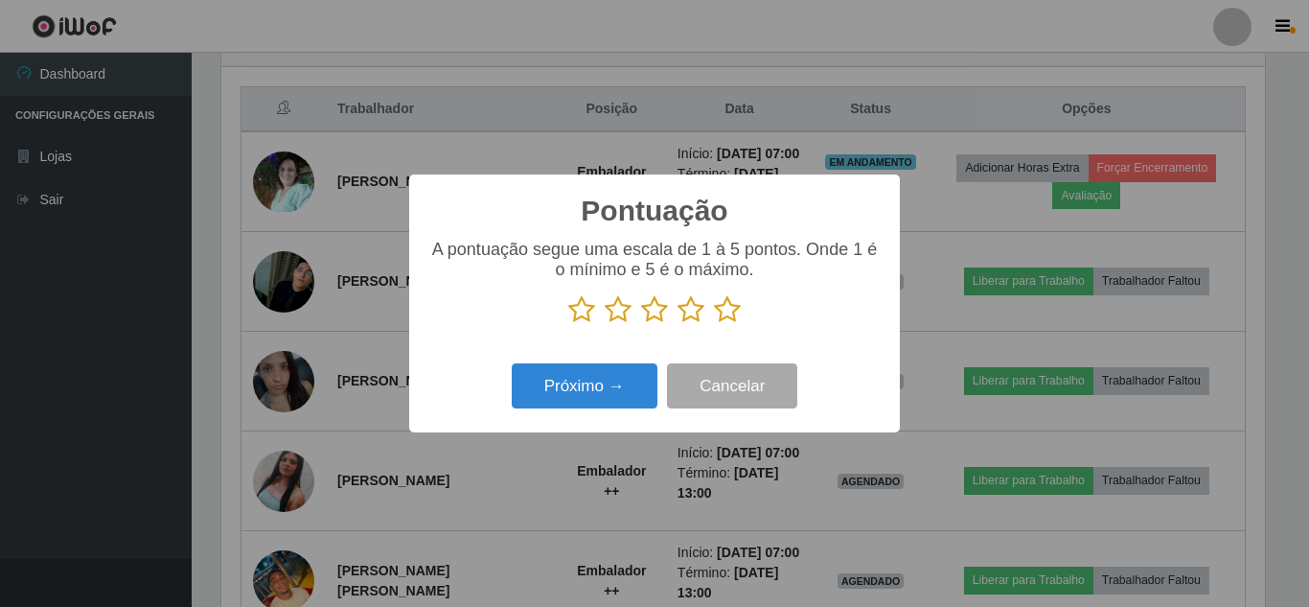
click at [733, 317] on icon at bounding box center [727, 309] width 27 height 29
click at [714, 324] on input "radio" at bounding box center [714, 324] width 0 height 0
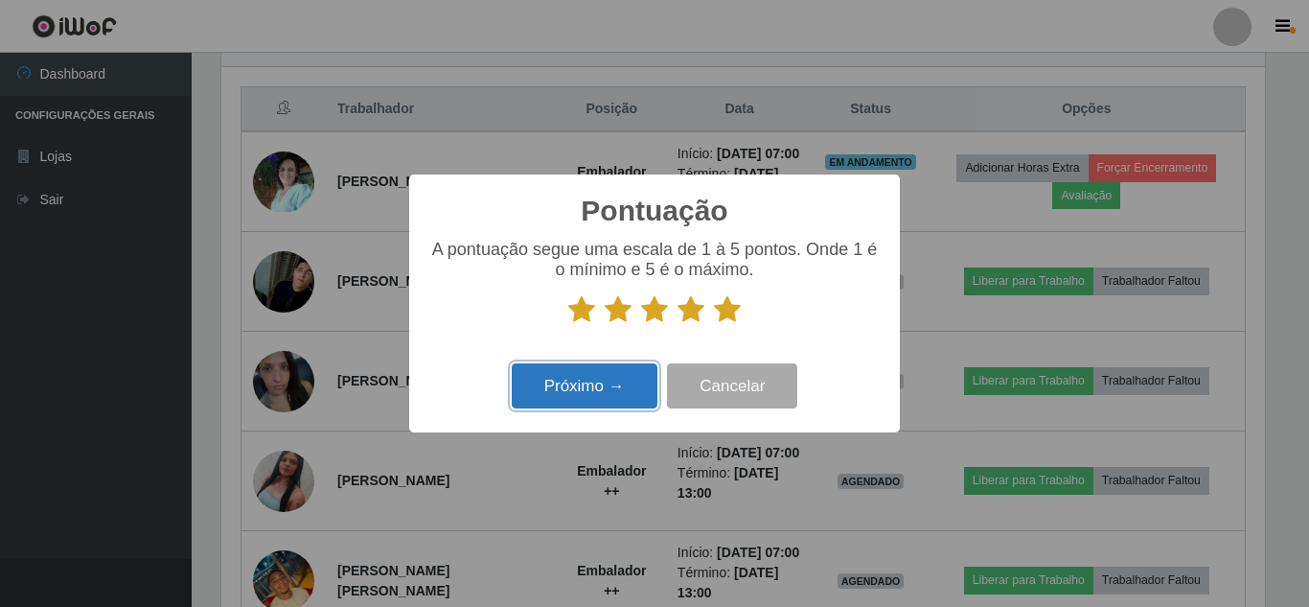
click at [601, 394] on button "Próximo →" at bounding box center [585, 385] width 146 height 45
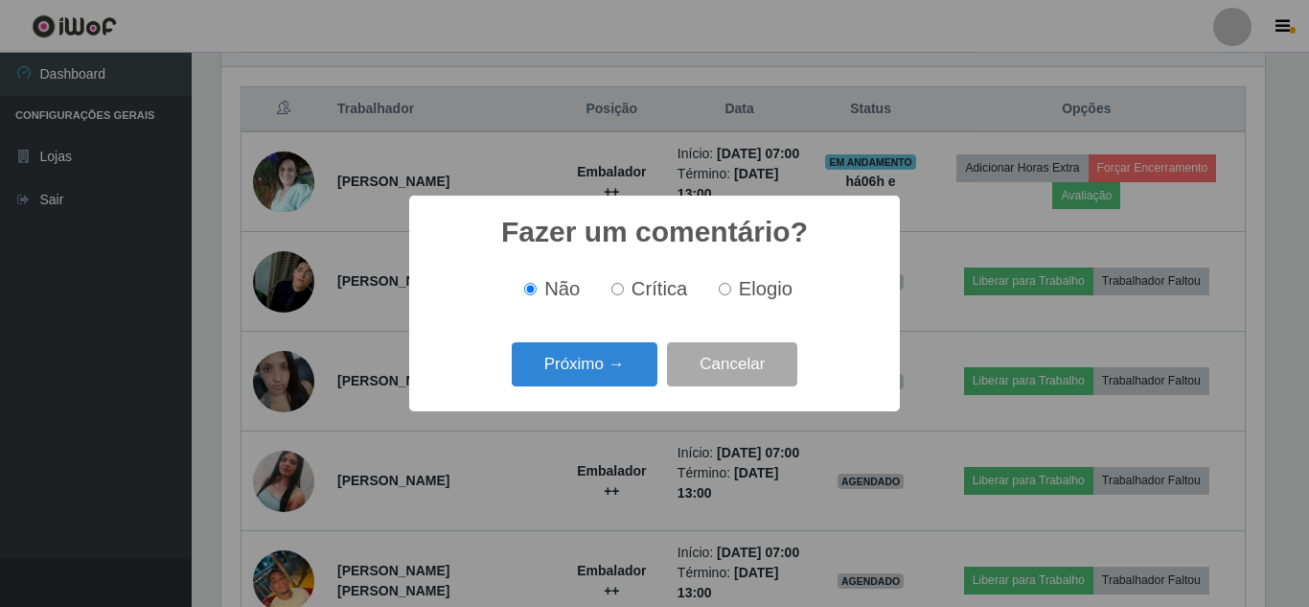
click at [719, 291] on input "Elogio" at bounding box center [725, 289] width 12 height 12
radio input "true"
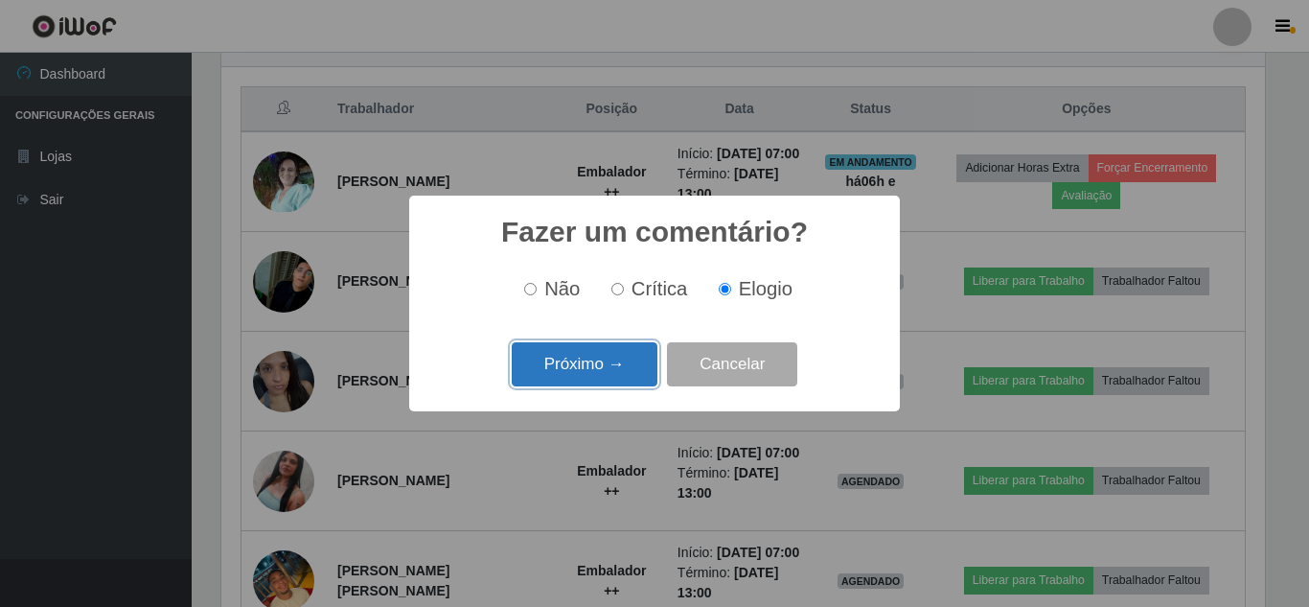
click at [594, 374] on button "Próximo →" at bounding box center [585, 364] width 146 height 45
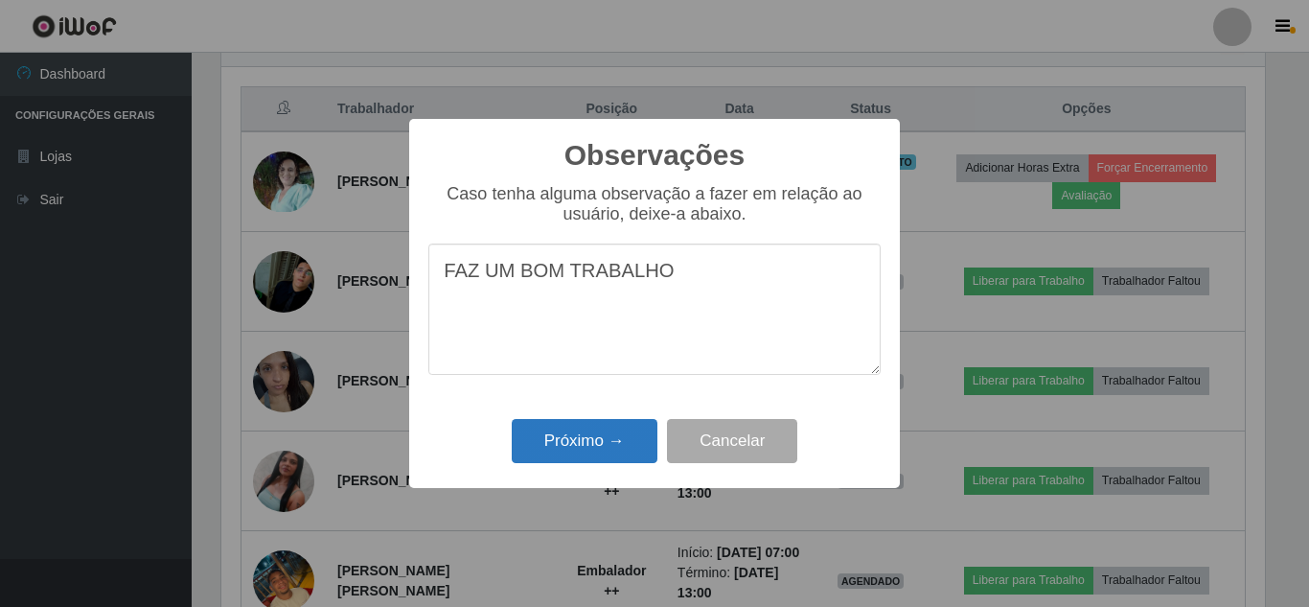
type textarea "FAZ UM BOM TRABALHO"
click at [622, 455] on button "Próximo →" at bounding box center [585, 441] width 146 height 45
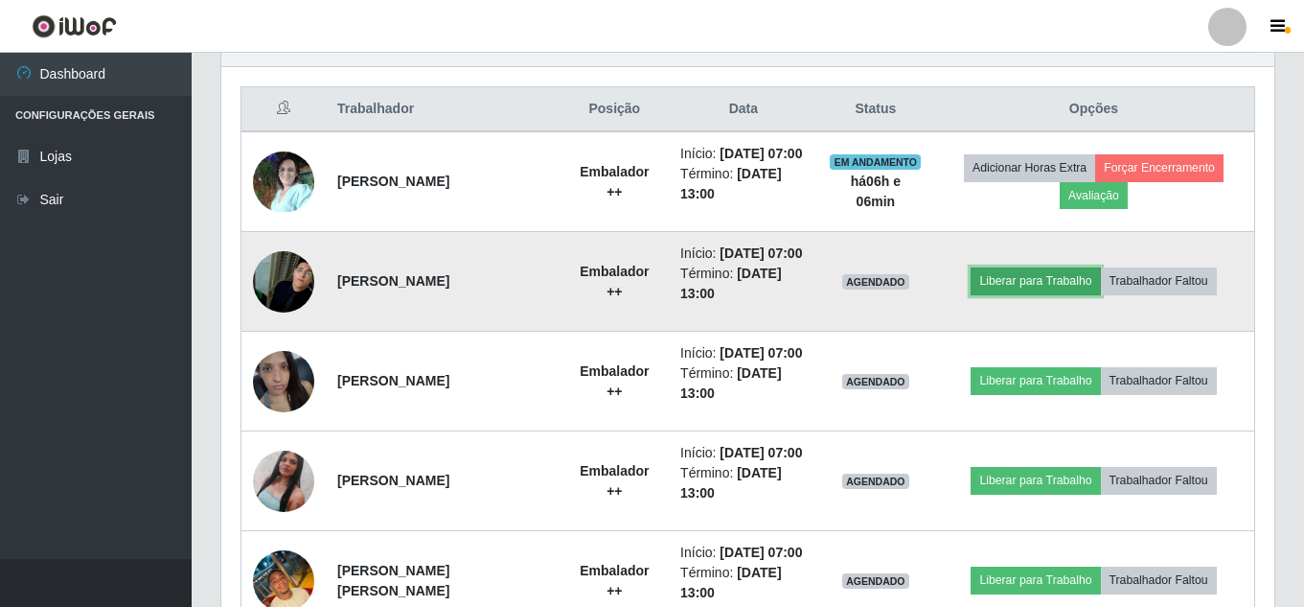
click at [1003, 294] on button "Liberar para Trabalho" at bounding box center [1035, 280] width 129 height 27
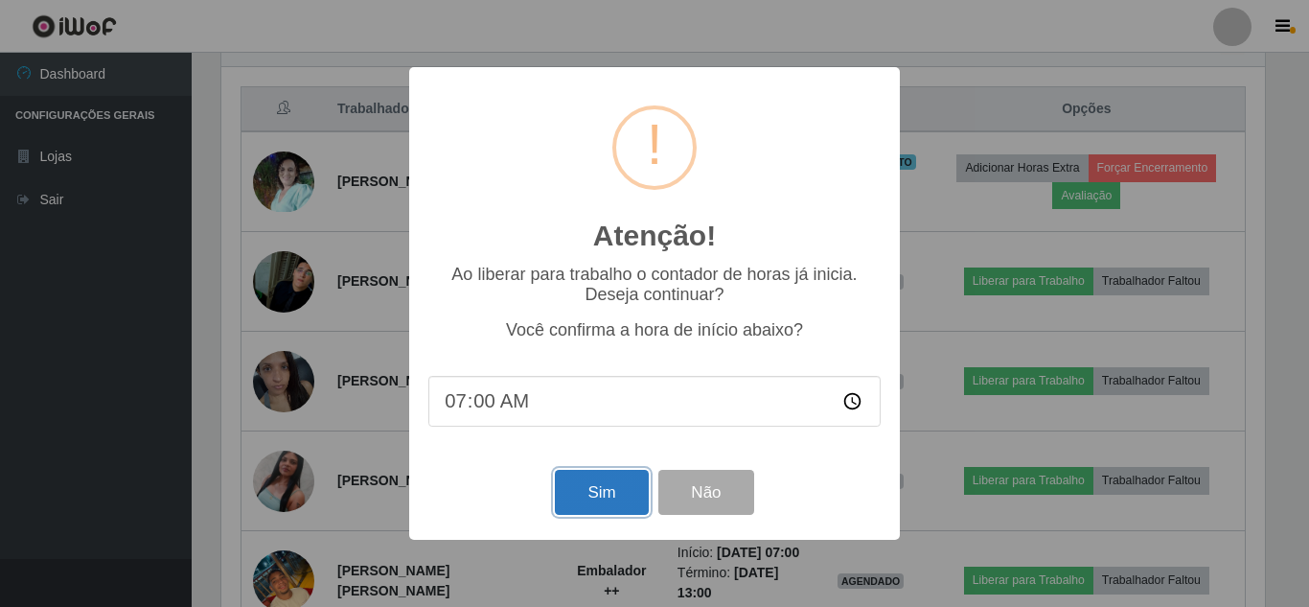
click at [607, 492] on button "Sim" at bounding box center [601, 492] width 93 height 45
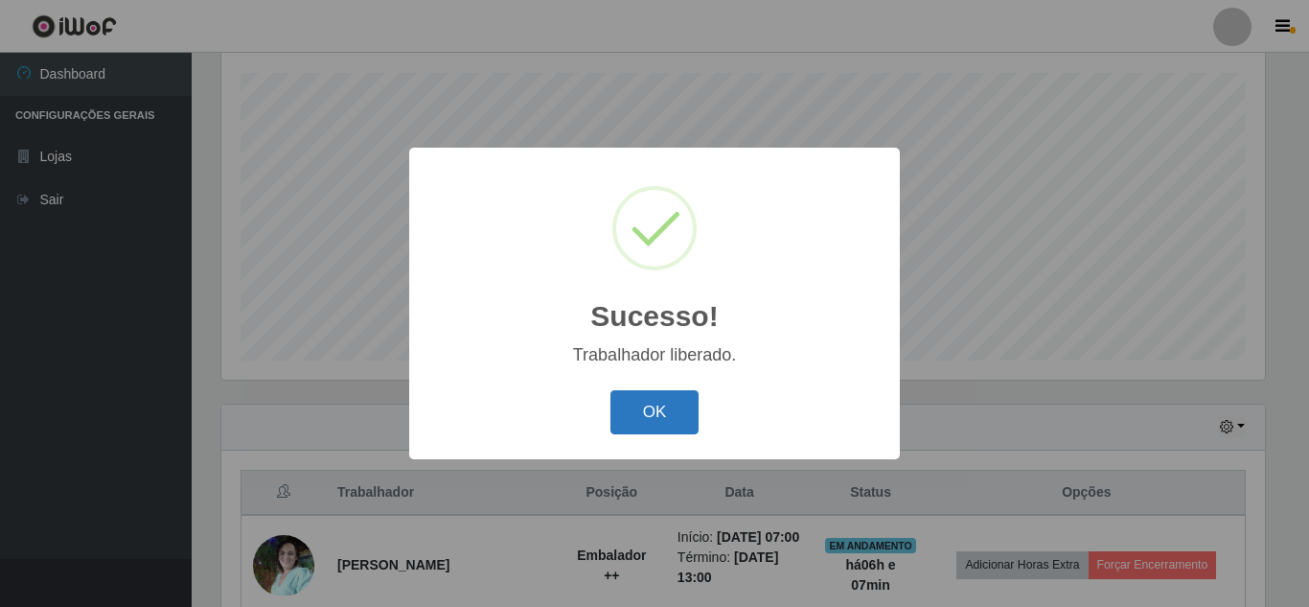
click at [660, 416] on button "OK" at bounding box center [654, 412] width 89 height 45
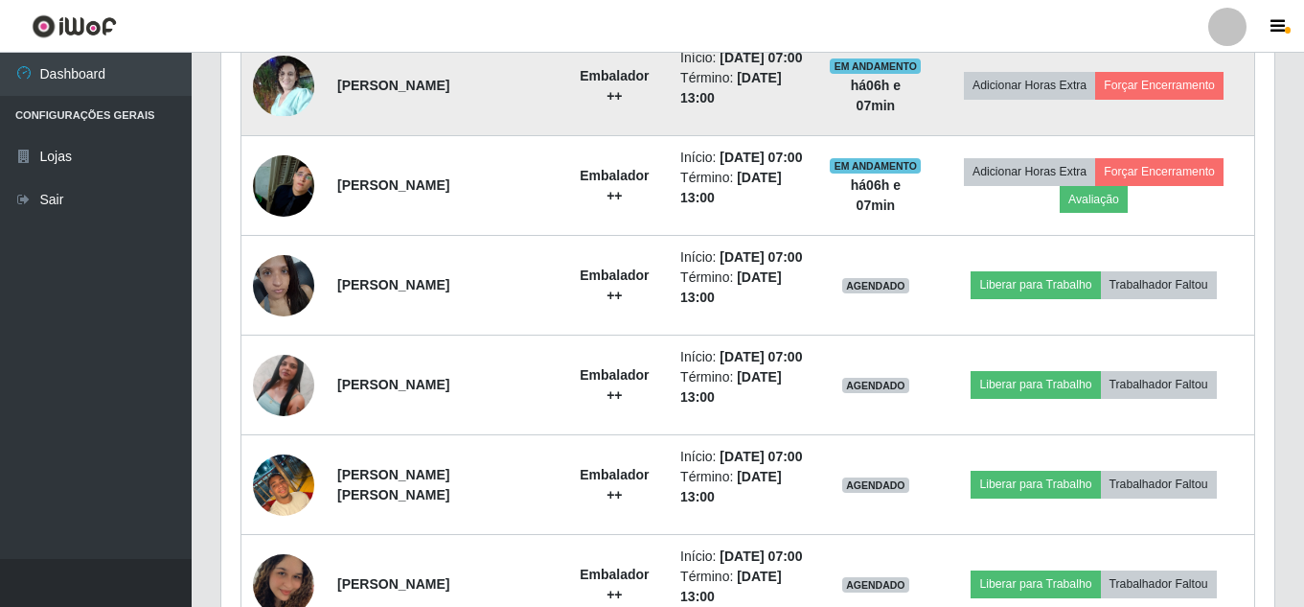
click at [1144, 80] on td "Adicionar Horas Extra Forçar Encerramento" at bounding box center [1094, 85] width 322 height 101
click at [1157, 88] on button "Forçar Encerramento" at bounding box center [1159, 85] width 128 height 27
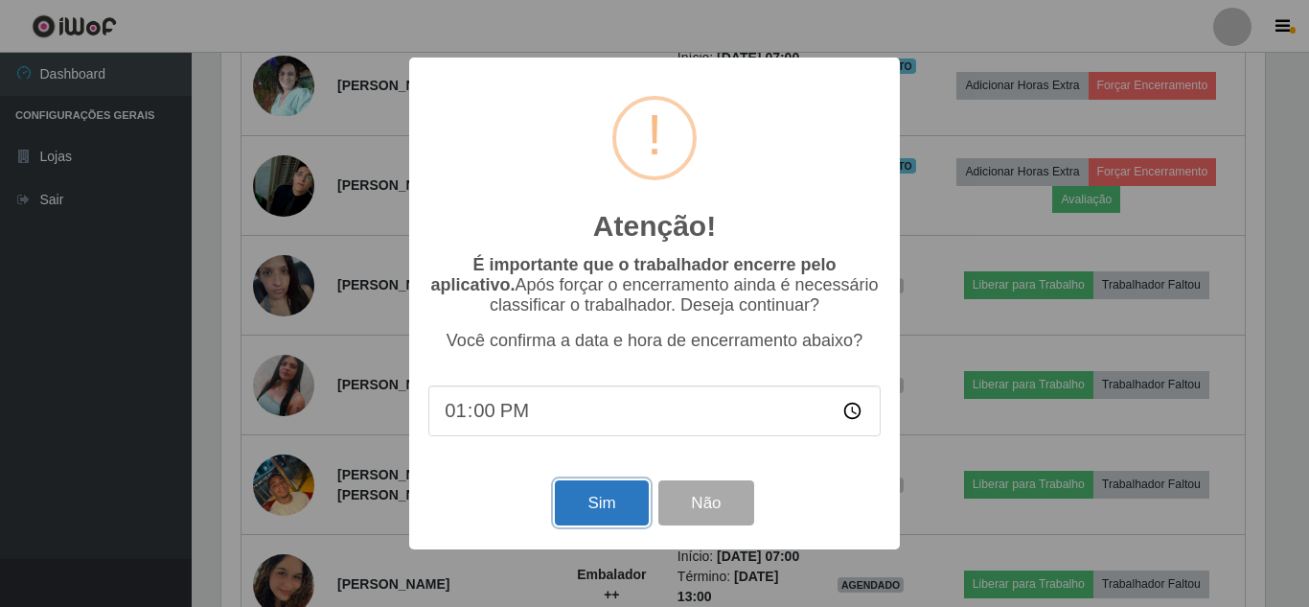
click at [602, 508] on button "Sim" at bounding box center [601, 502] width 93 height 45
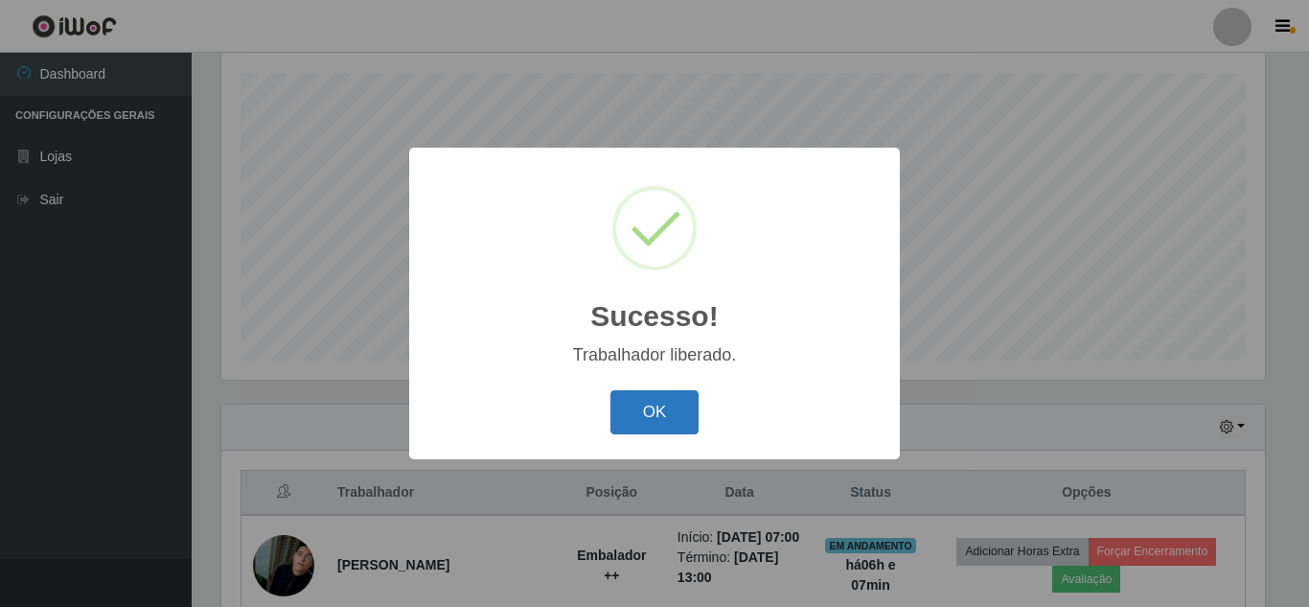
click at [618, 408] on button "OK" at bounding box center [654, 412] width 89 height 45
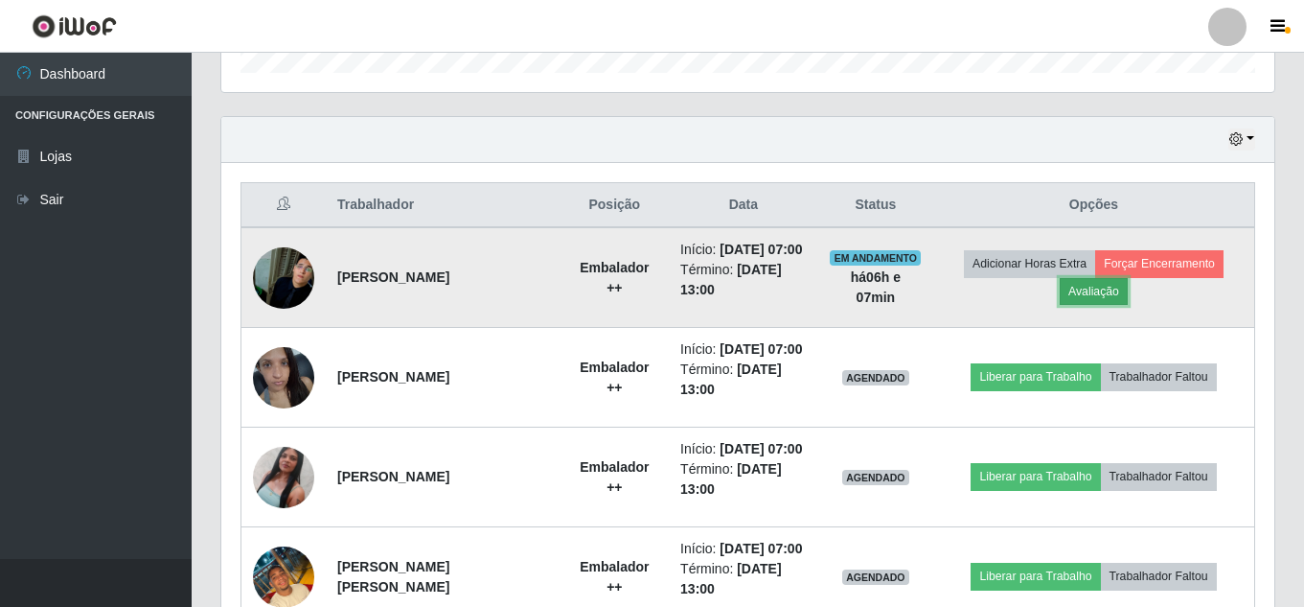
click at [1109, 304] on button "Avaliação" at bounding box center [1094, 291] width 68 height 27
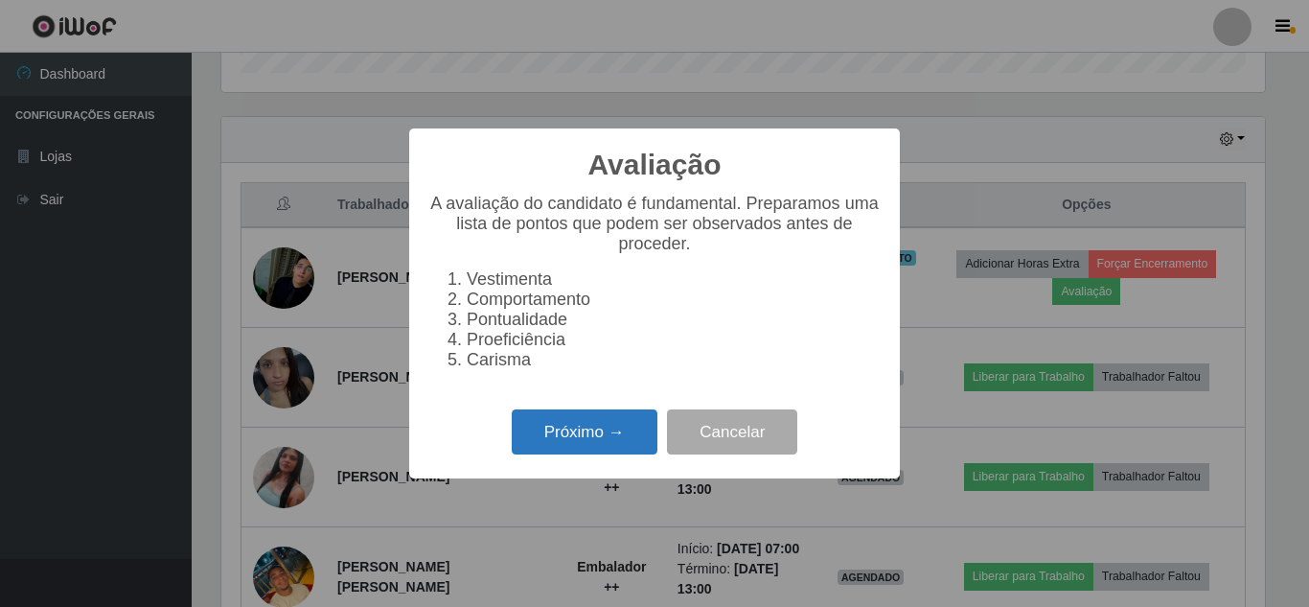
click at [594, 439] on button "Próximo →" at bounding box center [585, 431] width 146 height 45
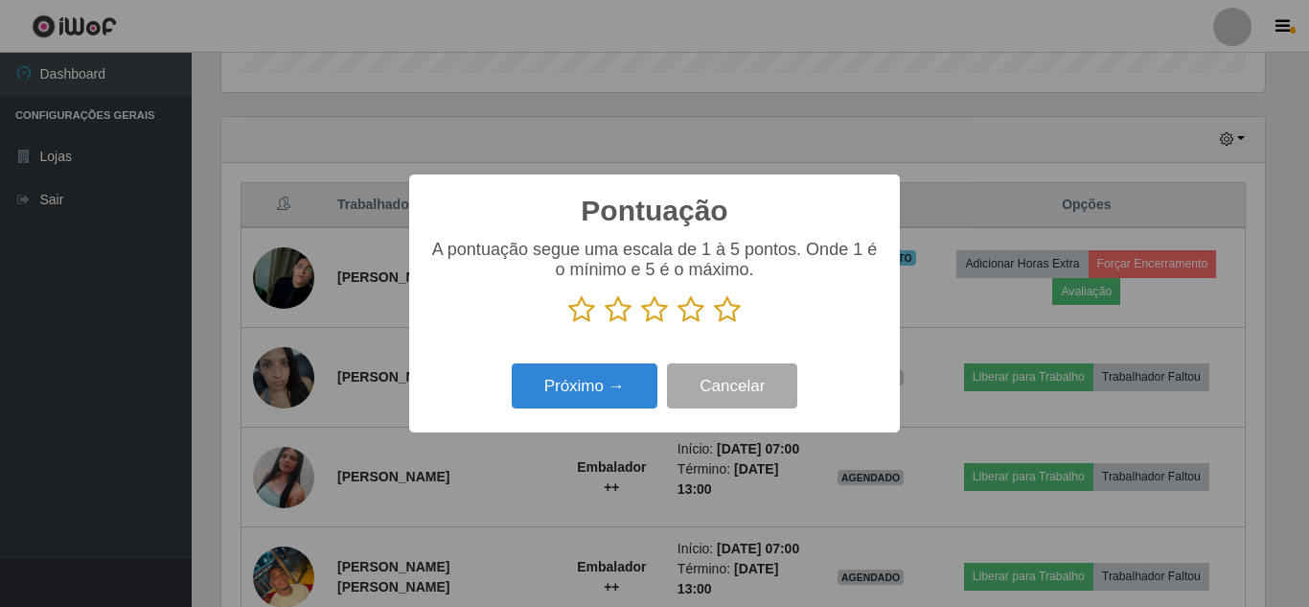
click at [686, 314] on icon at bounding box center [690, 309] width 27 height 29
click at [677, 324] on input "radio" at bounding box center [677, 324] width 0 height 0
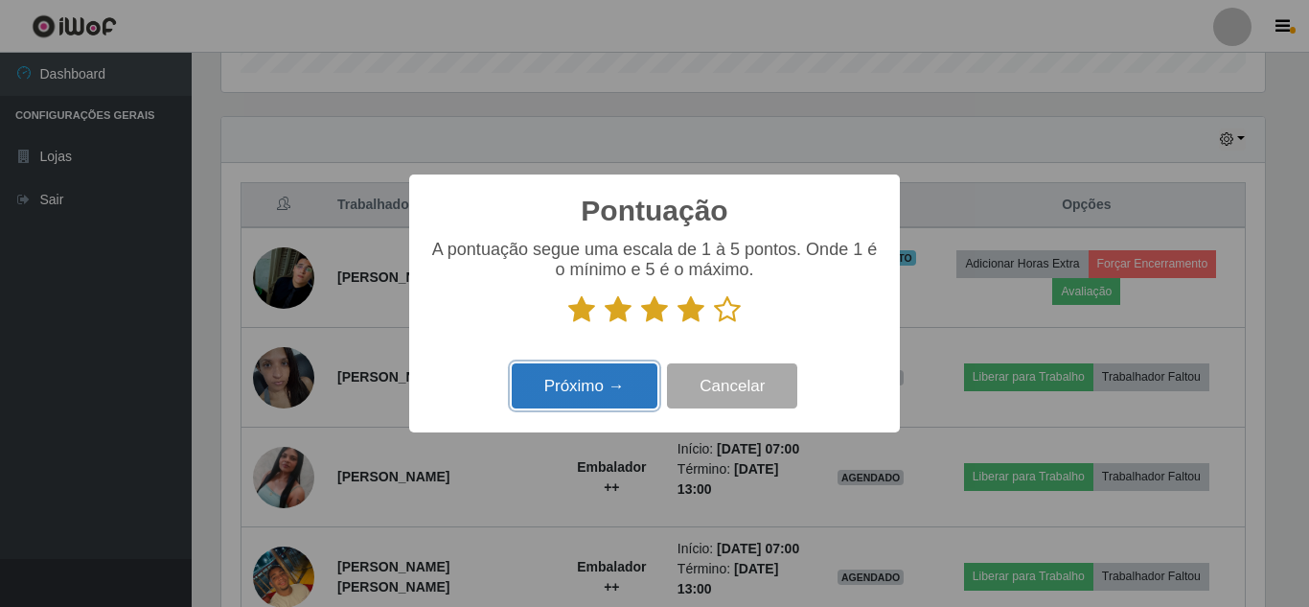
click at [616, 385] on button "Próximo →" at bounding box center [585, 385] width 146 height 45
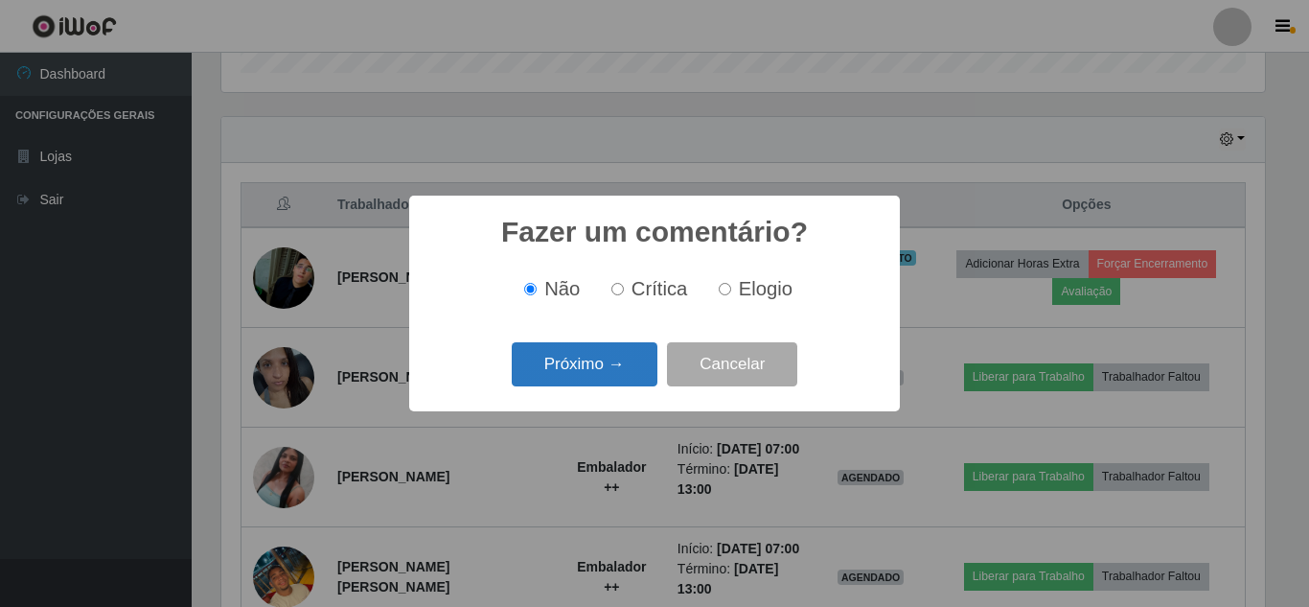
click at [594, 361] on button "Próximo →" at bounding box center [585, 364] width 146 height 45
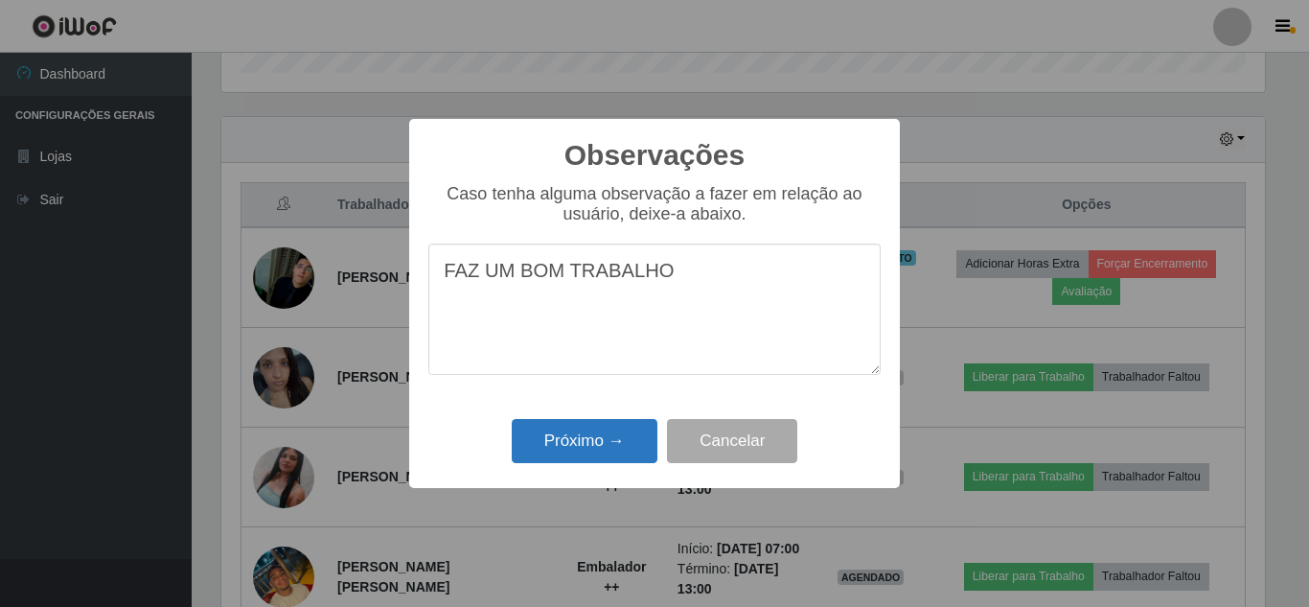
type textarea "FAZ UM BOM TRABALHO"
click at [605, 437] on button "Próximo →" at bounding box center [585, 441] width 146 height 45
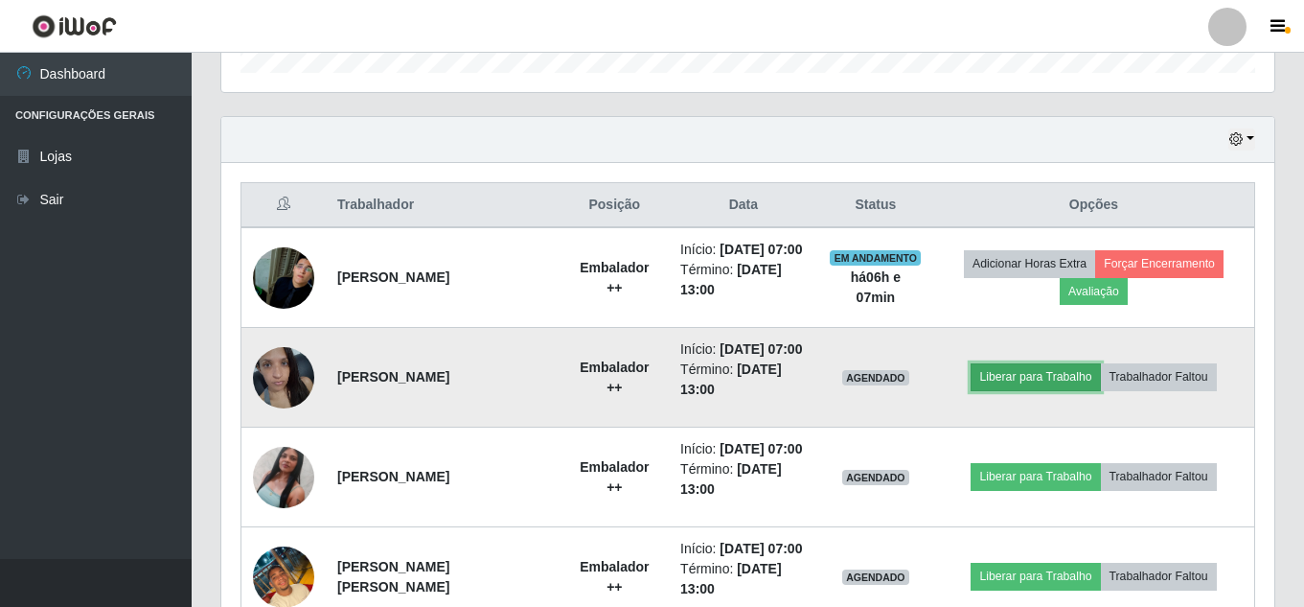
click at [1054, 390] on button "Liberar para Trabalho" at bounding box center [1035, 376] width 129 height 27
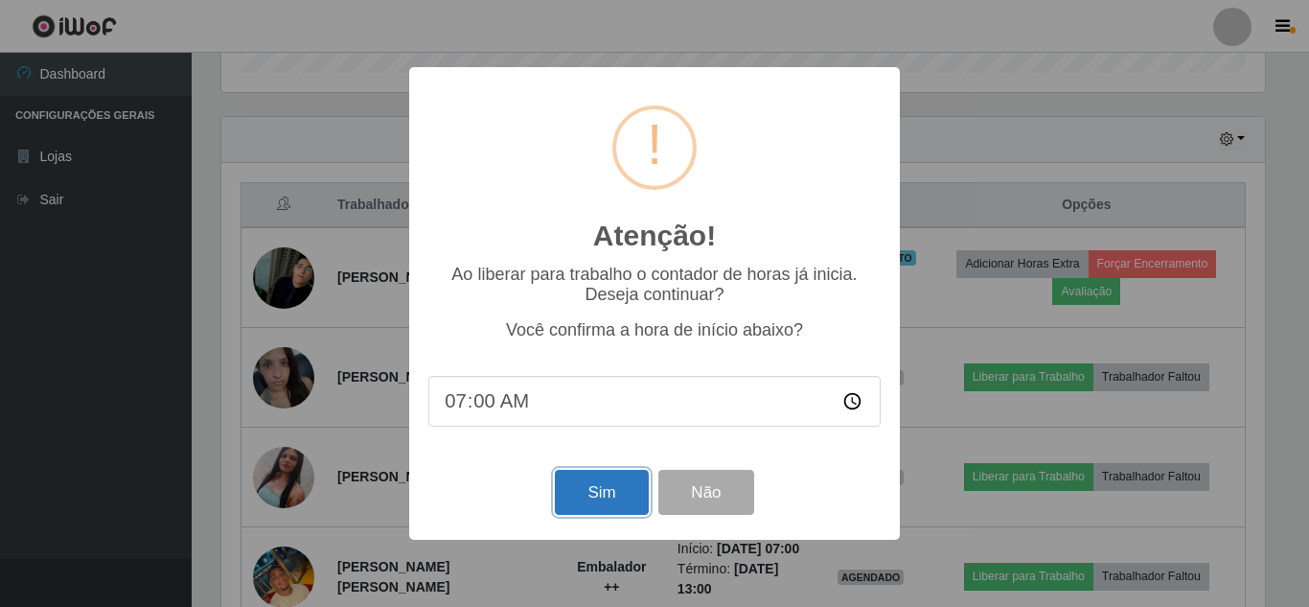
click at [581, 485] on button "Sim" at bounding box center [601, 492] width 93 height 45
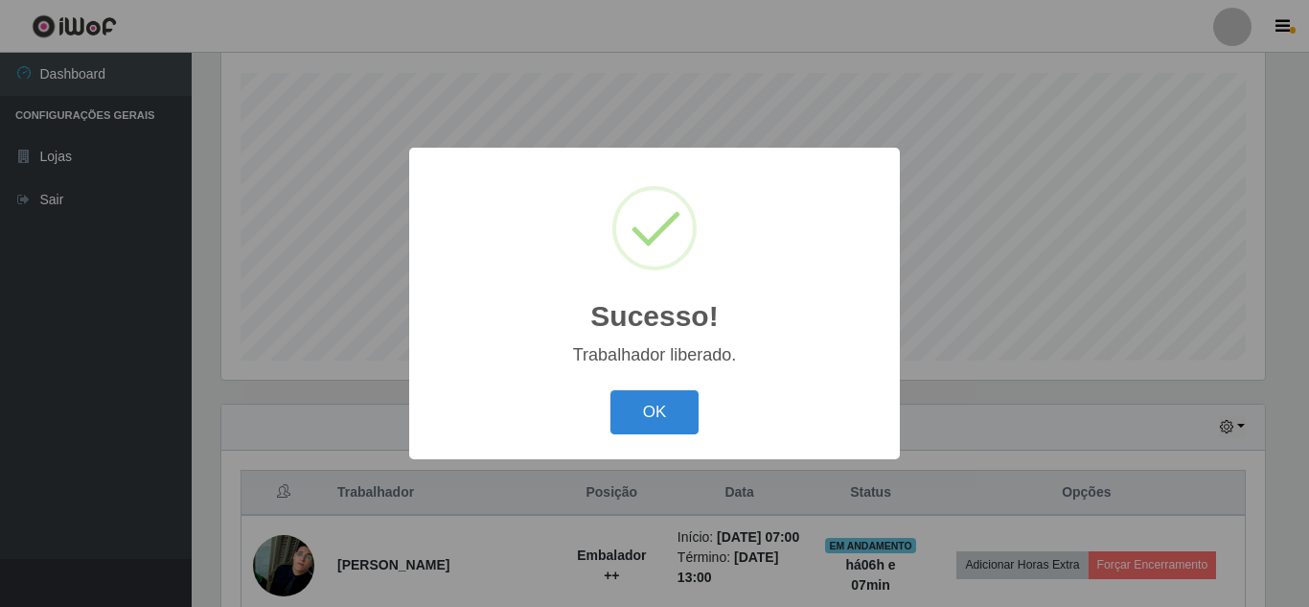
click at [608, 418] on div "OK Cancel" at bounding box center [654, 411] width 452 height 55
click at [677, 415] on button "OK" at bounding box center [654, 412] width 89 height 45
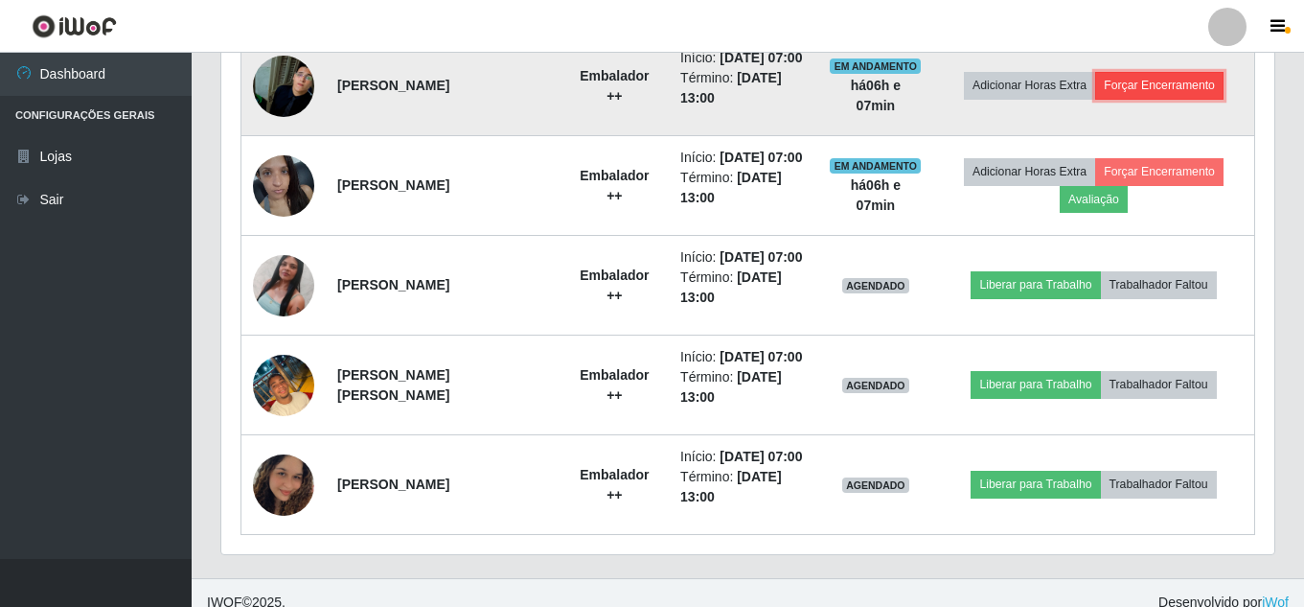
click at [1153, 98] on button "Forçar Encerramento" at bounding box center [1159, 85] width 128 height 27
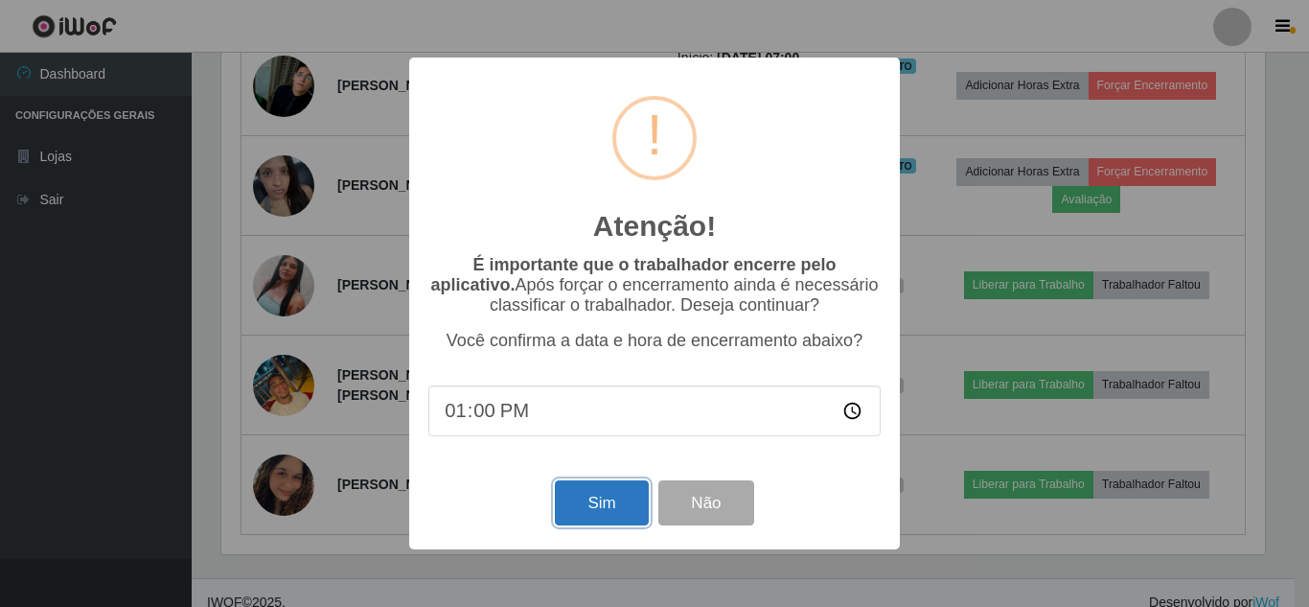
click at [610, 508] on button "Sim" at bounding box center [601, 502] width 93 height 45
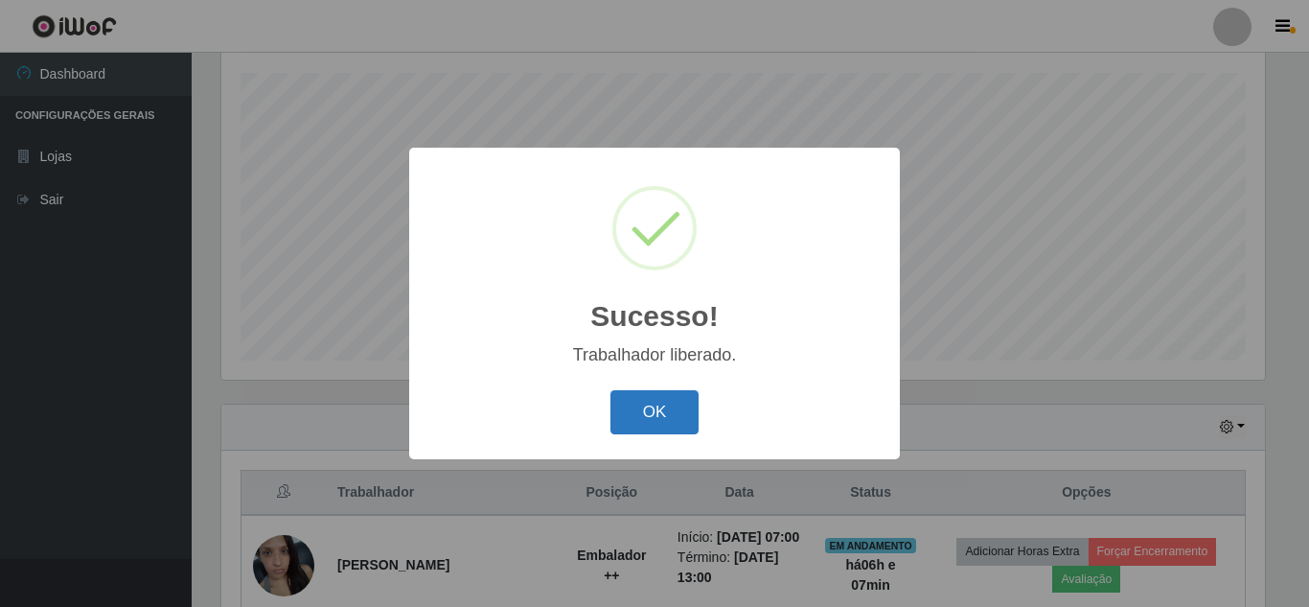
click at [655, 408] on button "OK" at bounding box center [654, 412] width 89 height 45
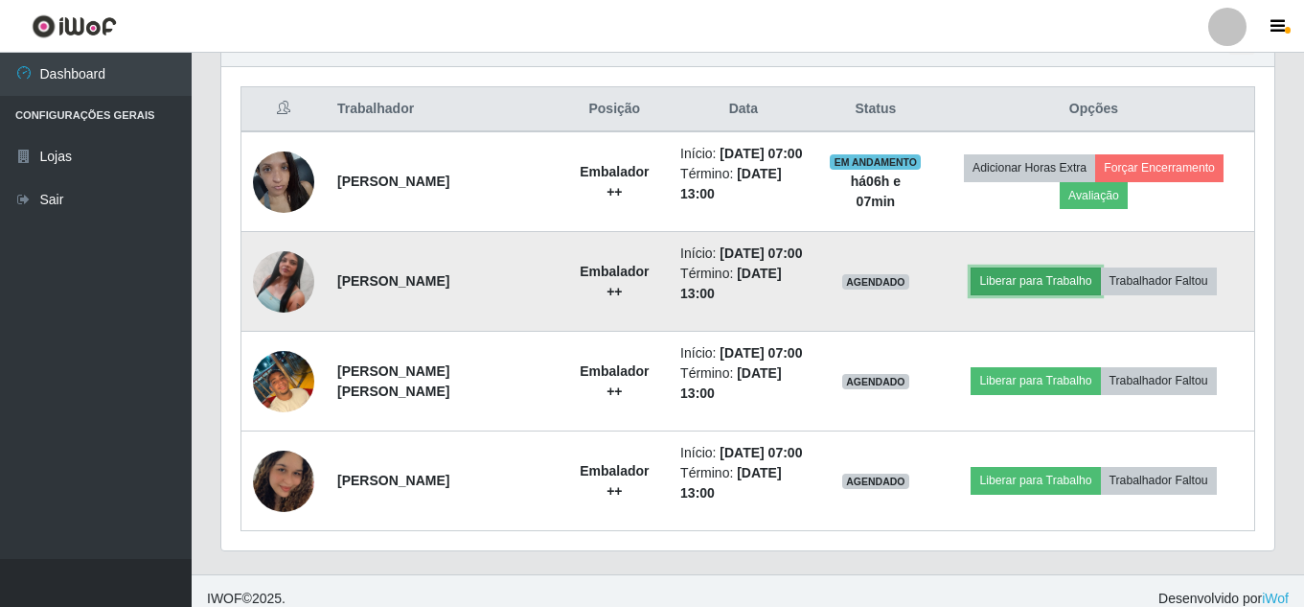
click at [1057, 294] on button "Liberar para Trabalho" at bounding box center [1035, 280] width 129 height 27
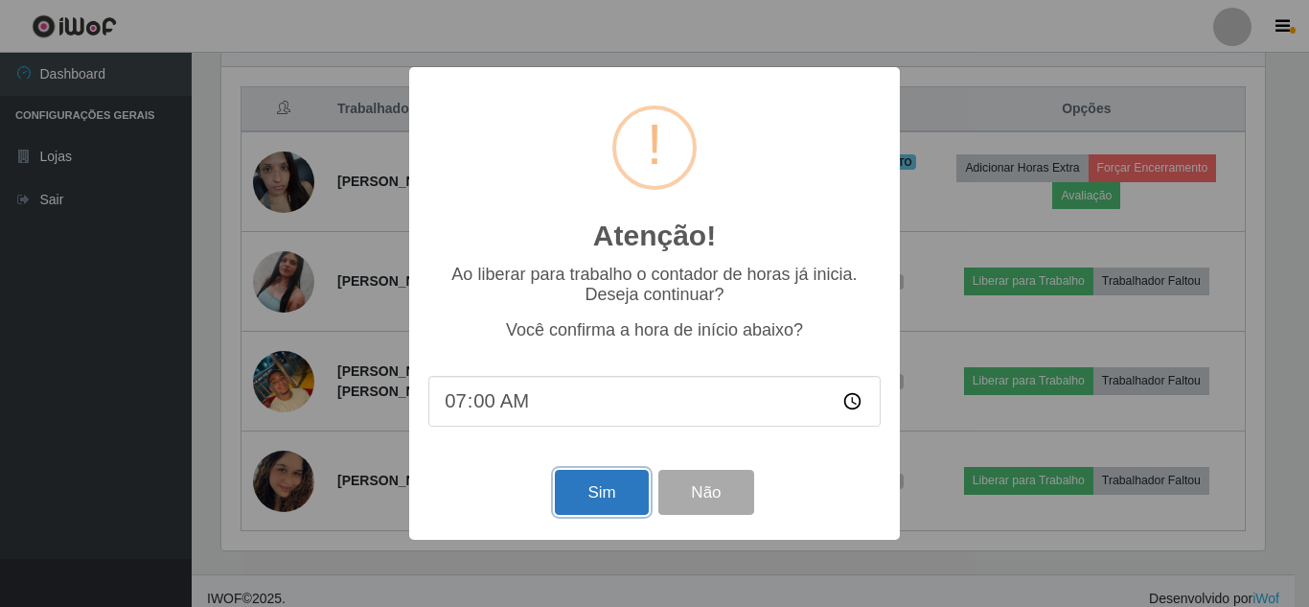
click at [596, 489] on button "Sim" at bounding box center [601, 492] width 93 height 45
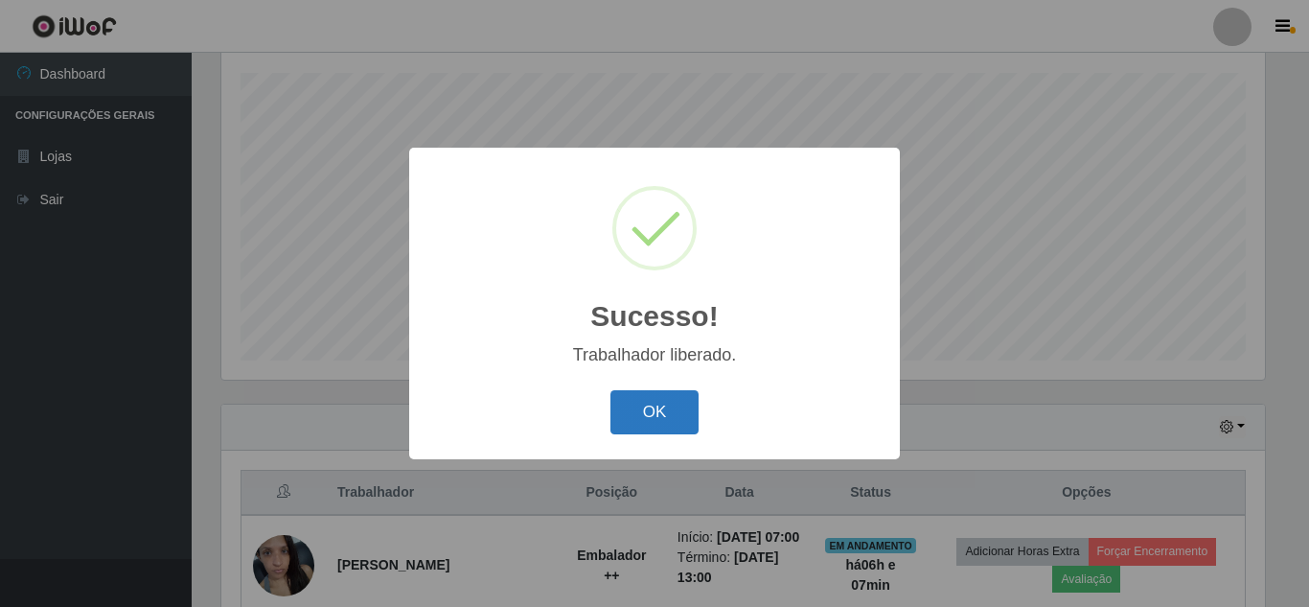
click at [667, 421] on button "OK" at bounding box center [654, 412] width 89 height 45
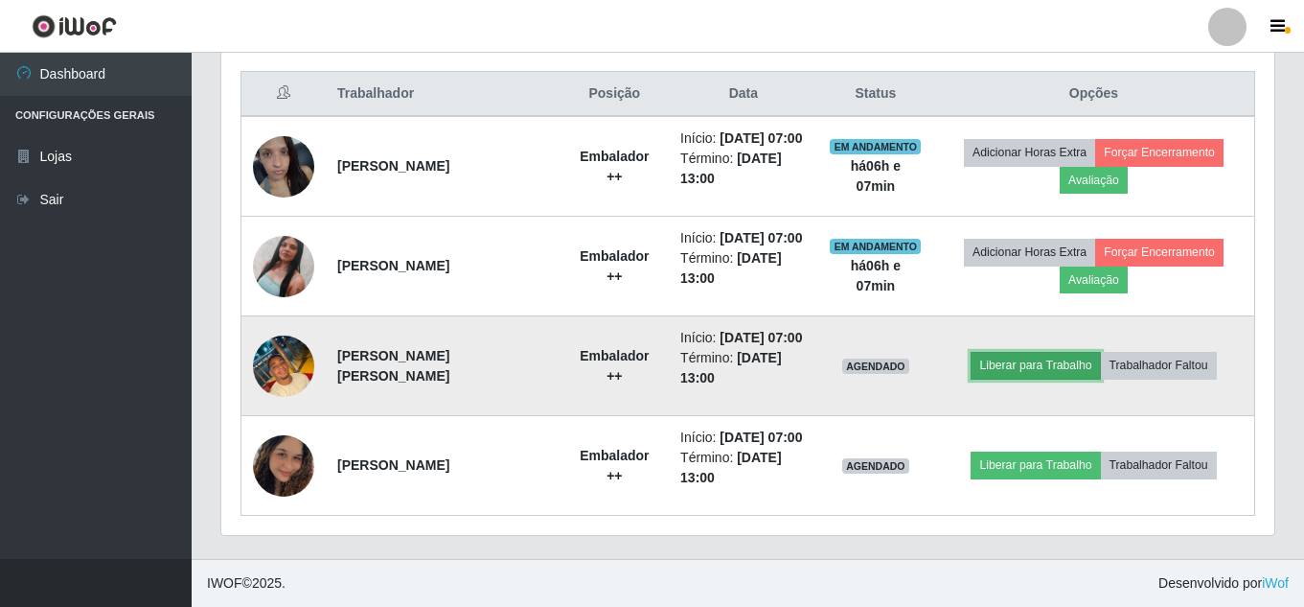
click at [1039, 352] on button "Liberar para Trabalho" at bounding box center [1035, 365] width 129 height 27
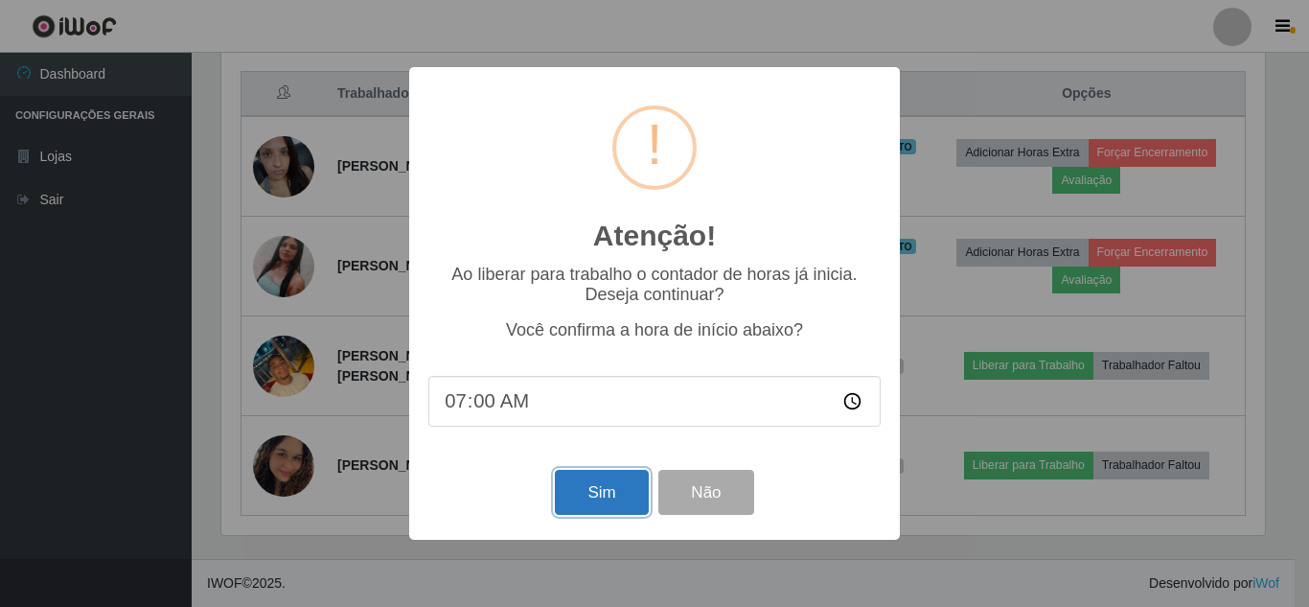
click at [601, 502] on button "Sim" at bounding box center [601, 492] width 93 height 45
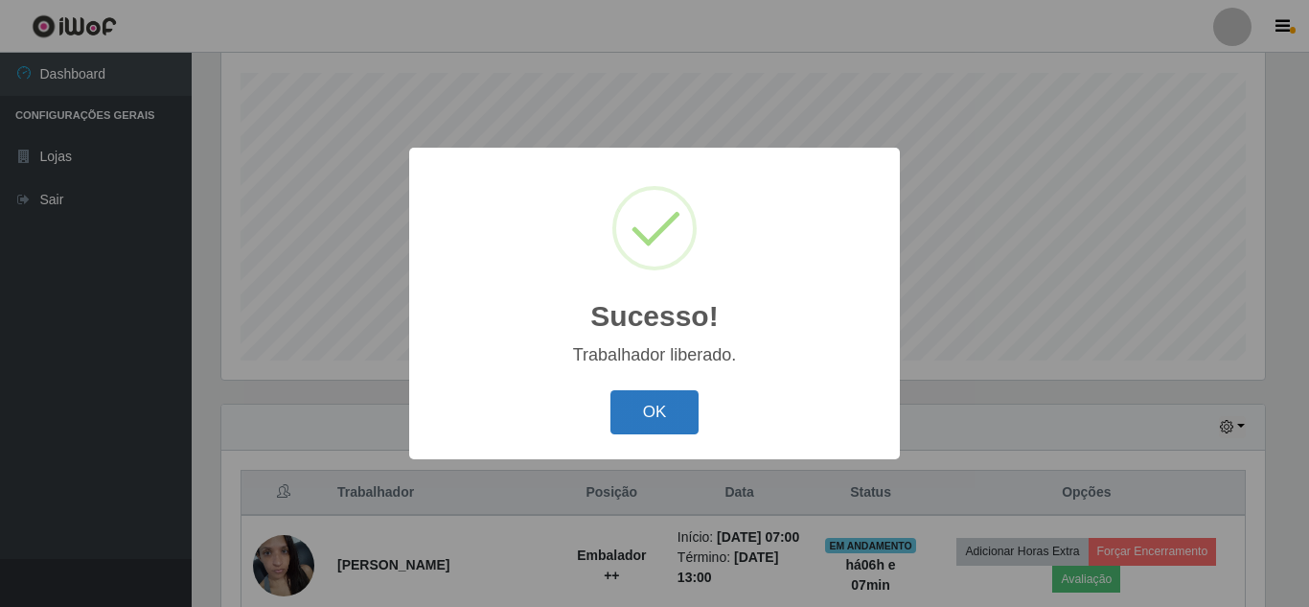
click at [668, 401] on button "OK" at bounding box center [654, 412] width 89 height 45
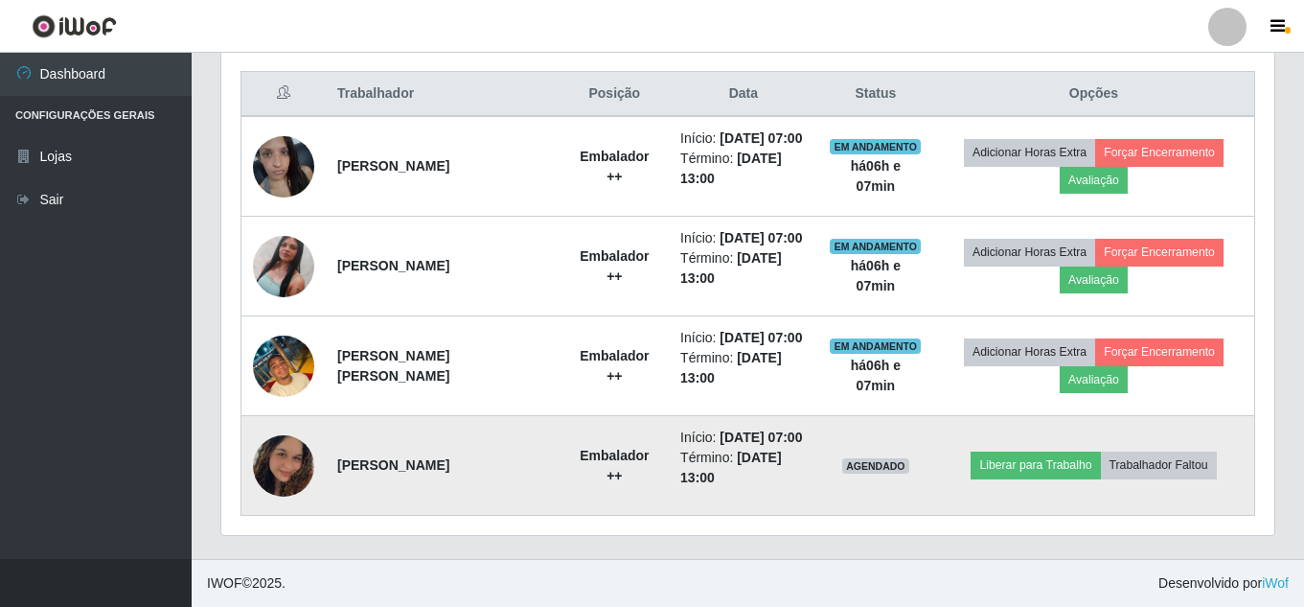
click at [287, 465] on img at bounding box center [283, 465] width 61 height 109
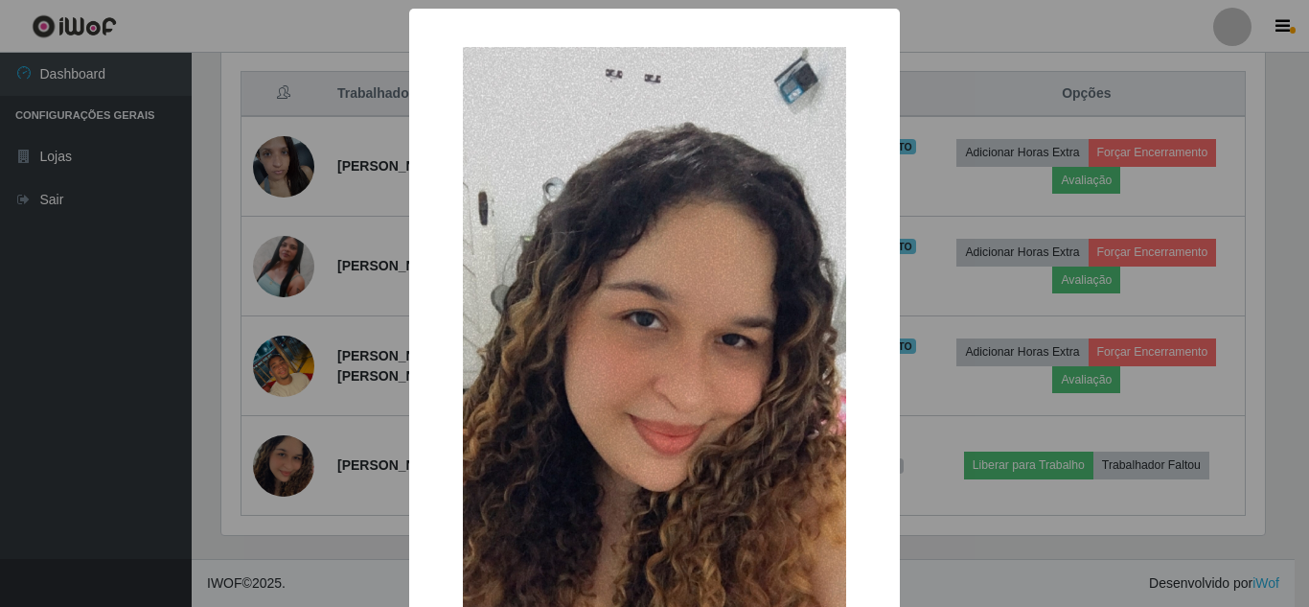
click at [930, 512] on div "× OK Cancel" at bounding box center [654, 303] width 1309 height 607
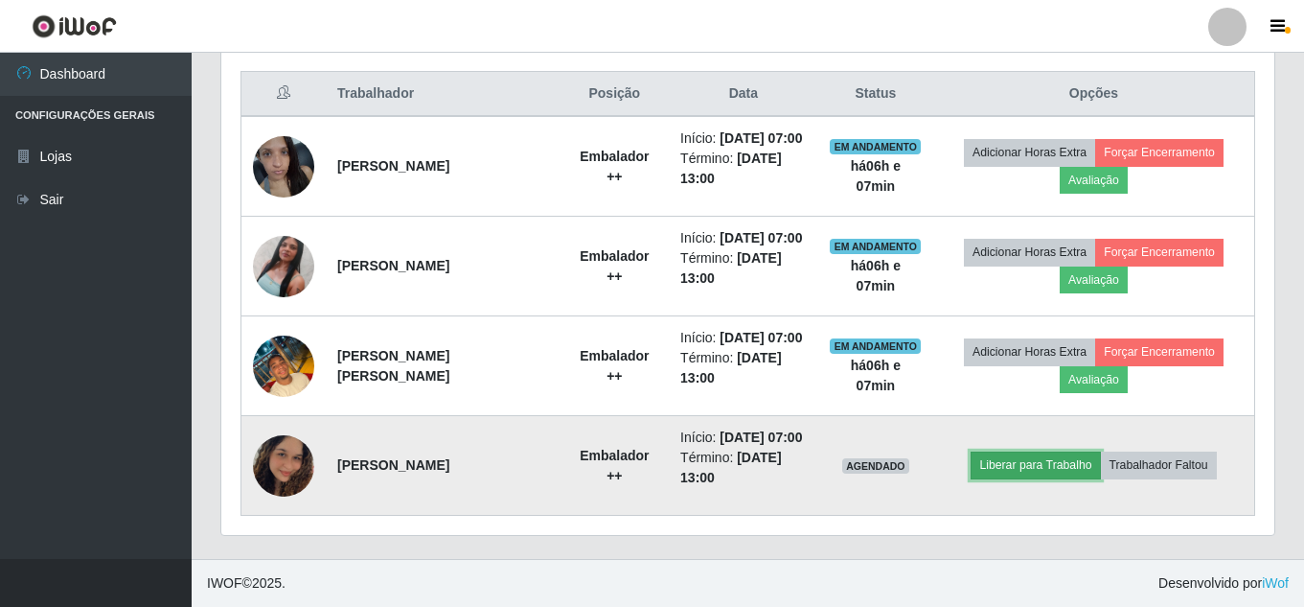
click at [1051, 452] on button "Liberar para Trabalho" at bounding box center [1035, 464] width 129 height 27
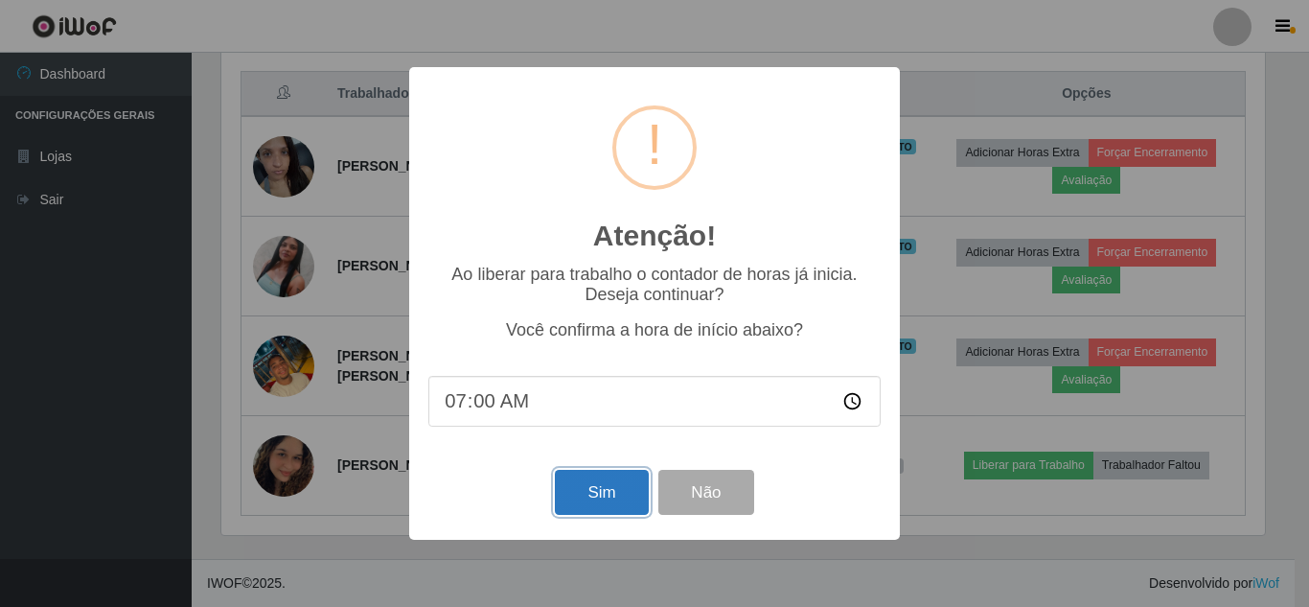
click at [579, 493] on button "Sim" at bounding box center [601, 492] width 93 height 45
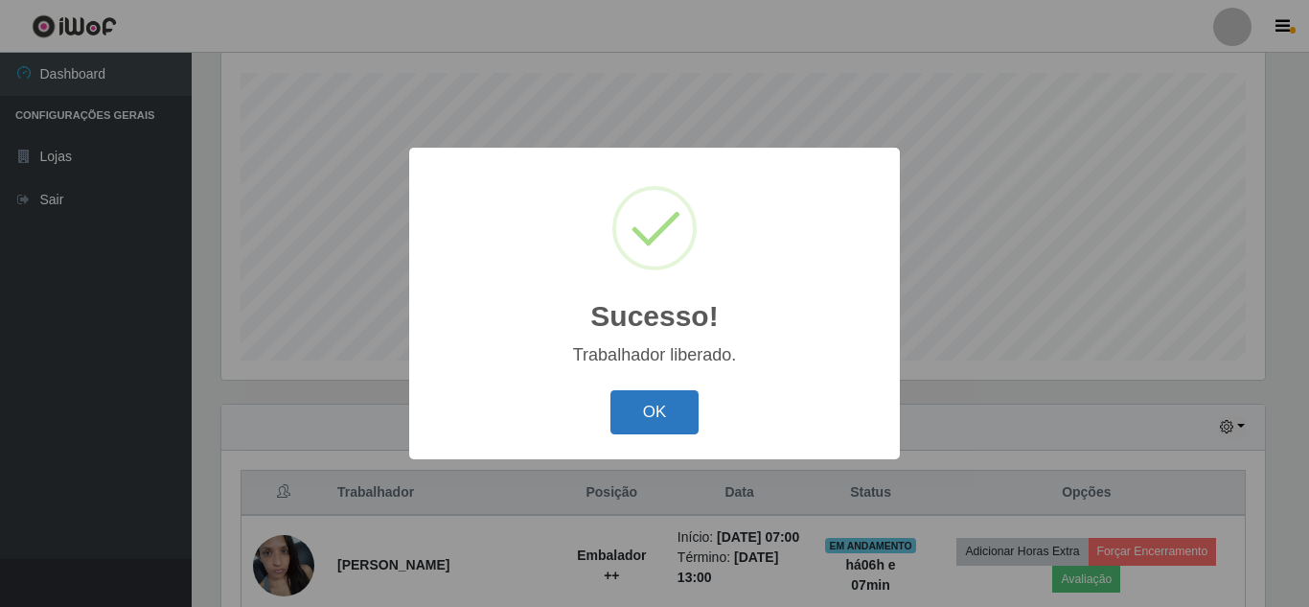
click at [649, 414] on button "OK" at bounding box center [654, 412] width 89 height 45
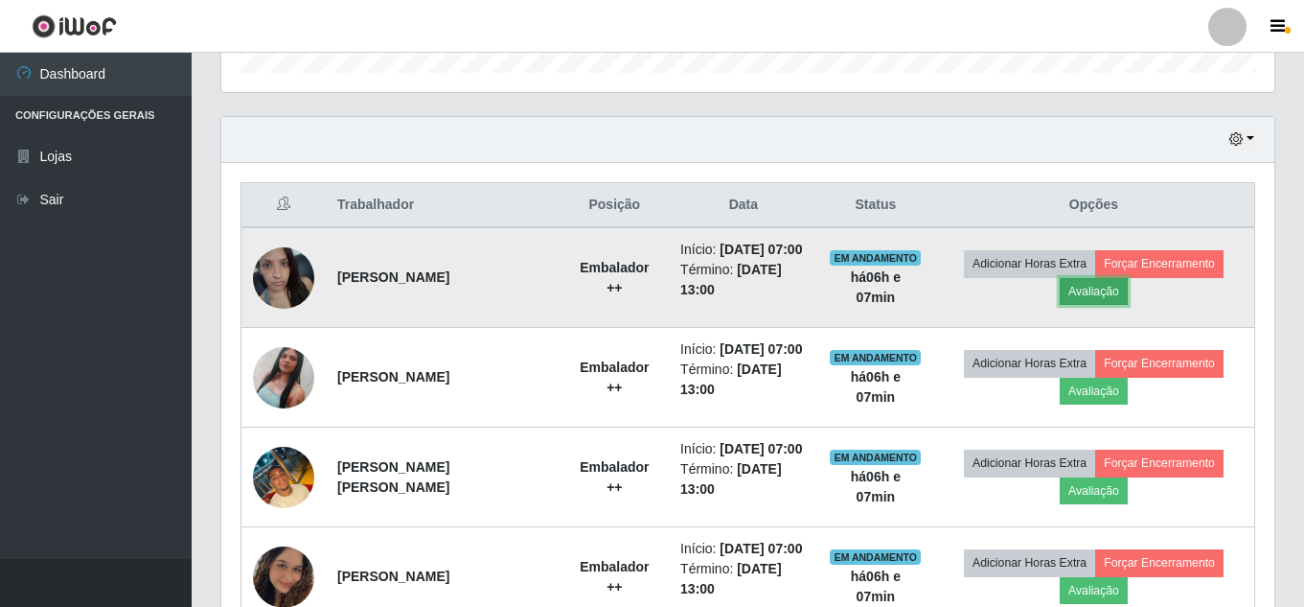
click at [1103, 292] on button "Avaliação" at bounding box center [1094, 291] width 68 height 27
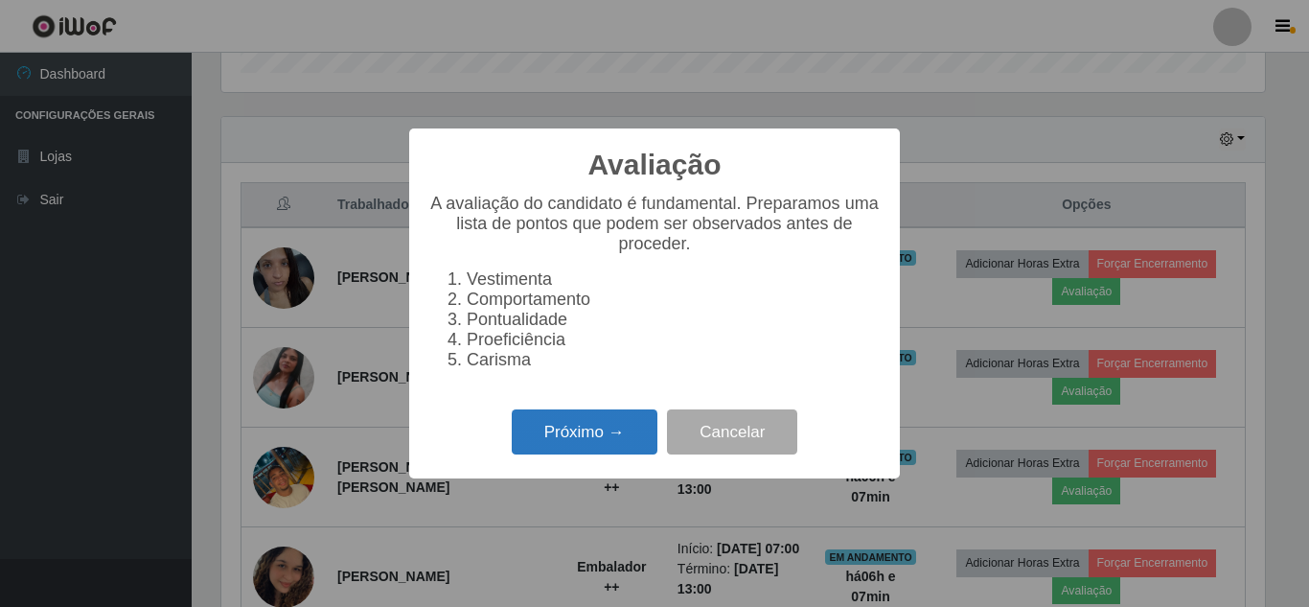
click at [556, 447] on button "Próximo →" at bounding box center [585, 431] width 146 height 45
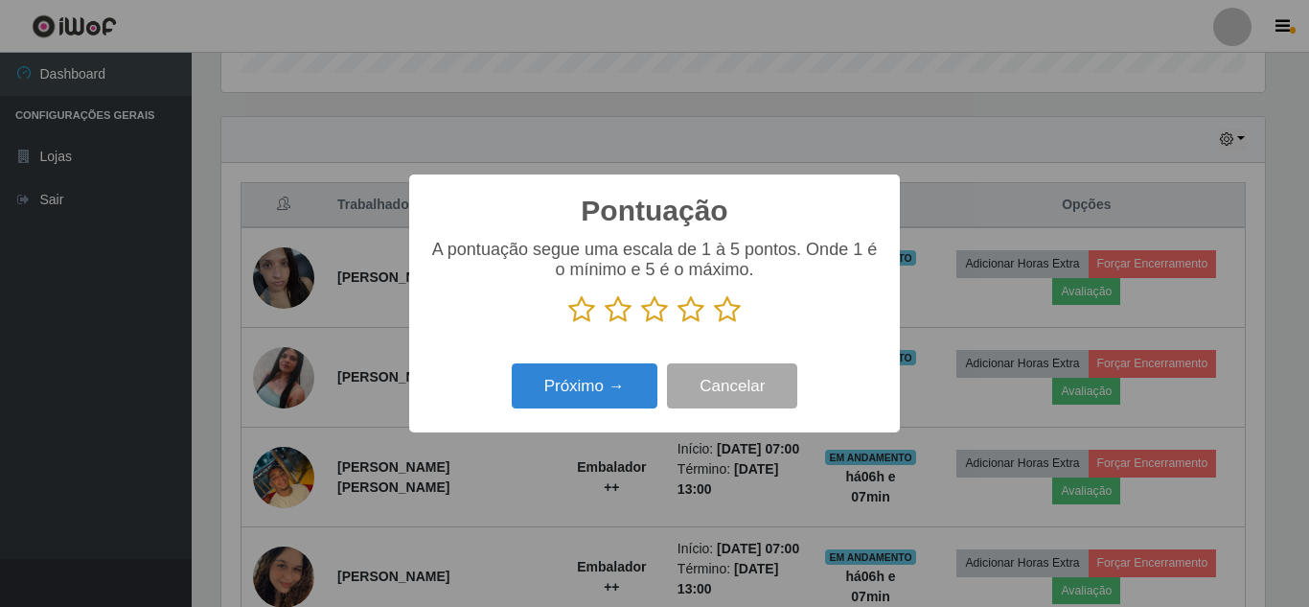
click at [737, 311] on icon at bounding box center [727, 309] width 27 height 29
click at [714, 324] on input "radio" at bounding box center [714, 324] width 0 height 0
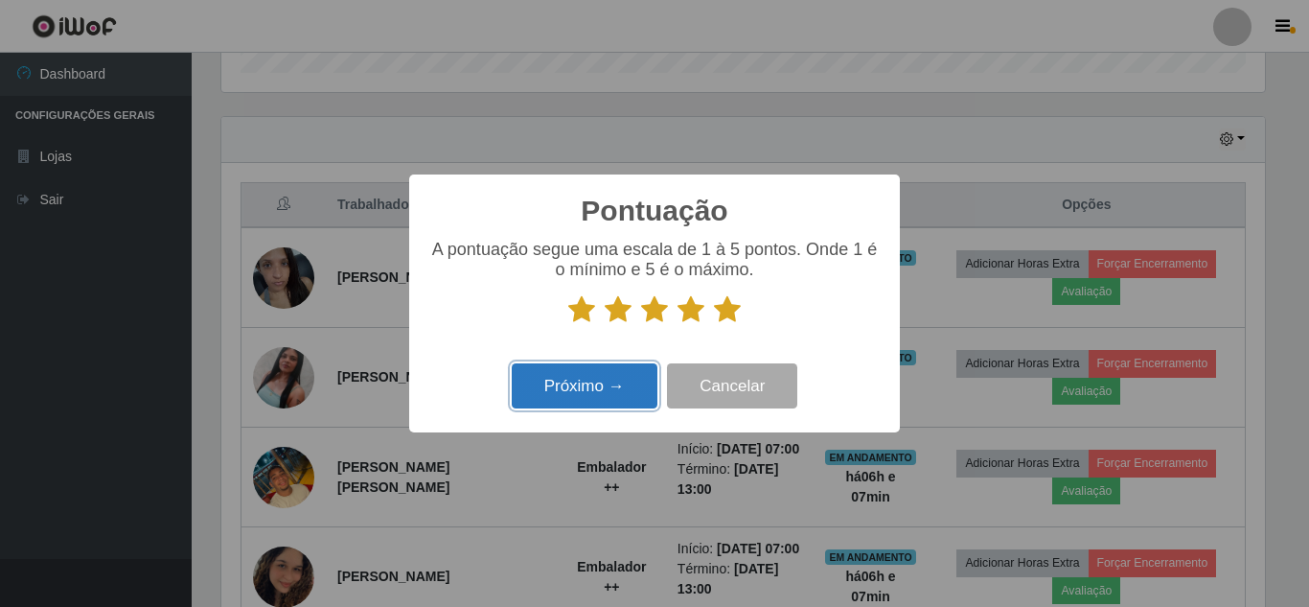
click at [598, 388] on button "Próximo →" at bounding box center [585, 385] width 146 height 45
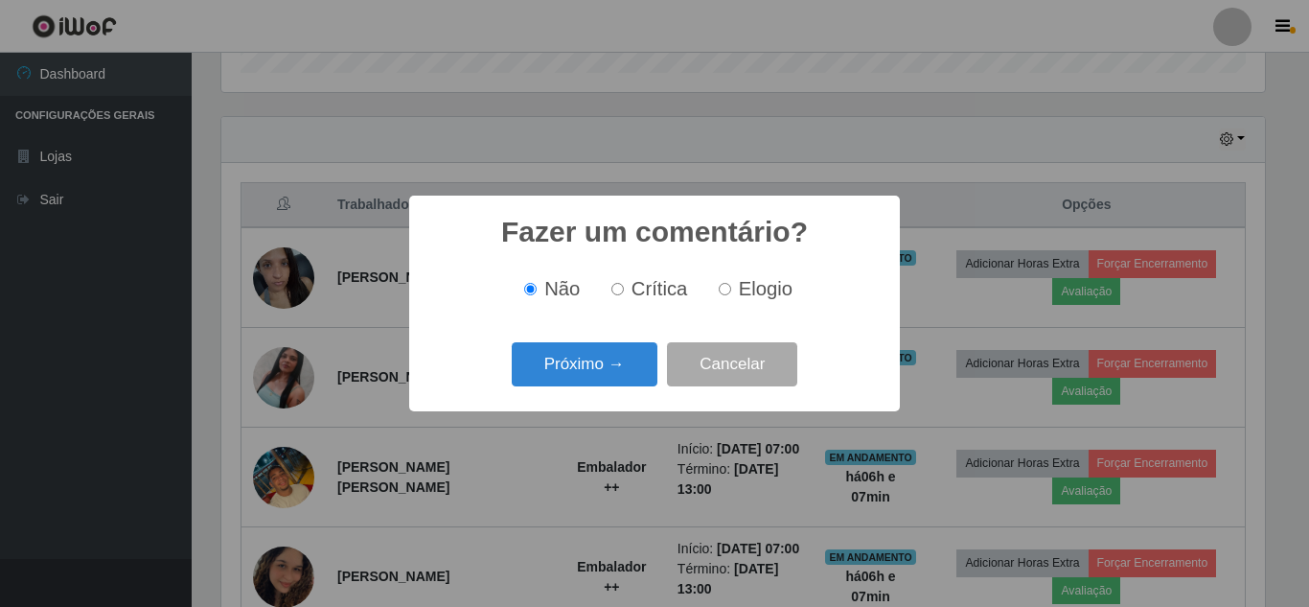
click at [731, 291] on label "Elogio" at bounding box center [751, 289] width 81 height 22
click at [731, 291] on input "Elogio" at bounding box center [725, 289] width 12 height 12
radio input "true"
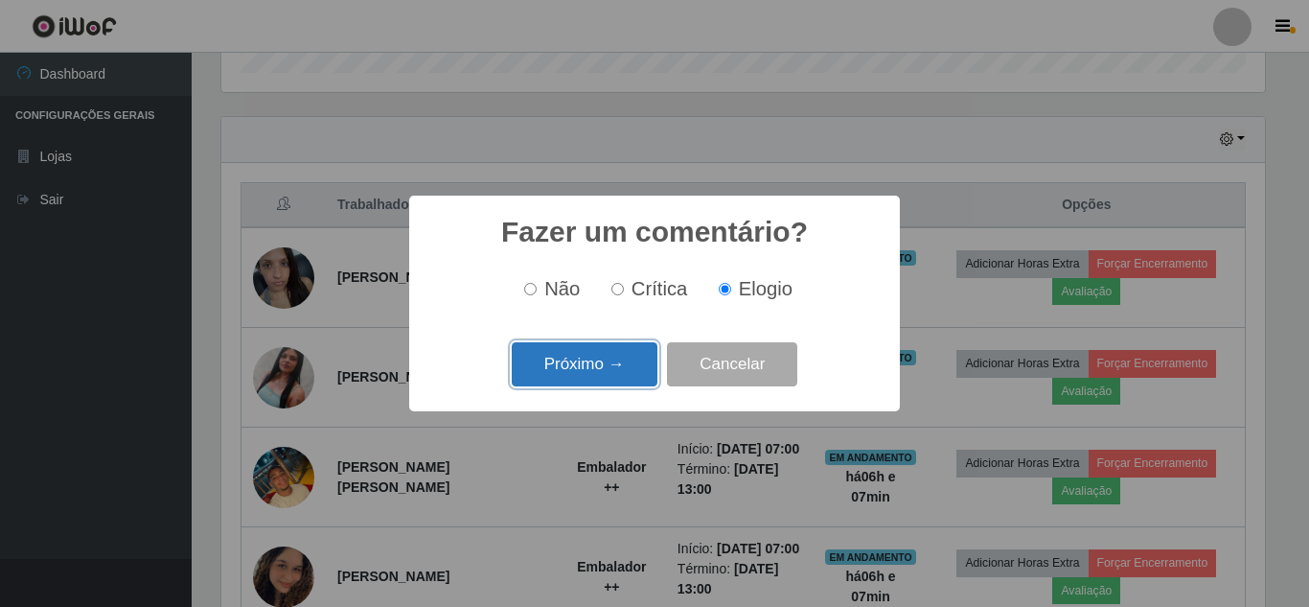
click at [570, 358] on button "Próximo →" at bounding box center [585, 364] width 146 height 45
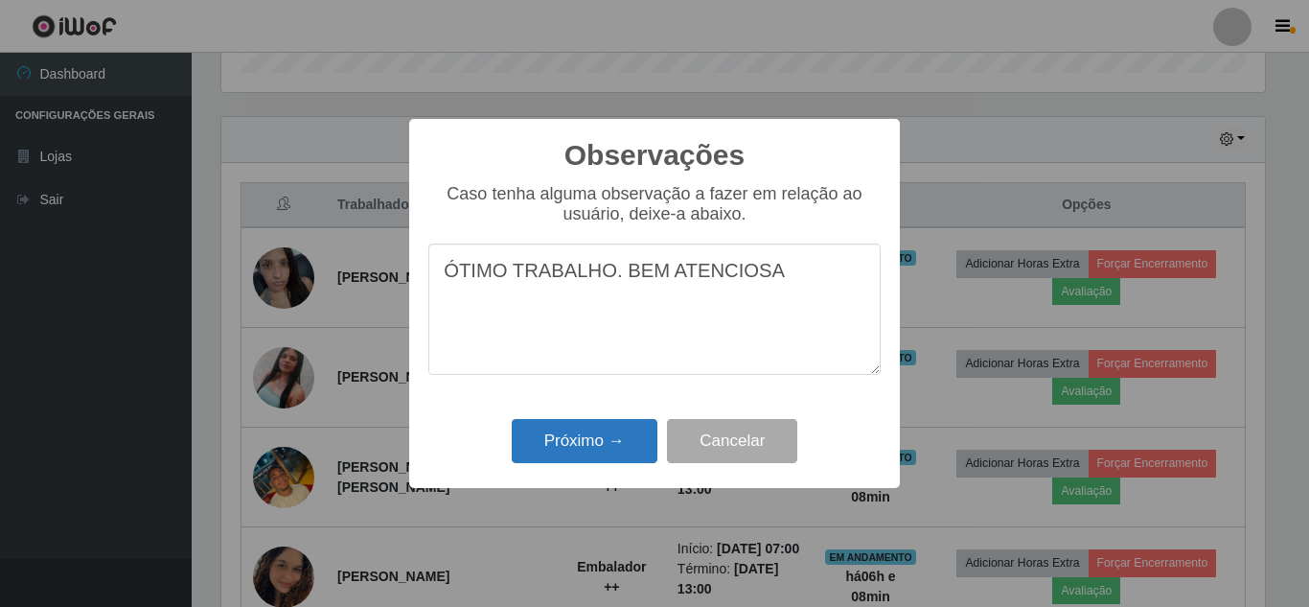
type textarea "ÓTIMO TRABALHO. BEM ATENCIOSA"
click at [579, 423] on button "Próximo →" at bounding box center [585, 441] width 146 height 45
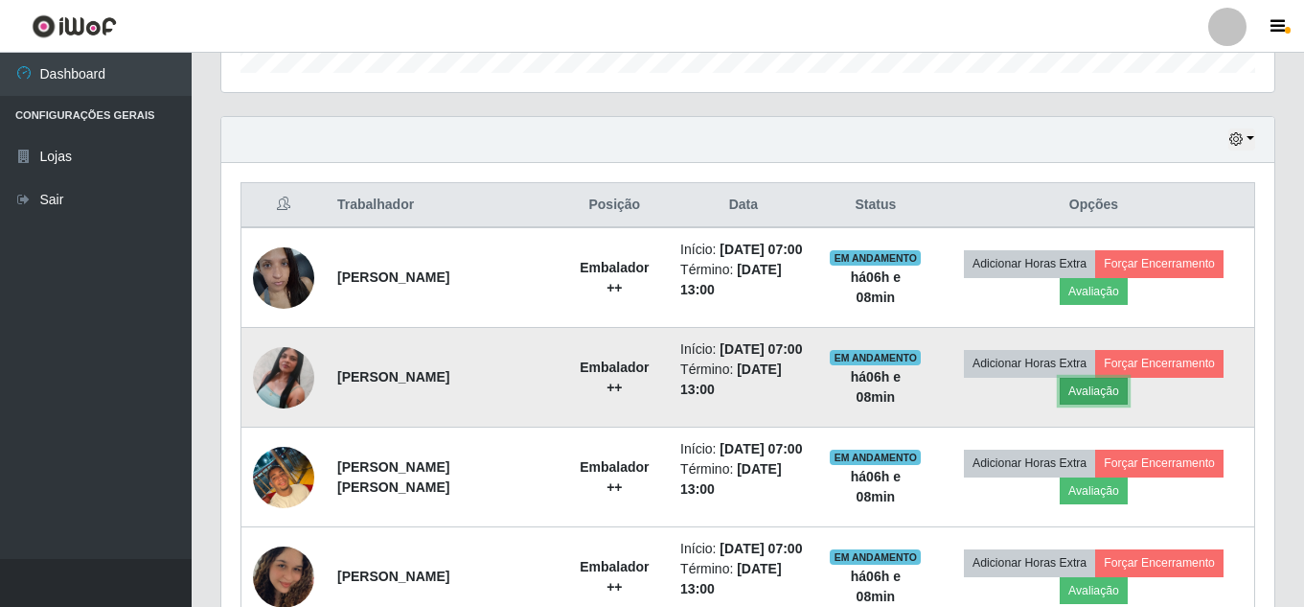
click at [1113, 404] on button "Avaliação" at bounding box center [1094, 391] width 68 height 27
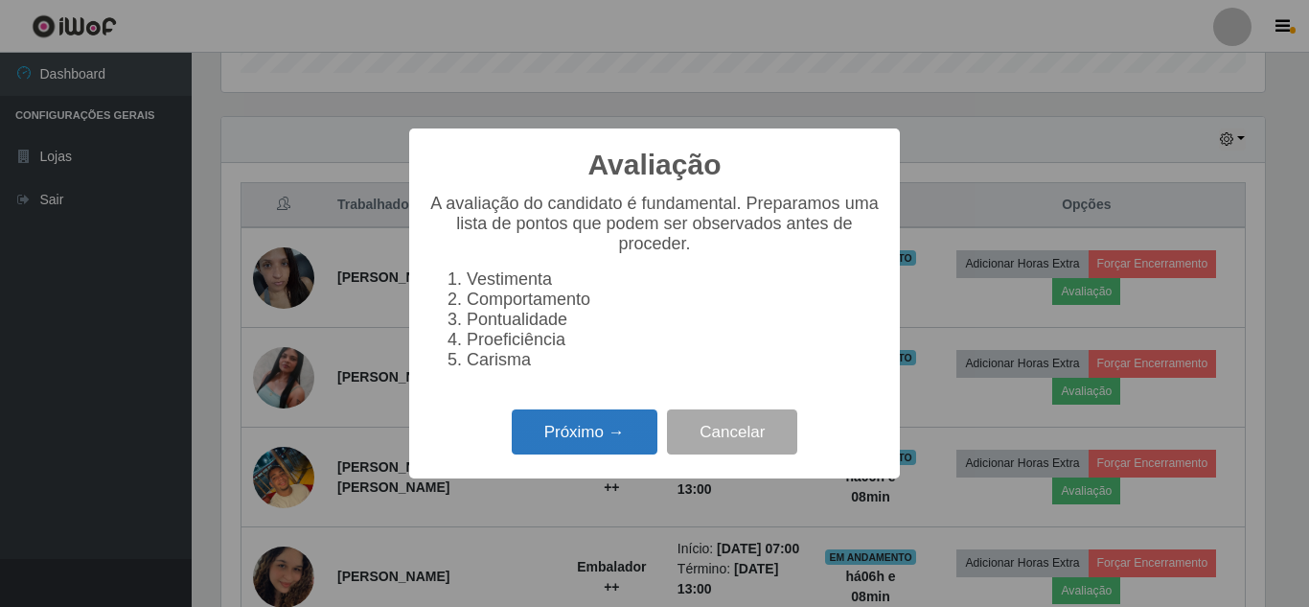
click at [600, 429] on button "Próximo →" at bounding box center [585, 431] width 146 height 45
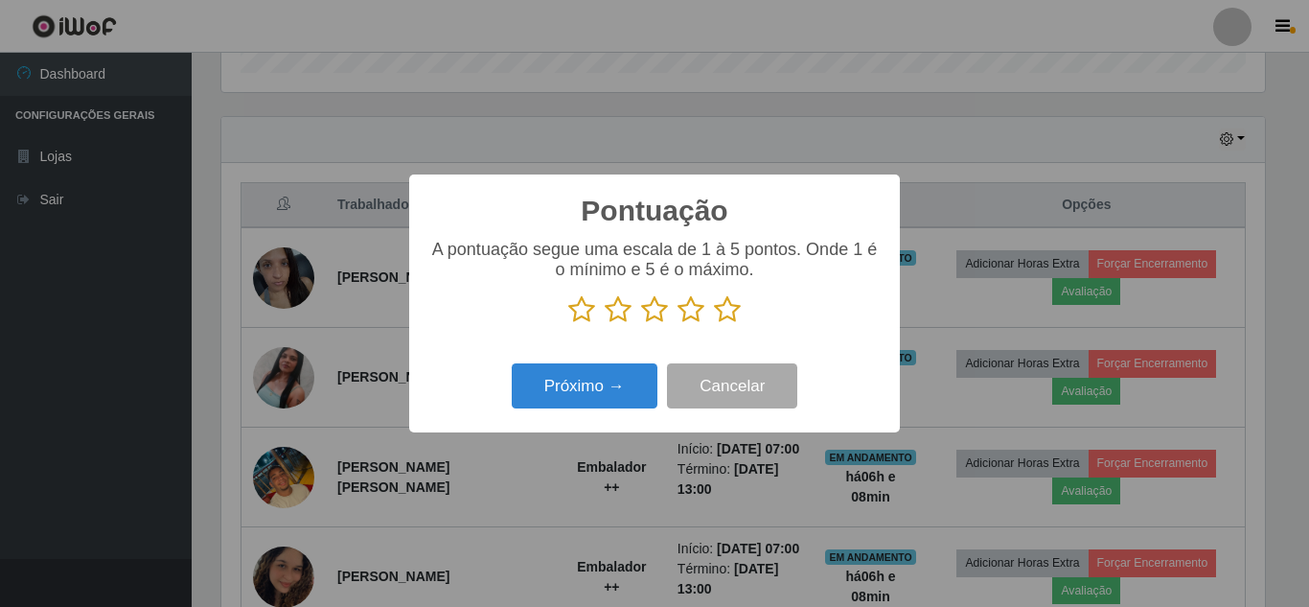
click at [687, 307] on icon at bounding box center [690, 309] width 27 height 29
click at [677, 324] on input "radio" at bounding box center [677, 324] width 0 height 0
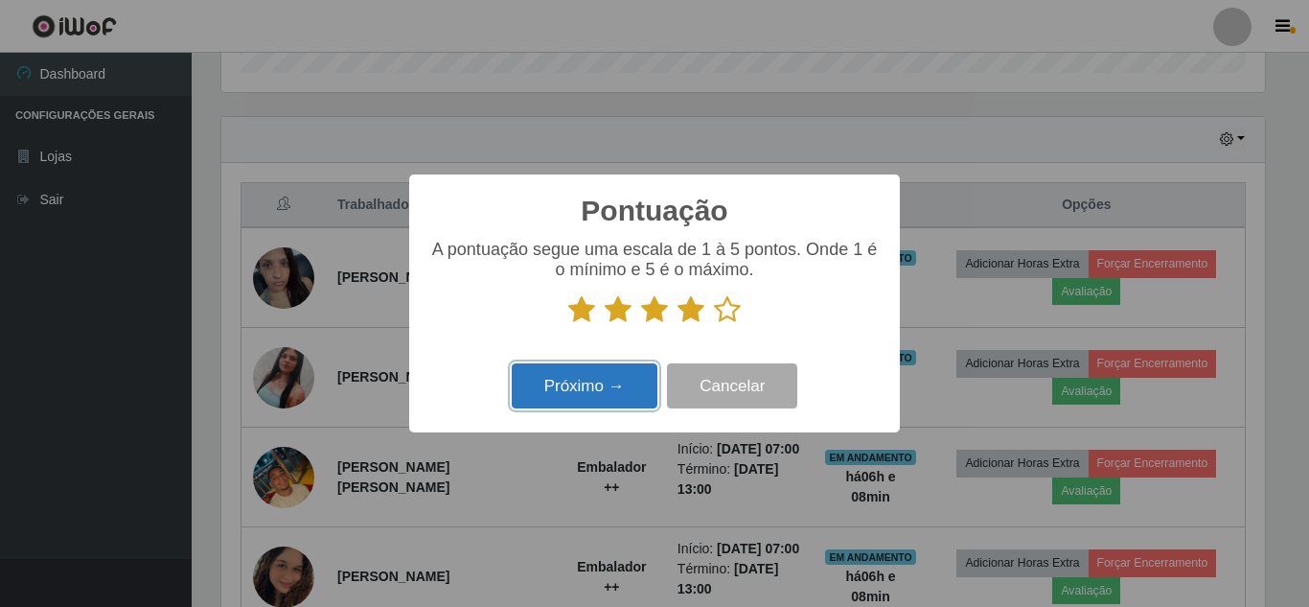
click at [589, 377] on button "Próximo →" at bounding box center [585, 385] width 146 height 45
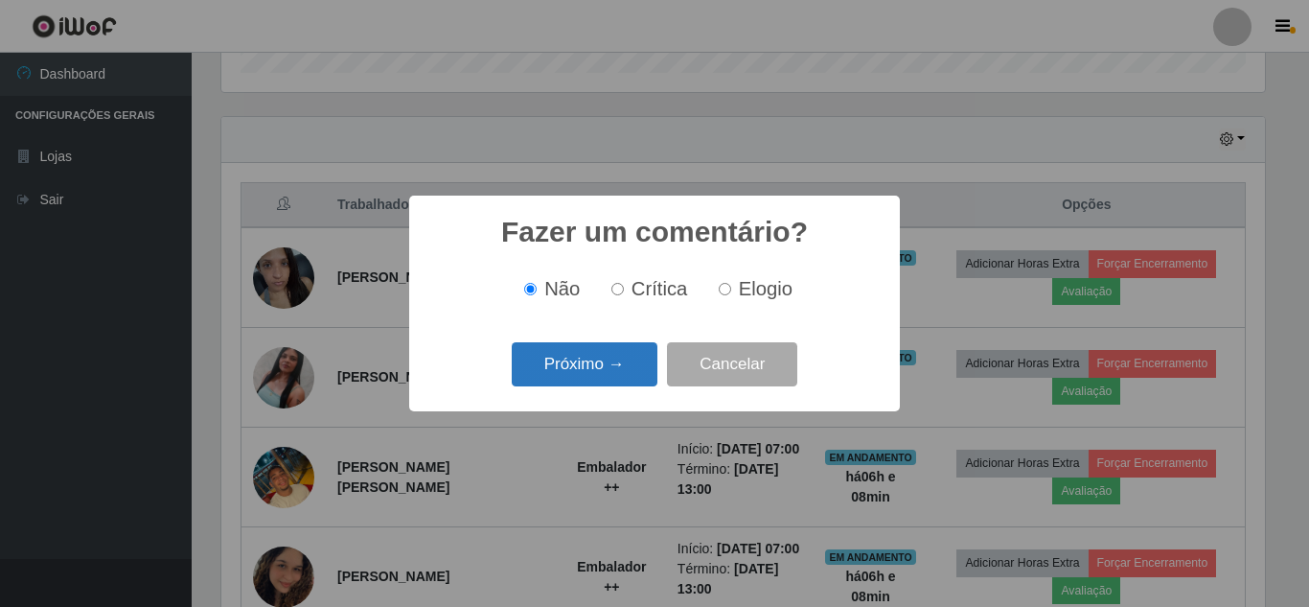
click at [552, 355] on button "Próximo →" at bounding box center [585, 364] width 146 height 45
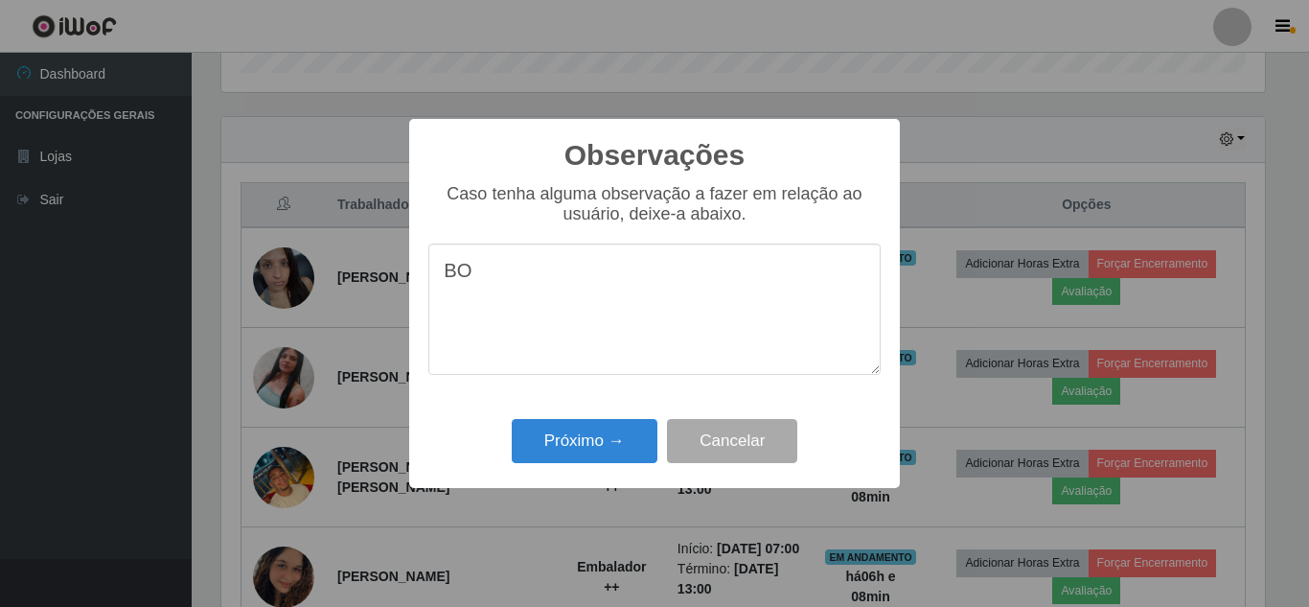
type textarea "B"
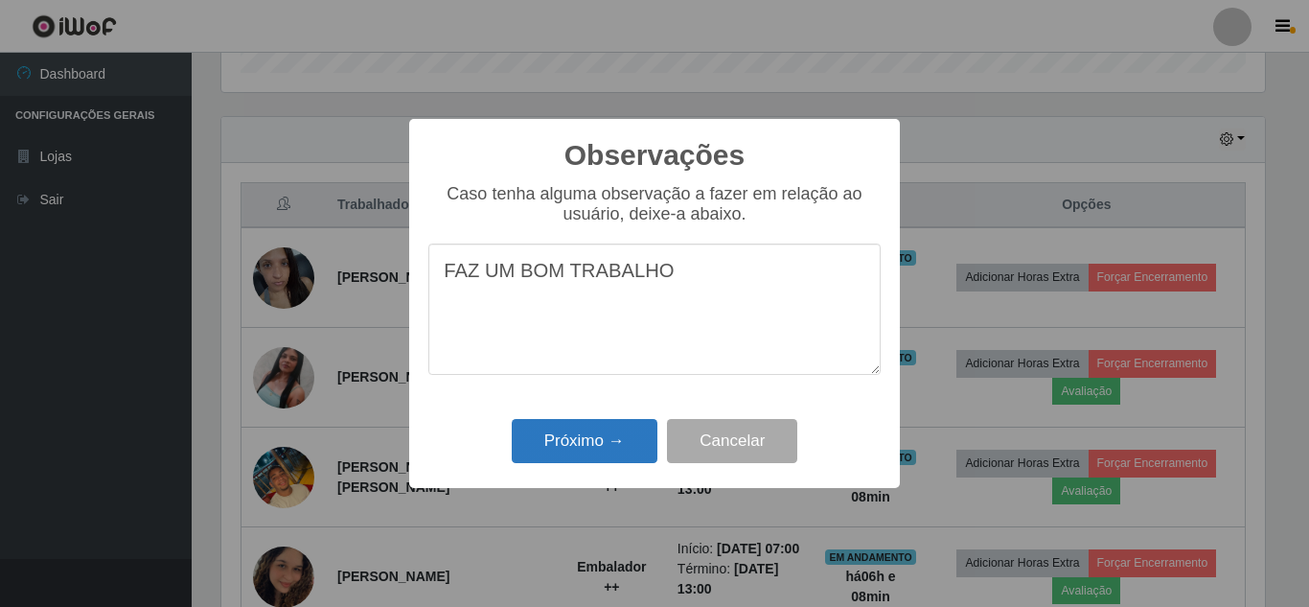
type textarea "FAZ UM BOM TRABALHO"
click at [564, 448] on button "Próximo →" at bounding box center [585, 441] width 146 height 45
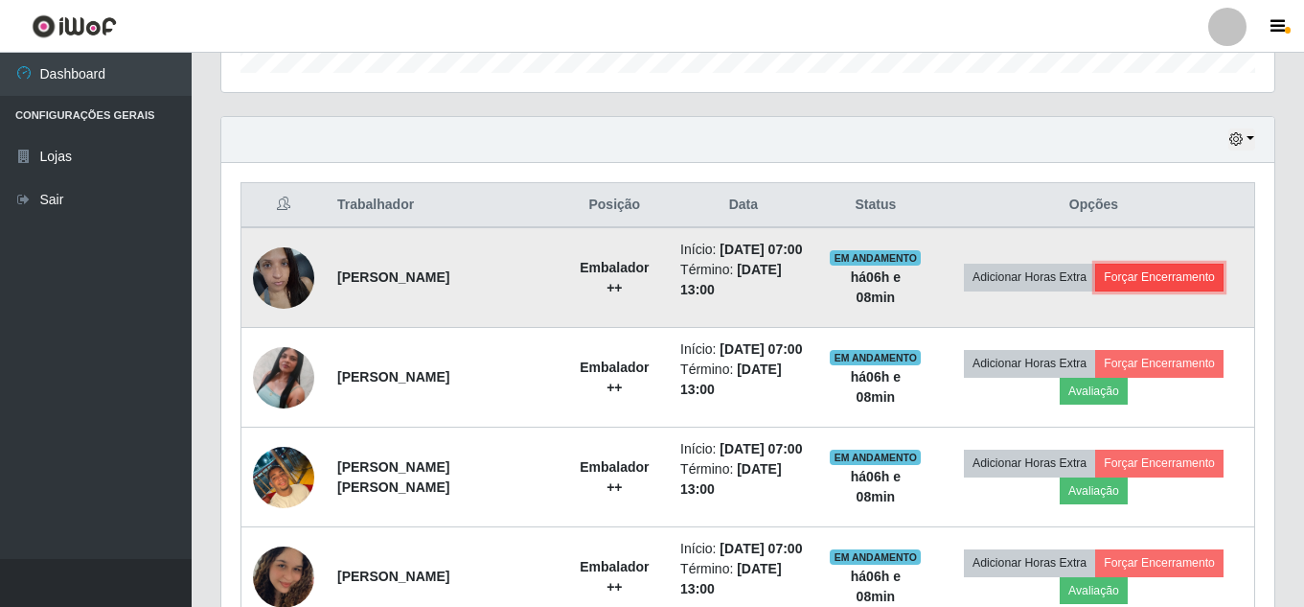
click at [1162, 290] on button "Forçar Encerramento" at bounding box center [1159, 277] width 128 height 27
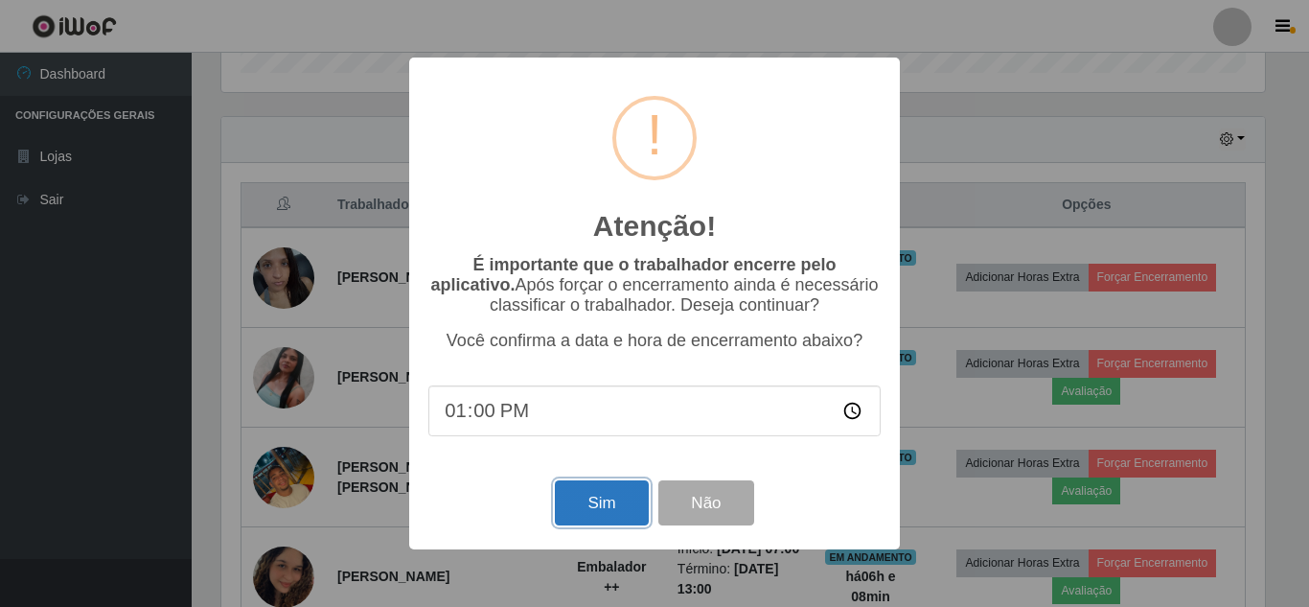
click at [608, 496] on button "Sim" at bounding box center [601, 502] width 93 height 45
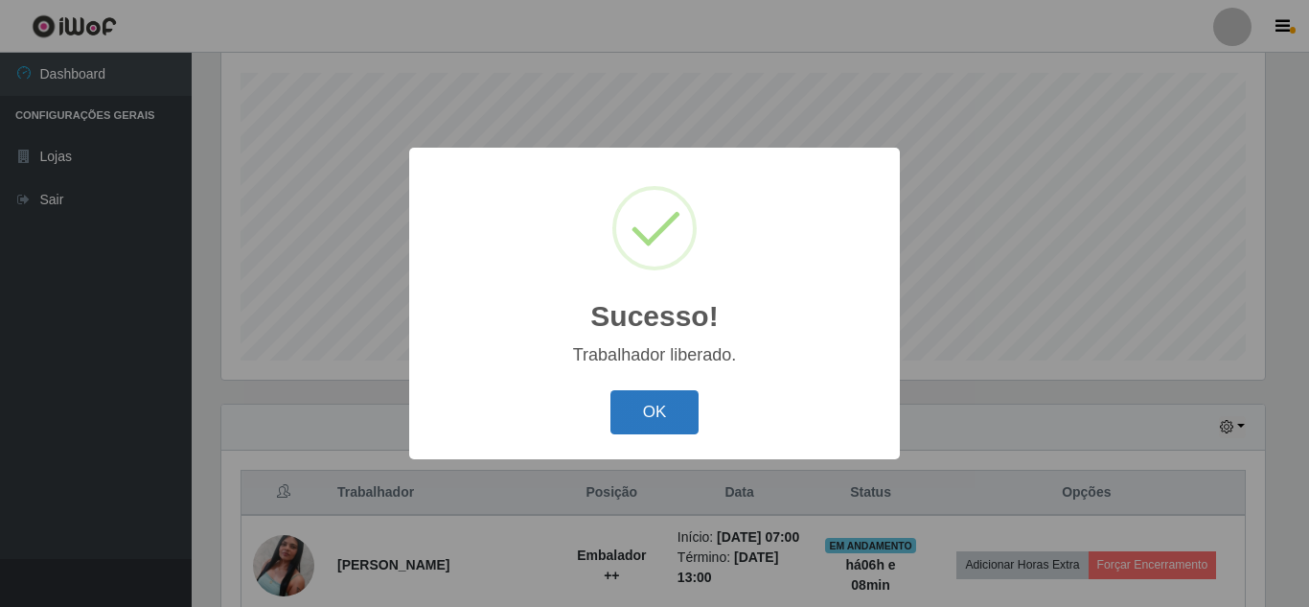
click at [667, 416] on button "OK" at bounding box center [654, 412] width 89 height 45
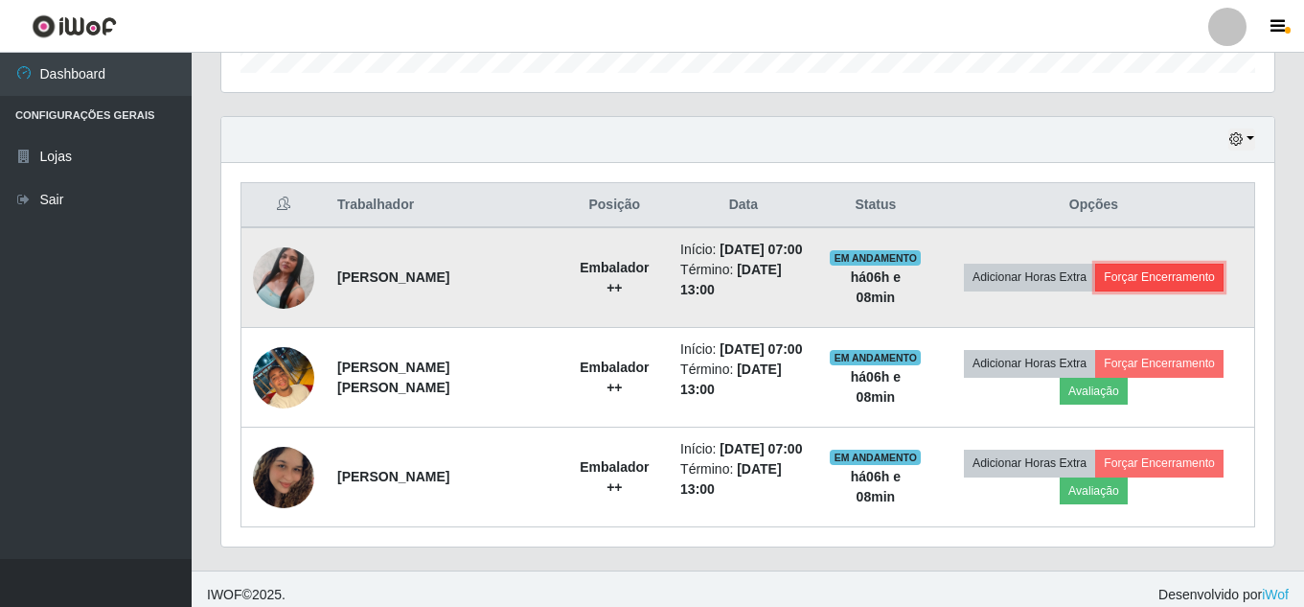
click at [1150, 281] on button "Forçar Encerramento" at bounding box center [1159, 277] width 128 height 27
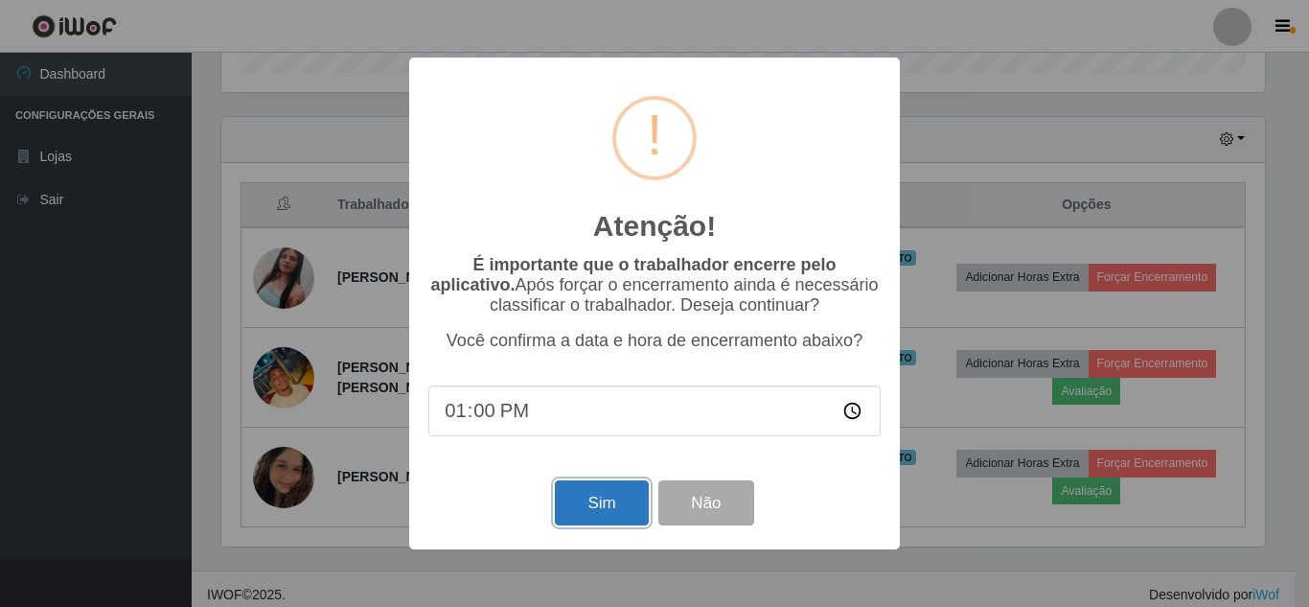
click at [608, 525] on button "Sim" at bounding box center [601, 502] width 93 height 45
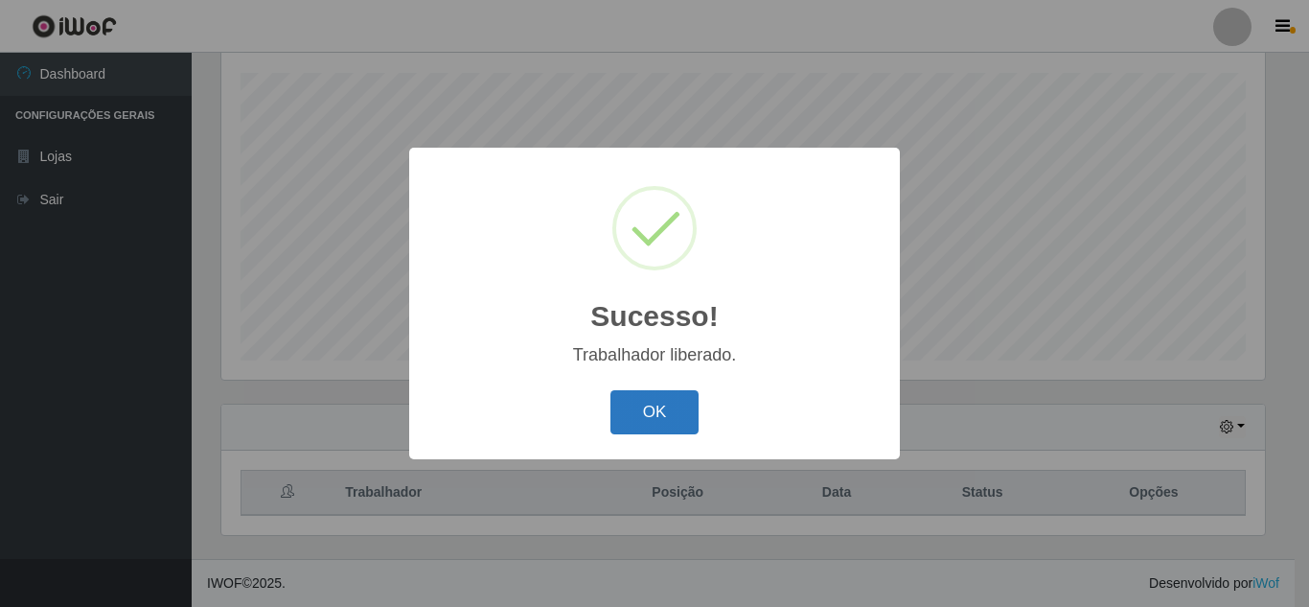
click at [638, 406] on button "OK" at bounding box center [654, 412] width 89 height 45
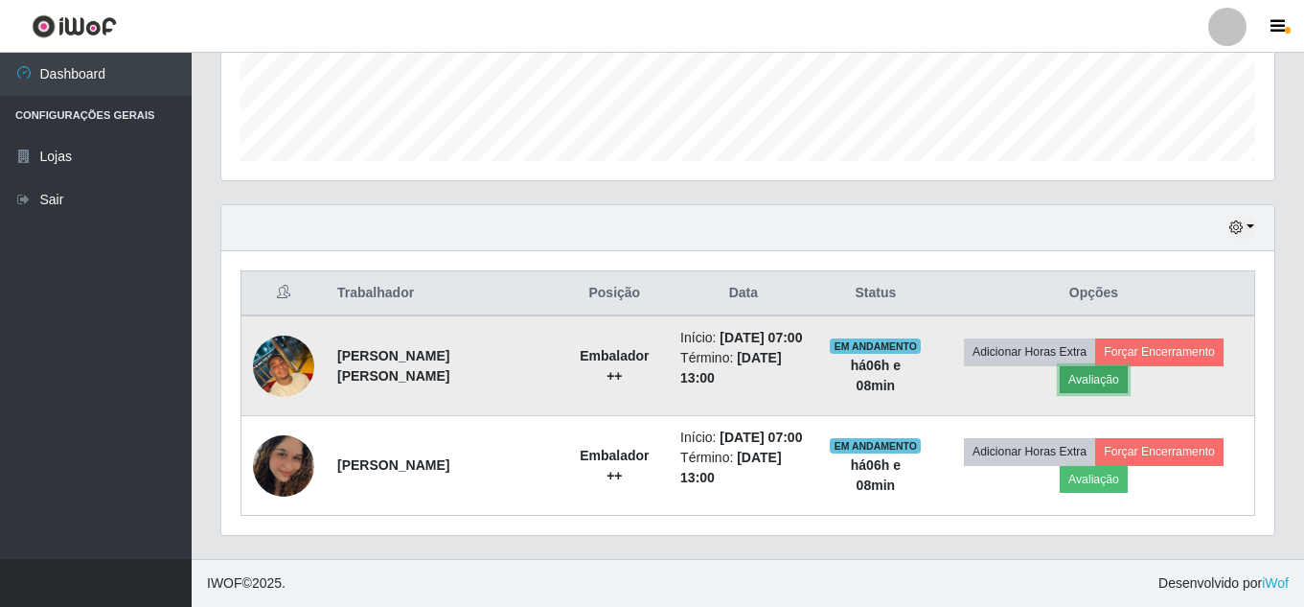
click at [1108, 366] on button "Avaliação" at bounding box center [1094, 379] width 68 height 27
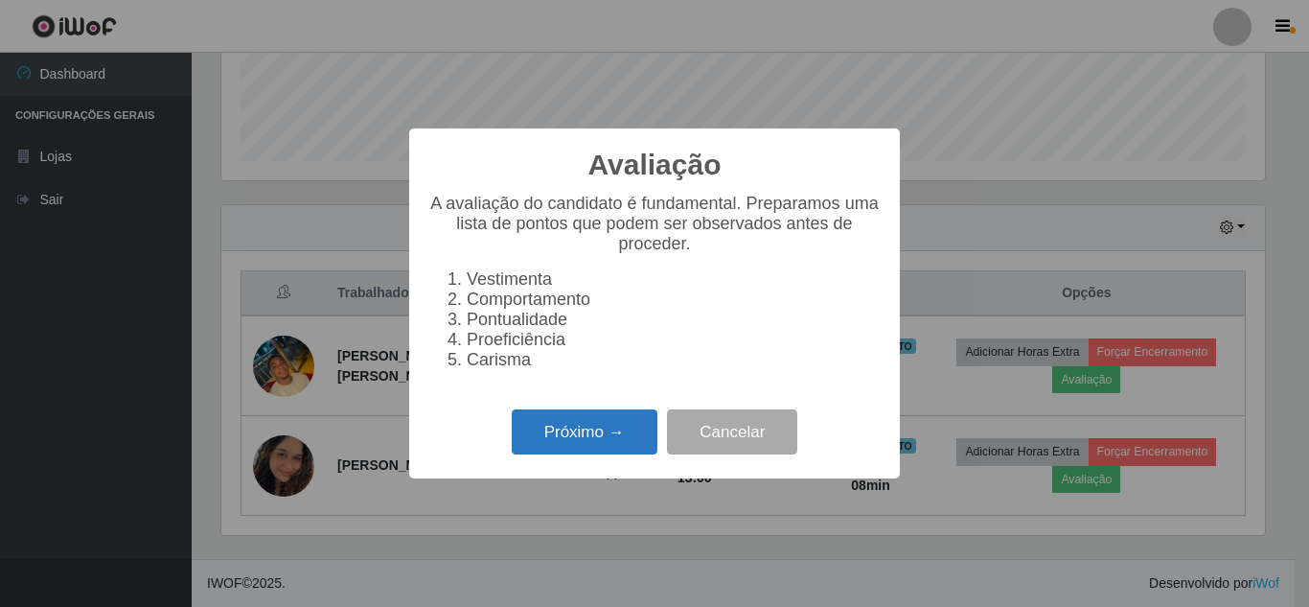
click at [604, 448] on button "Próximo →" at bounding box center [585, 431] width 146 height 45
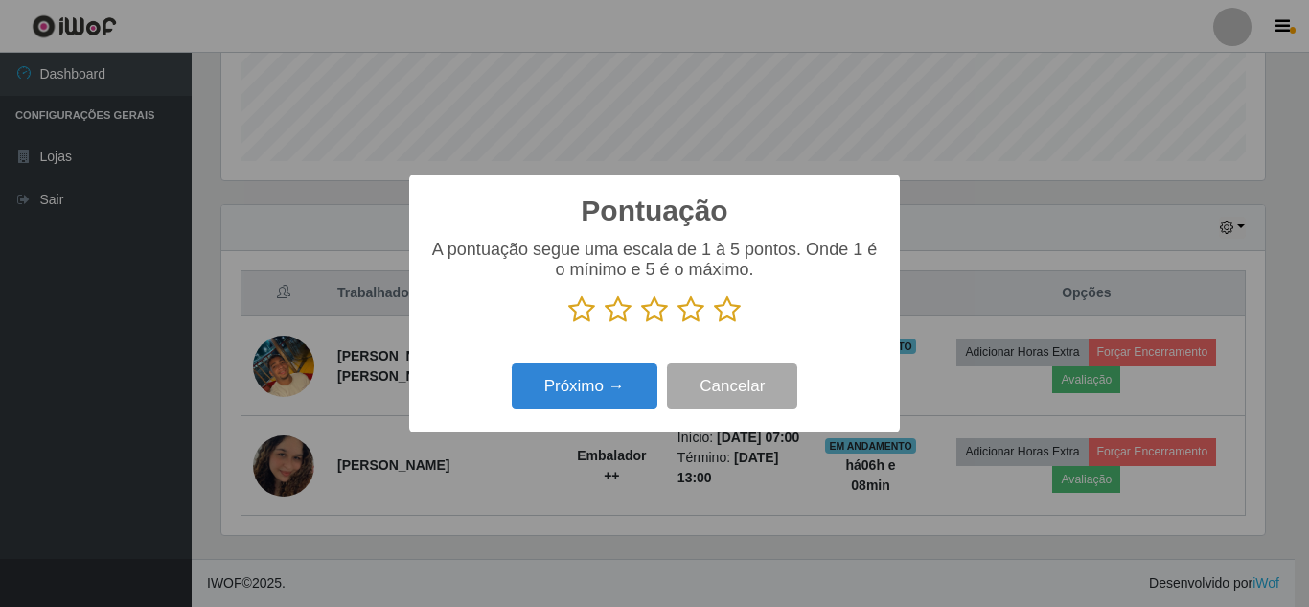
click at [686, 306] on icon at bounding box center [690, 309] width 27 height 29
click at [677, 324] on input "radio" at bounding box center [677, 324] width 0 height 0
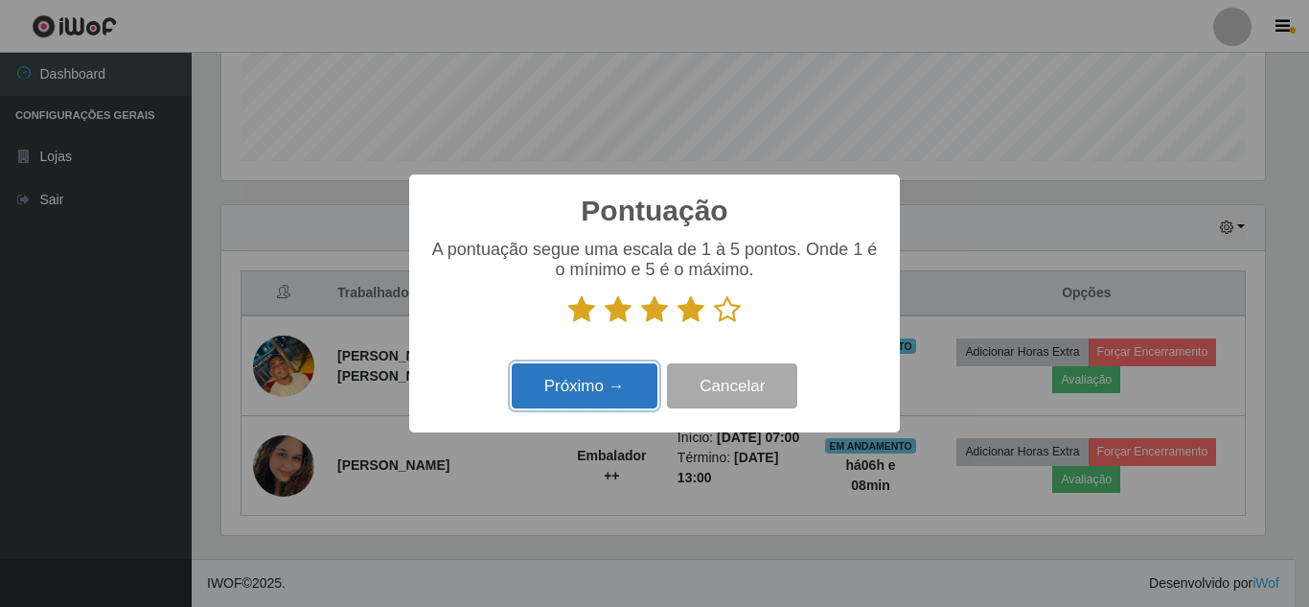
click at [606, 407] on button "Próximo →" at bounding box center [585, 385] width 146 height 45
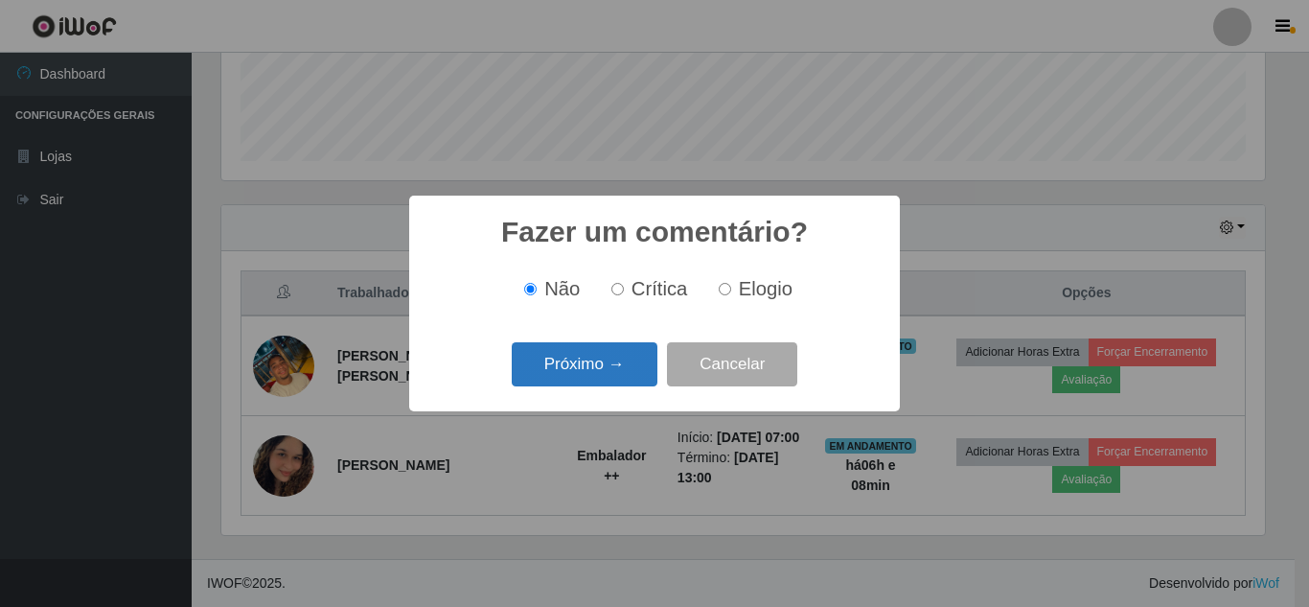
click at [614, 363] on button "Próximo →" at bounding box center [585, 364] width 146 height 45
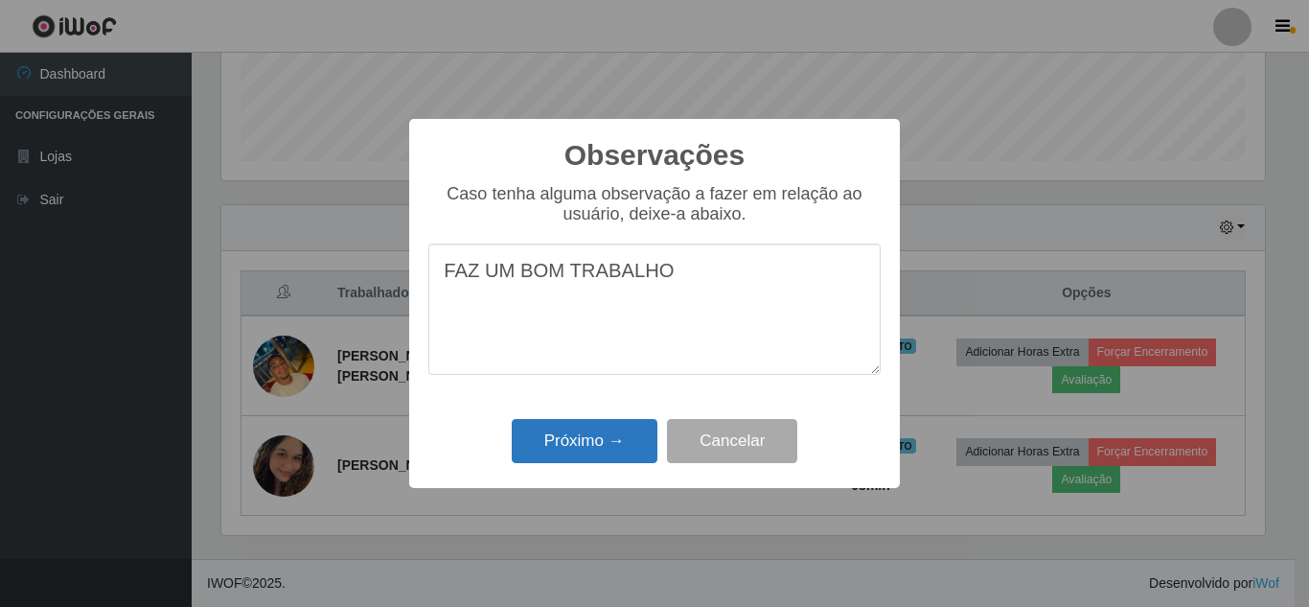
type textarea "FAZ UM BOM TRABALHO"
click at [591, 438] on button "Próximo →" at bounding box center [585, 441] width 146 height 45
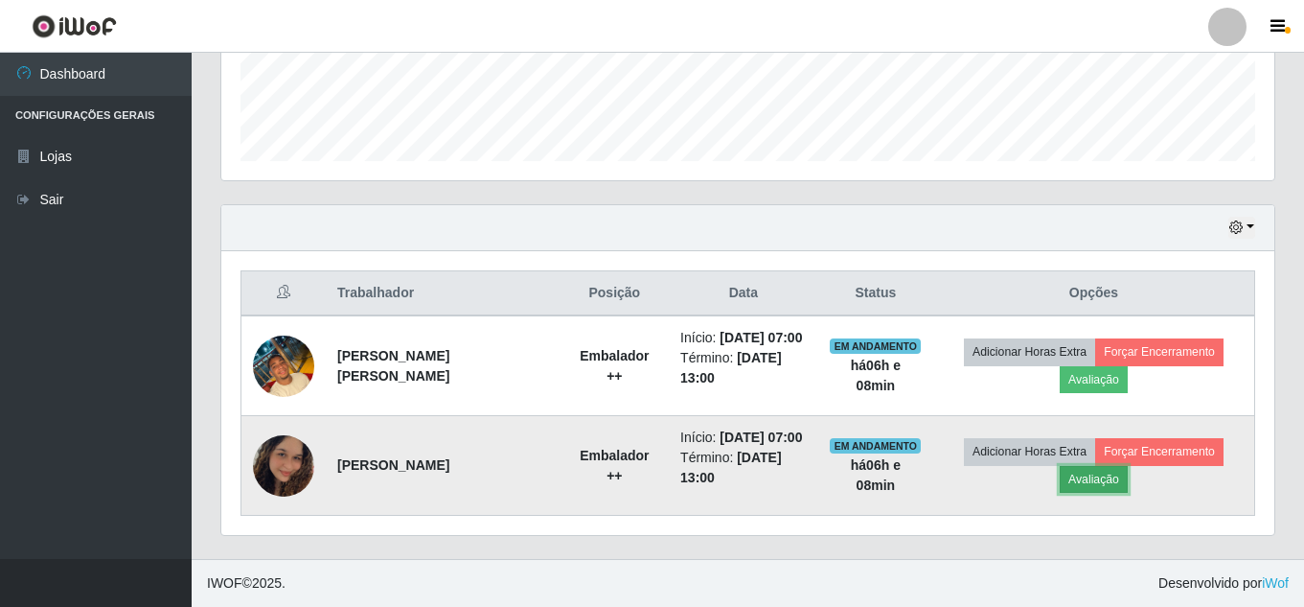
click at [1119, 473] on button "Avaliação" at bounding box center [1094, 479] width 68 height 27
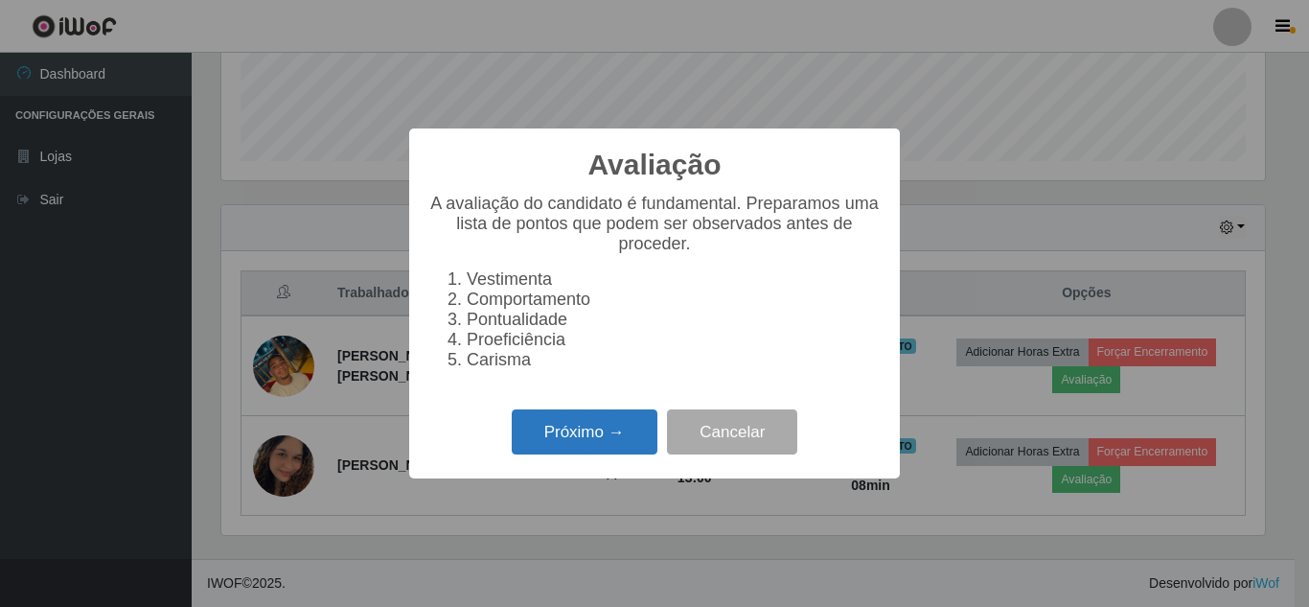
click at [549, 433] on button "Próximo →" at bounding box center [585, 431] width 146 height 45
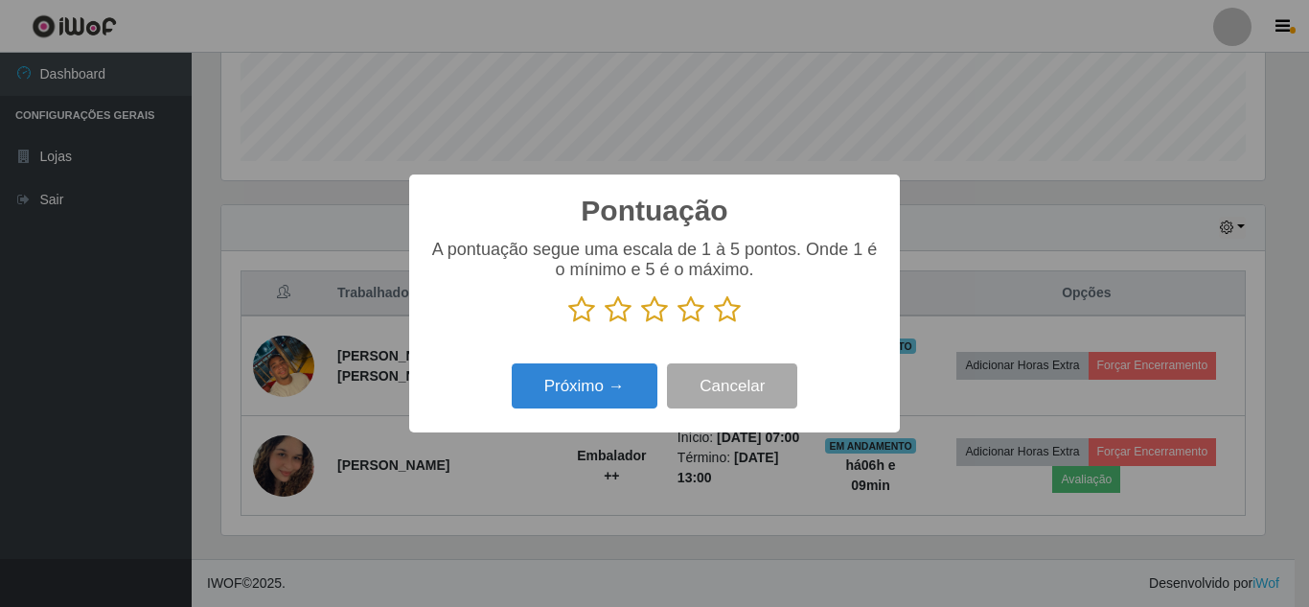
click at [648, 313] on icon at bounding box center [654, 309] width 27 height 29
click at [641, 324] on input "radio" at bounding box center [641, 324] width 0 height 0
click at [585, 396] on button "Próximo →" at bounding box center [585, 385] width 146 height 45
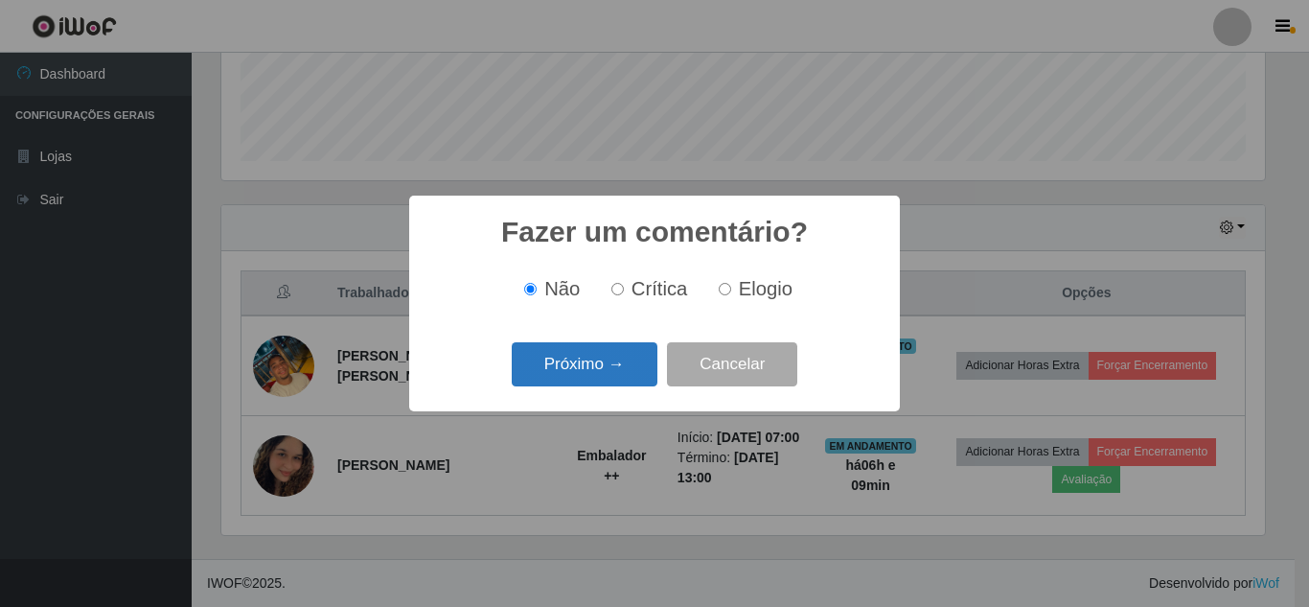
click at [605, 374] on button "Próximo →" at bounding box center [585, 364] width 146 height 45
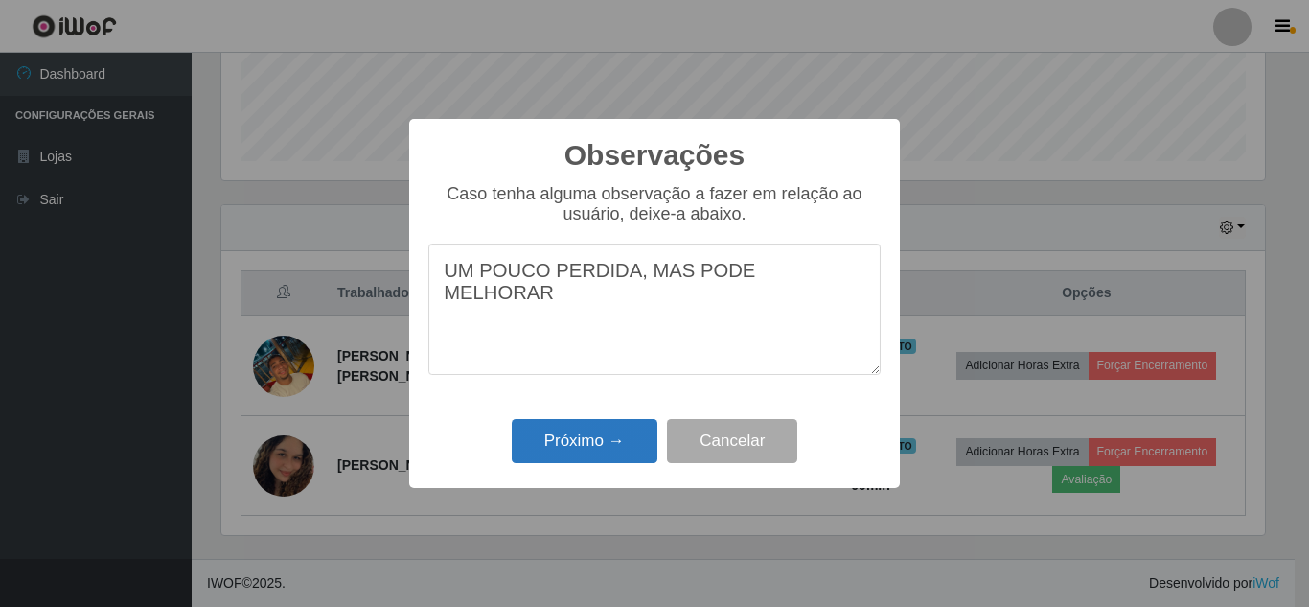
type textarea "UM POUCO PERDIDA, MAS PODE MELHORAR"
click at [601, 429] on button "Próximo →" at bounding box center [585, 441] width 146 height 45
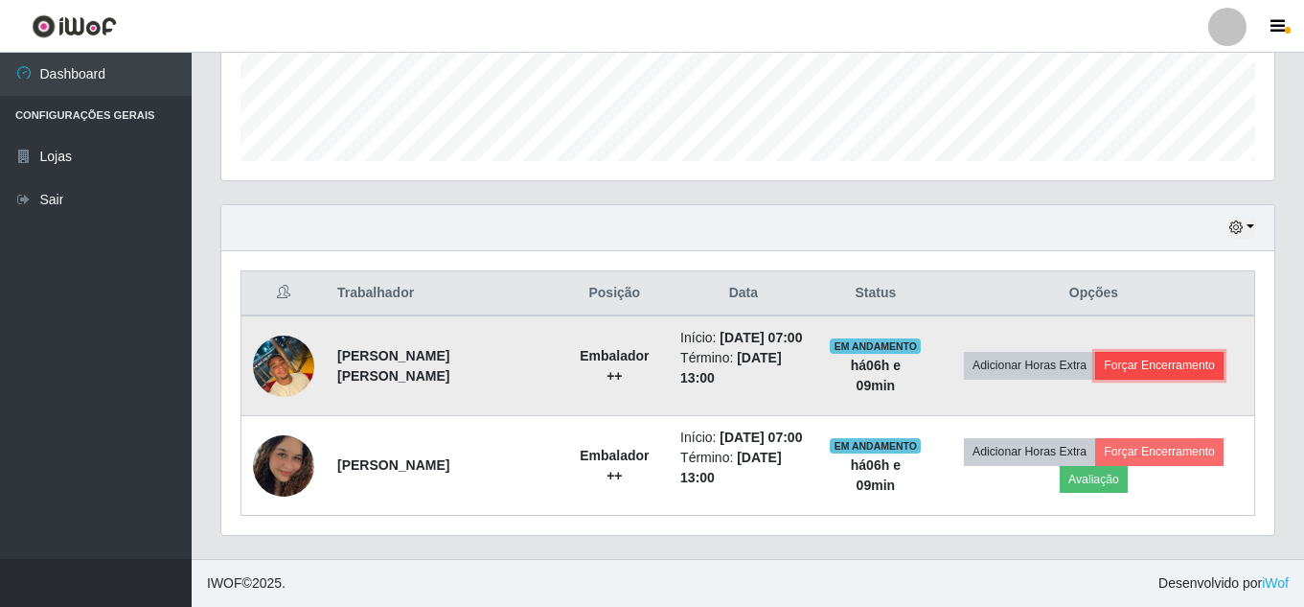
click at [1156, 352] on button "Forçar Encerramento" at bounding box center [1159, 365] width 128 height 27
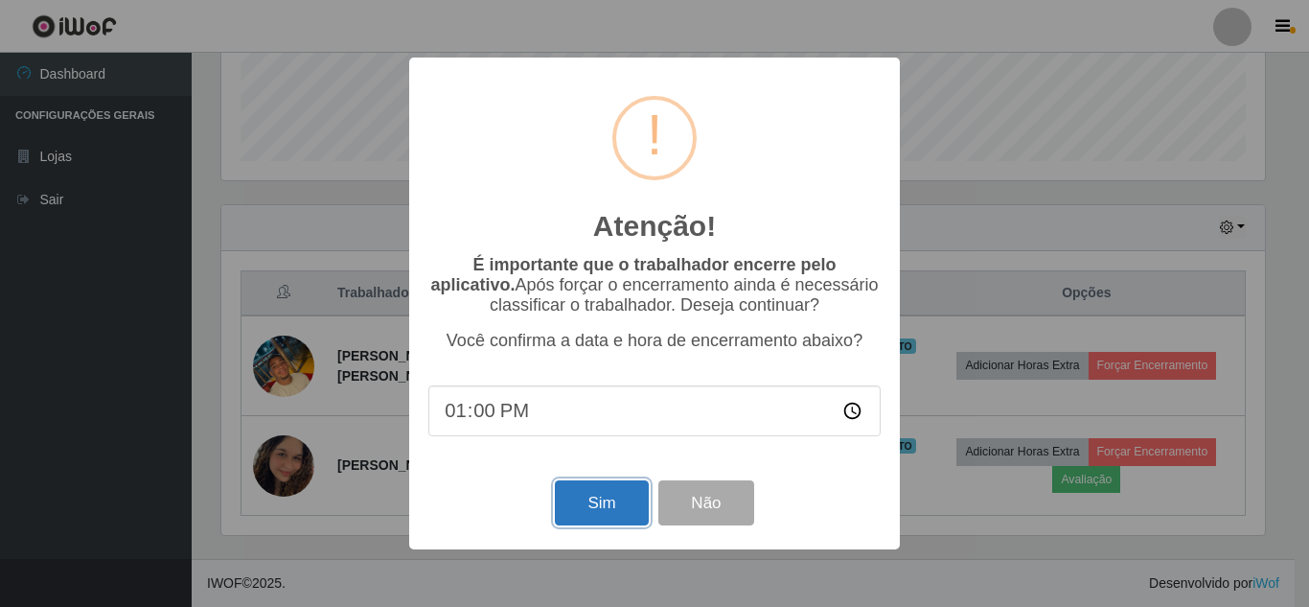
click at [589, 493] on button "Sim" at bounding box center [601, 502] width 93 height 45
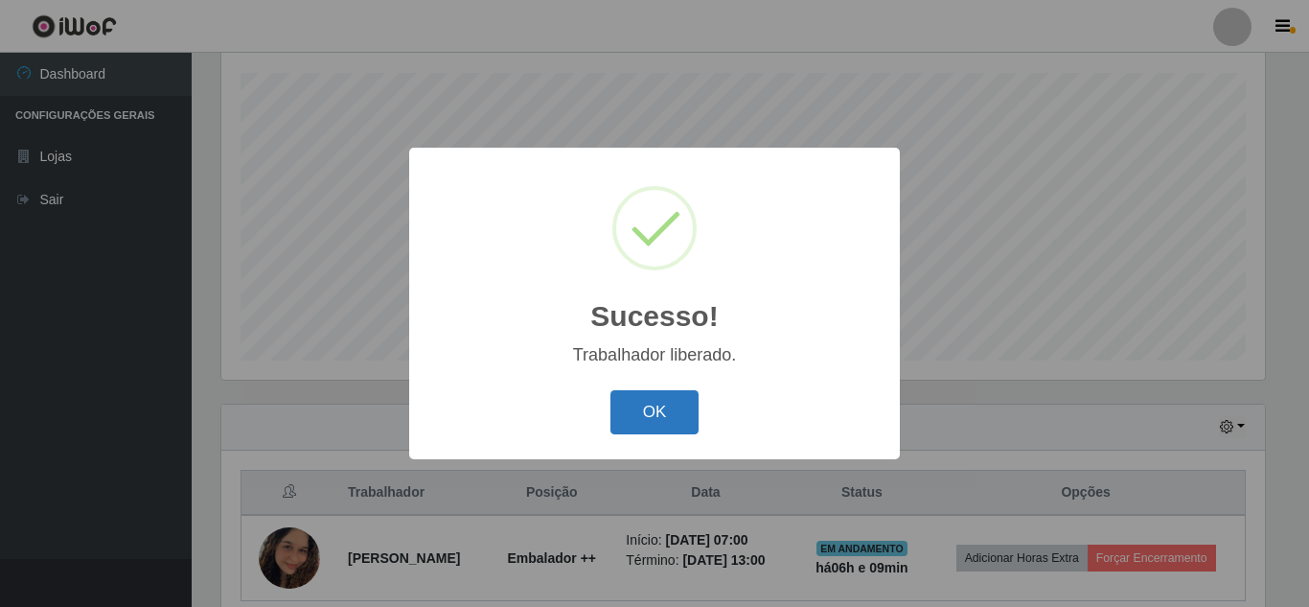
click at [659, 407] on button "OK" at bounding box center [654, 412] width 89 height 45
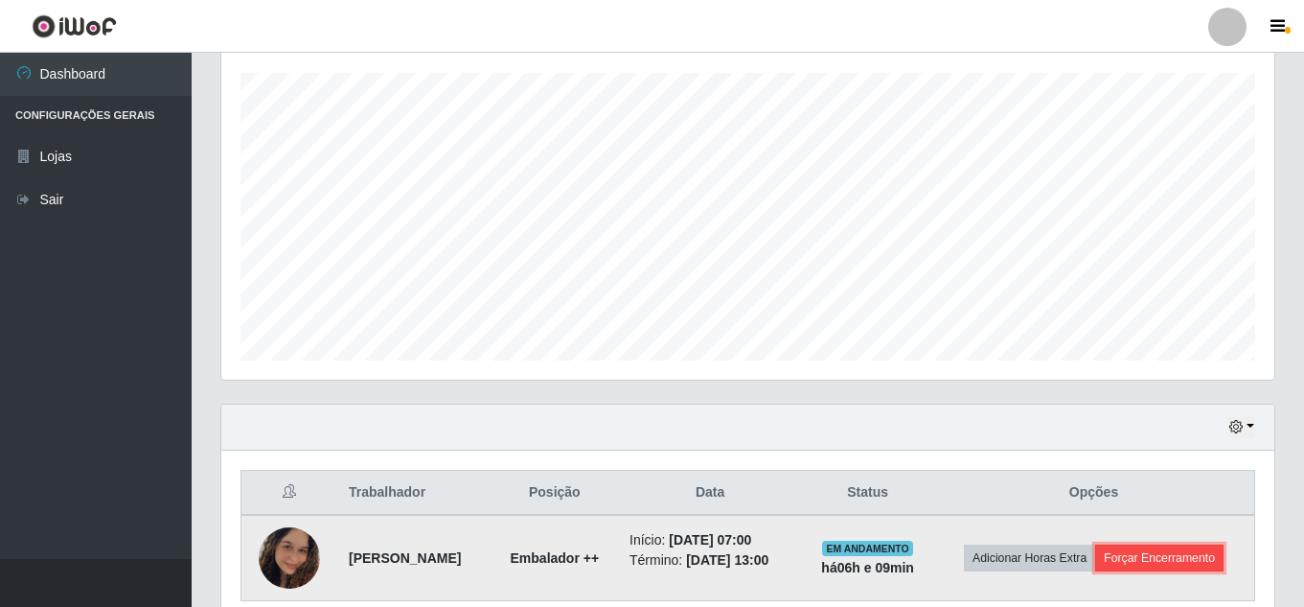
click at [1147, 557] on button "Forçar Encerramento" at bounding box center [1159, 557] width 128 height 27
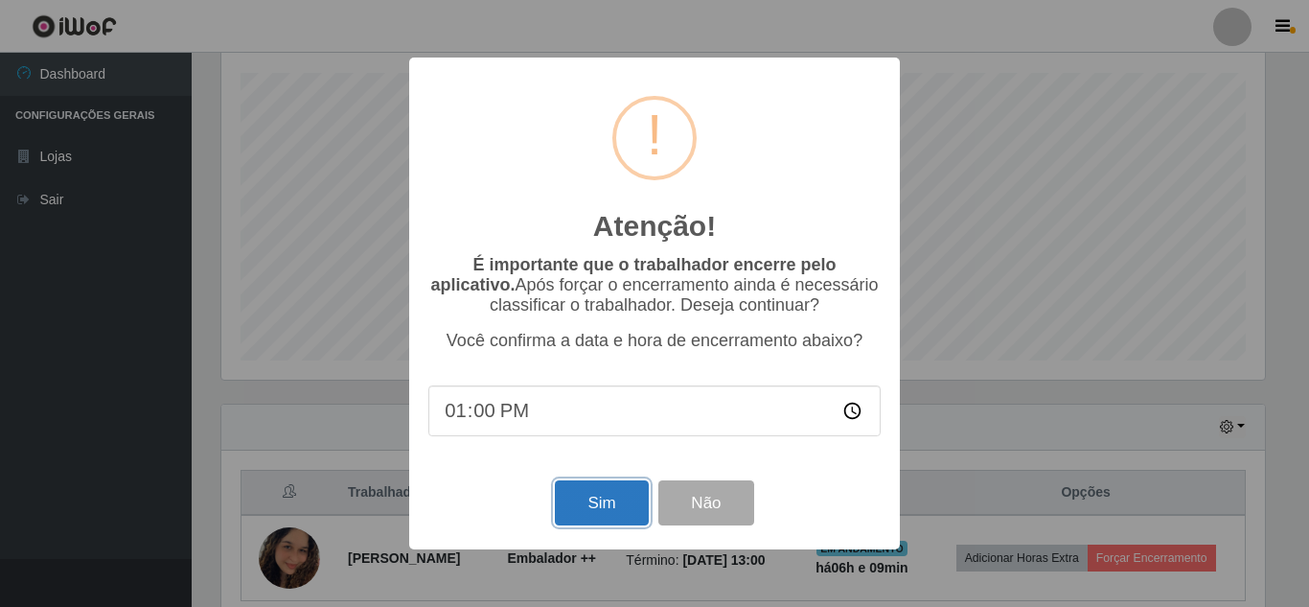
click at [573, 511] on button "Sim" at bounding box center [601, 502] width 93 height 45
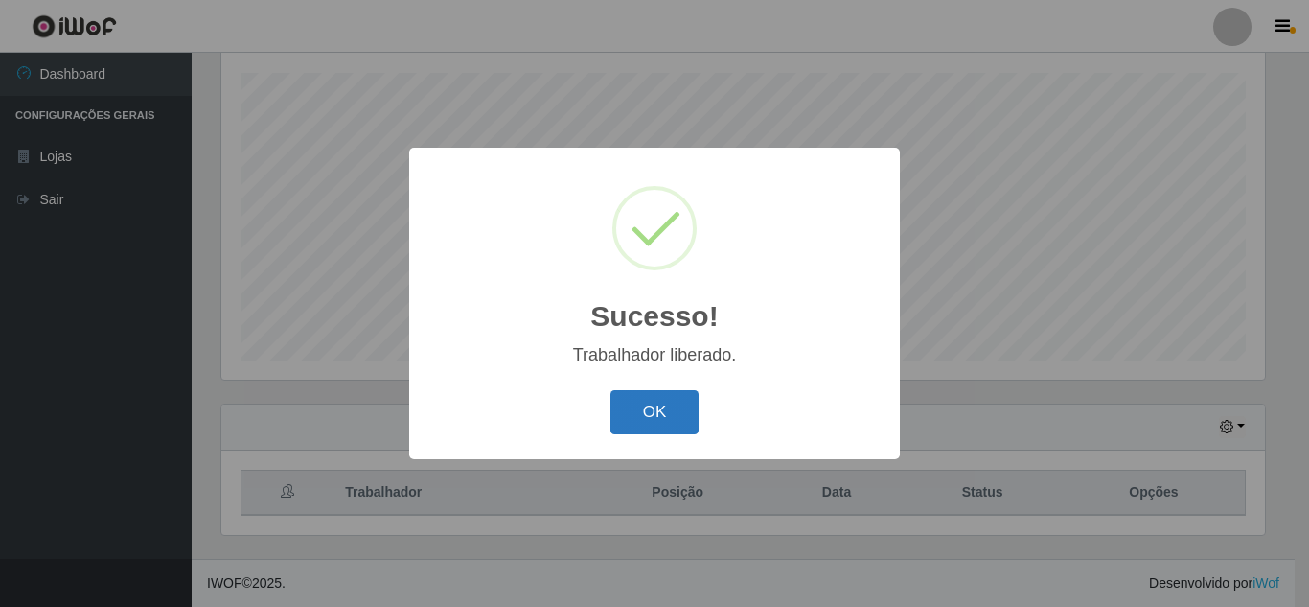
click at [652, 408] on button "OK" at bounding box center [654, 412] width 89 height 45
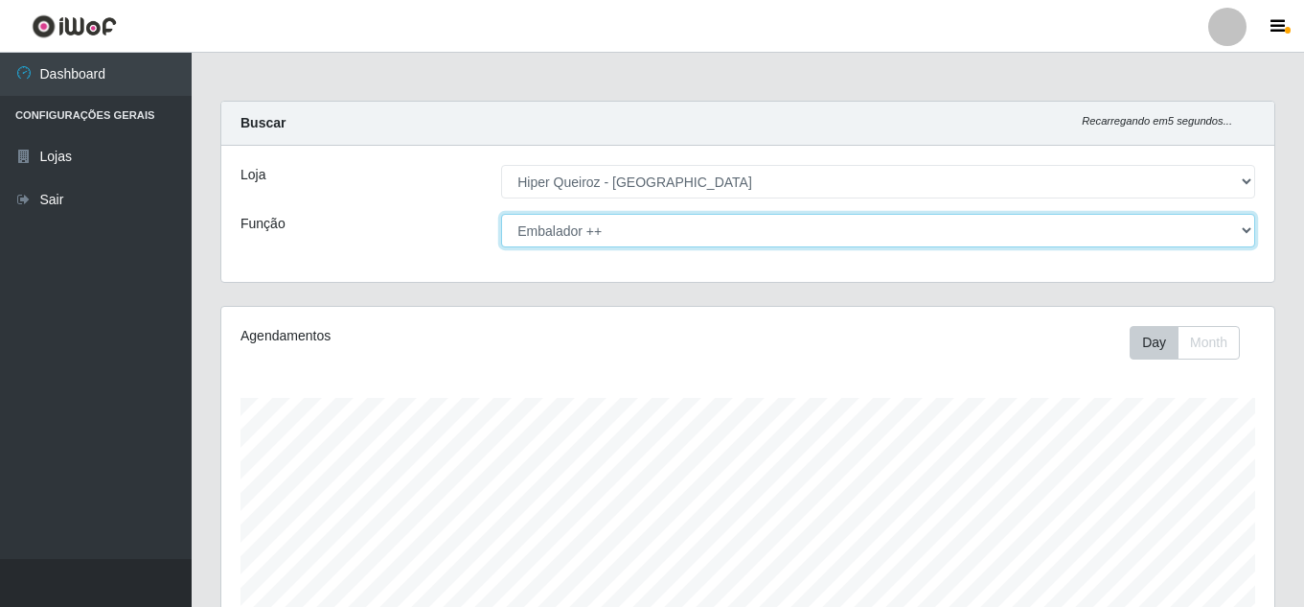
click at [593, 233] on select "[Selecione...] Embalador Embalador + Embalador ++ Operador de Caixa Operador de…" at bounding box center [878, 231] width 754 height 34
click at [501, 214] on select "[Selecione...] Embalador Embalador + Embalador ++ Operador de Caixa Operador de…" at bounding box center [878, 231] width 754 height 34
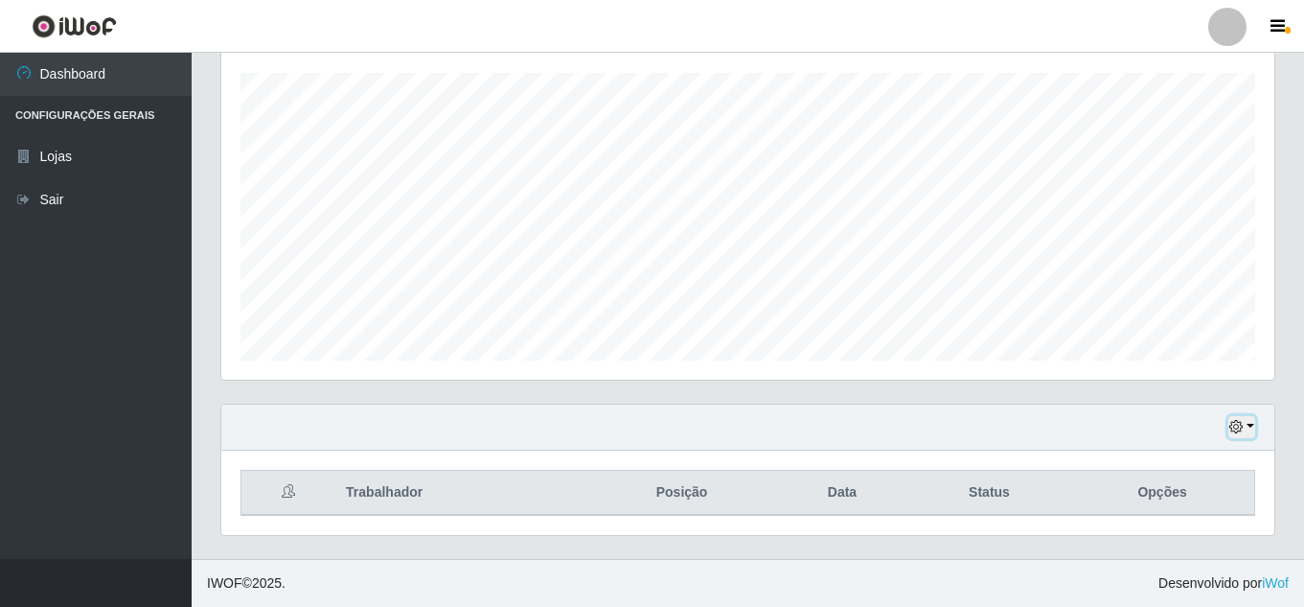
click at [1232, 424] on icon "button" at bounding box center [1235, 426] width 13 height 13
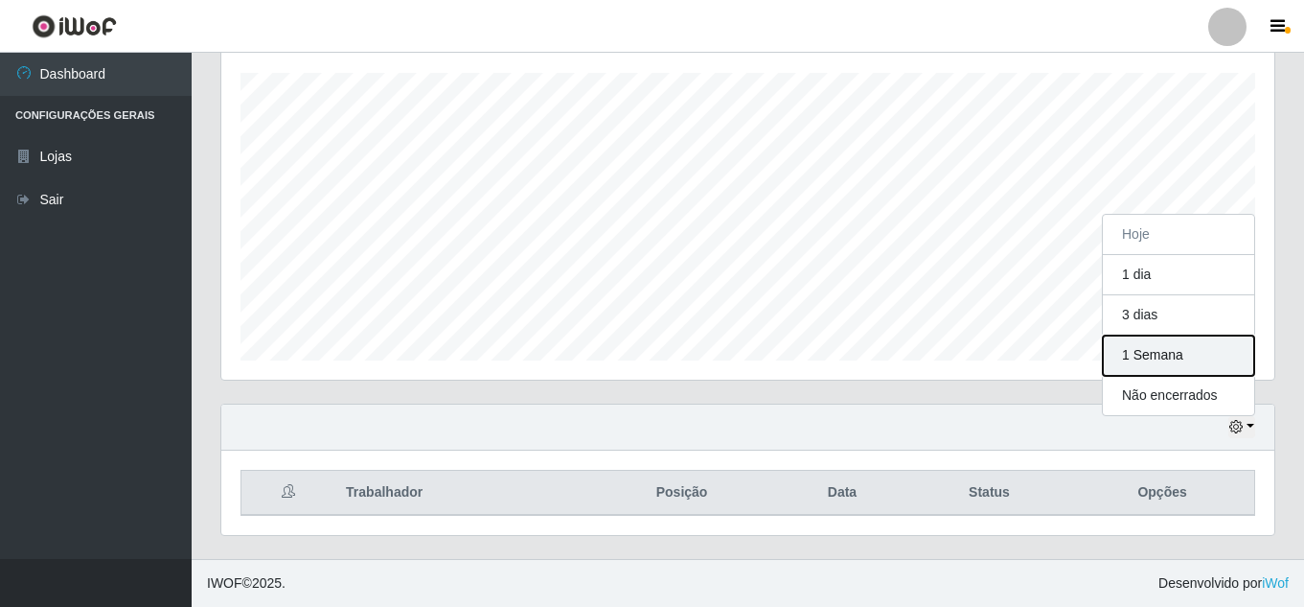
click at [1170, 364] on button "1 Semana" at bounding box center [1178, 355] width 151 height 40
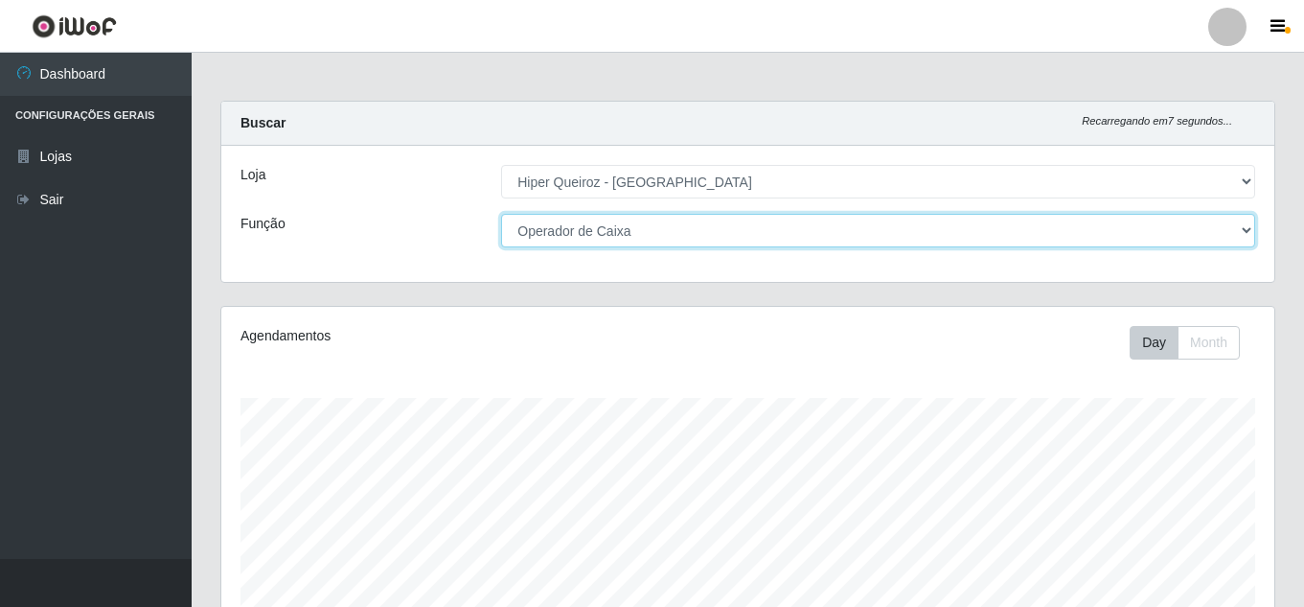
click at [619, 226] on select "[Selecione...] Embalador Embalador + Embalador ++ Operador de Caixa Operador de…" at bounding box center [878, 231] width 754 height 34
select select "72"
click at [501, 214] on select "[Selecione...] Embalador Embalador + Embalador ++ Operador de Caixa Operador de…" at bounding box center [878, 231] width 754 height 34
